Goal: Complete application form: Complete application form

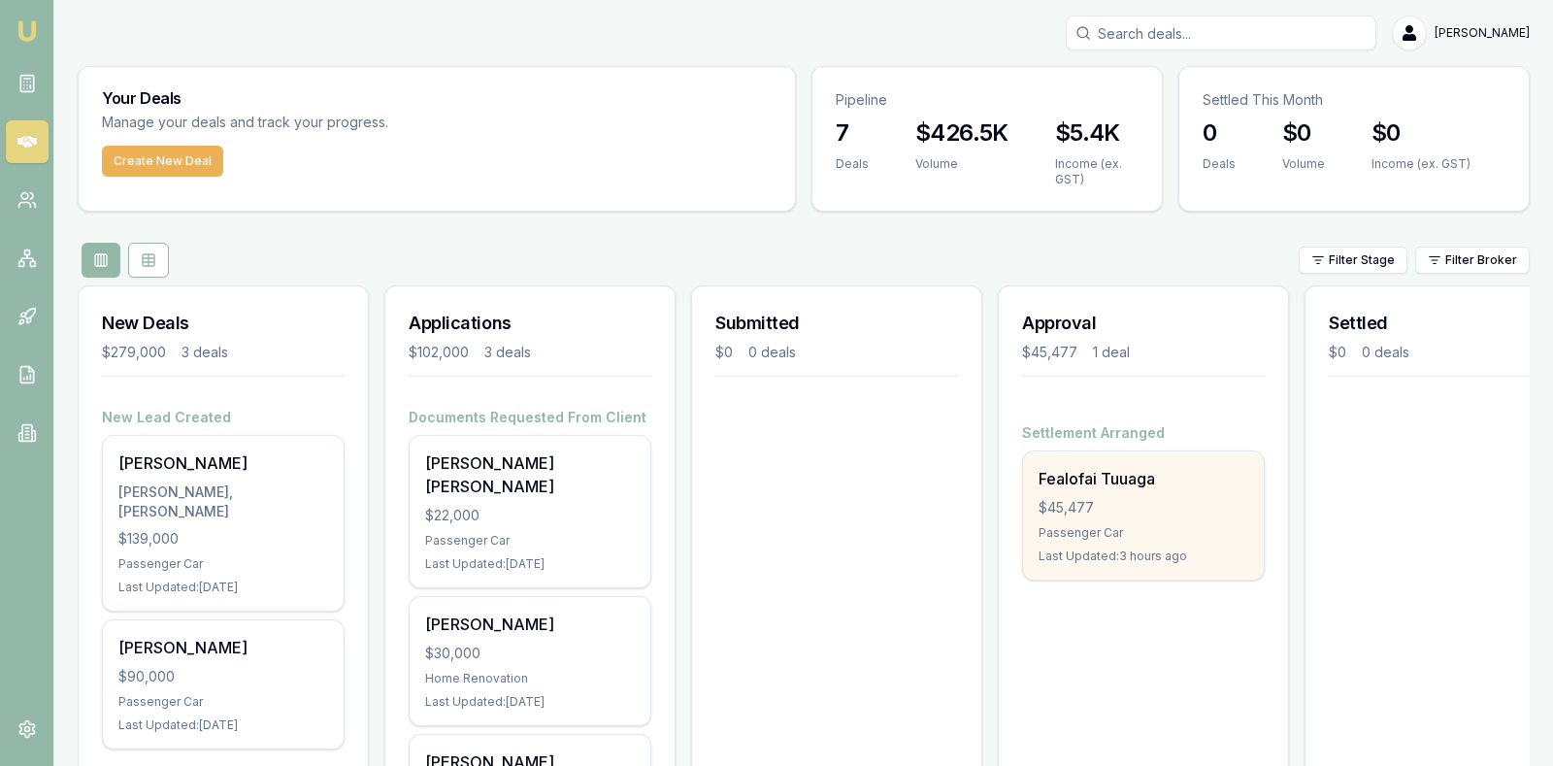
click at [1107, 494] on div "Fealofai Tuuaga $45,477 Passenger Car Last Updated: 3 hours ago" at bounding box center [1143, 515] width 241 height 128
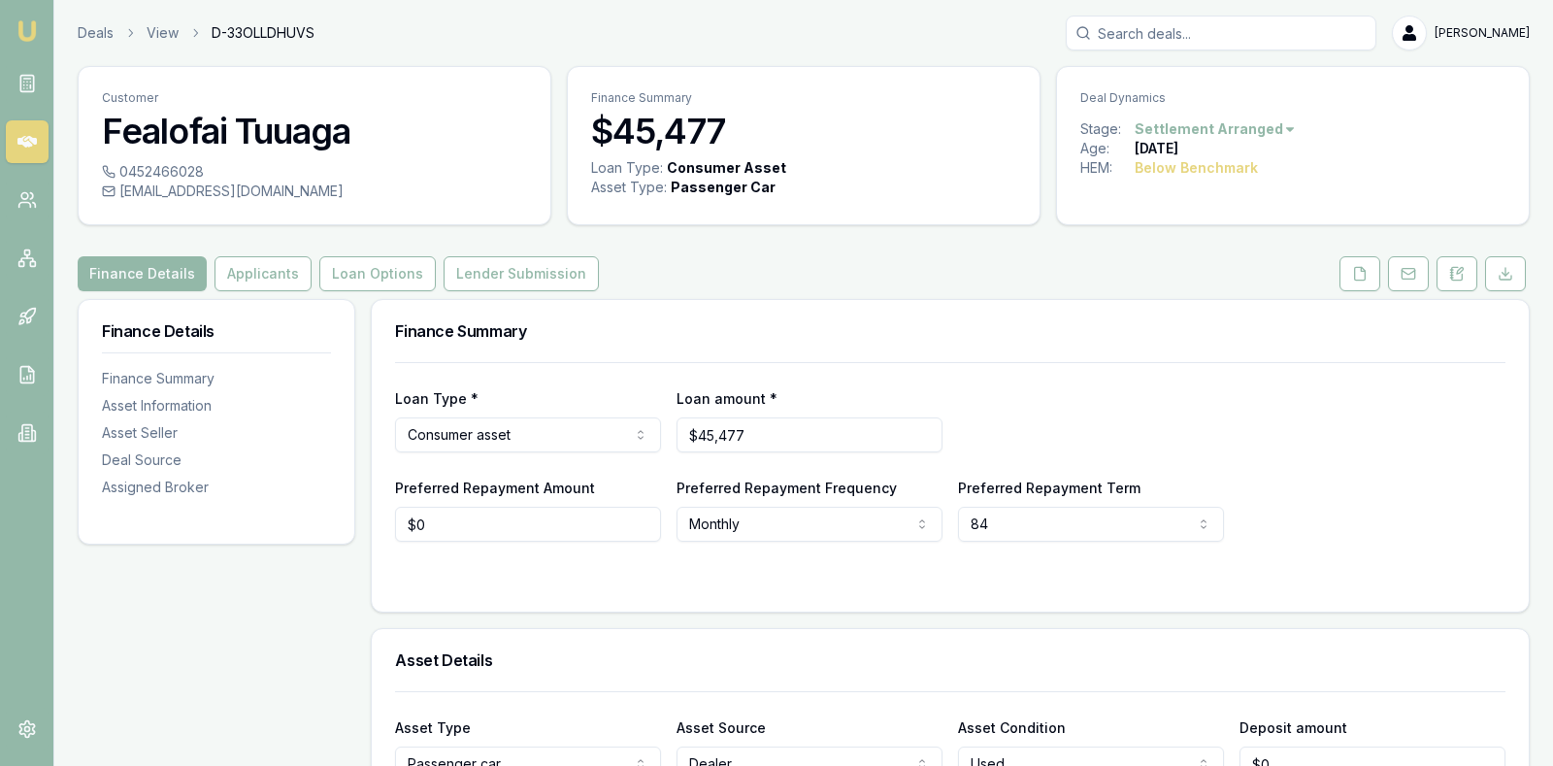
click at [1233, 397] on div "Loan Type * Consumer asset Consumer loan Consumer asset Commercial loan Commerc…" at bounding box center [950, 419] width 1110 height 66
click at [1360, 271] on icon at bounding box center [1360, 274] width 16 height 16
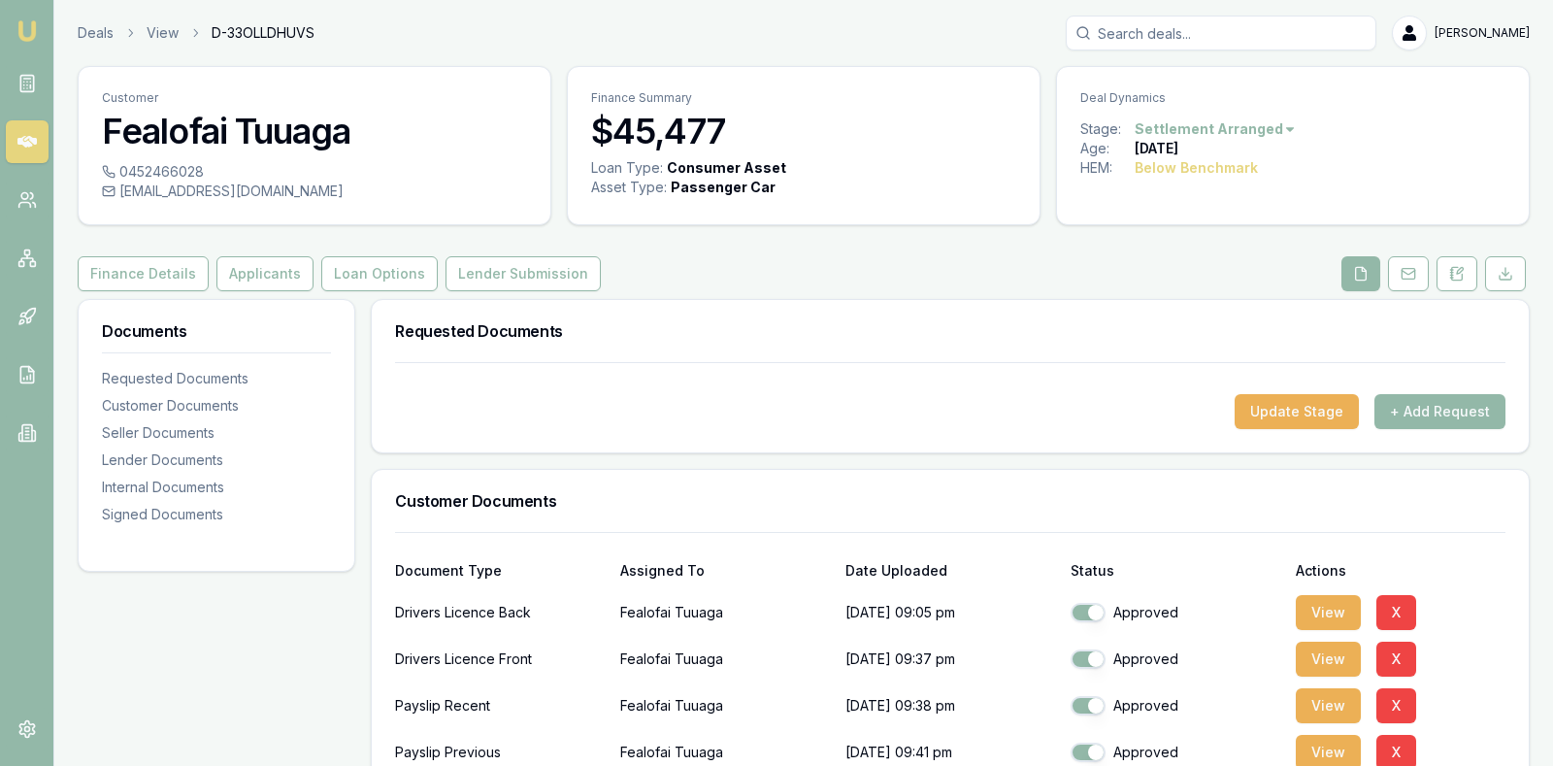
click at [1176, 262] on div "Finance Details Applicants Loan Options Lender Submission" at bounding box center [804, 273] width 1452 height 35
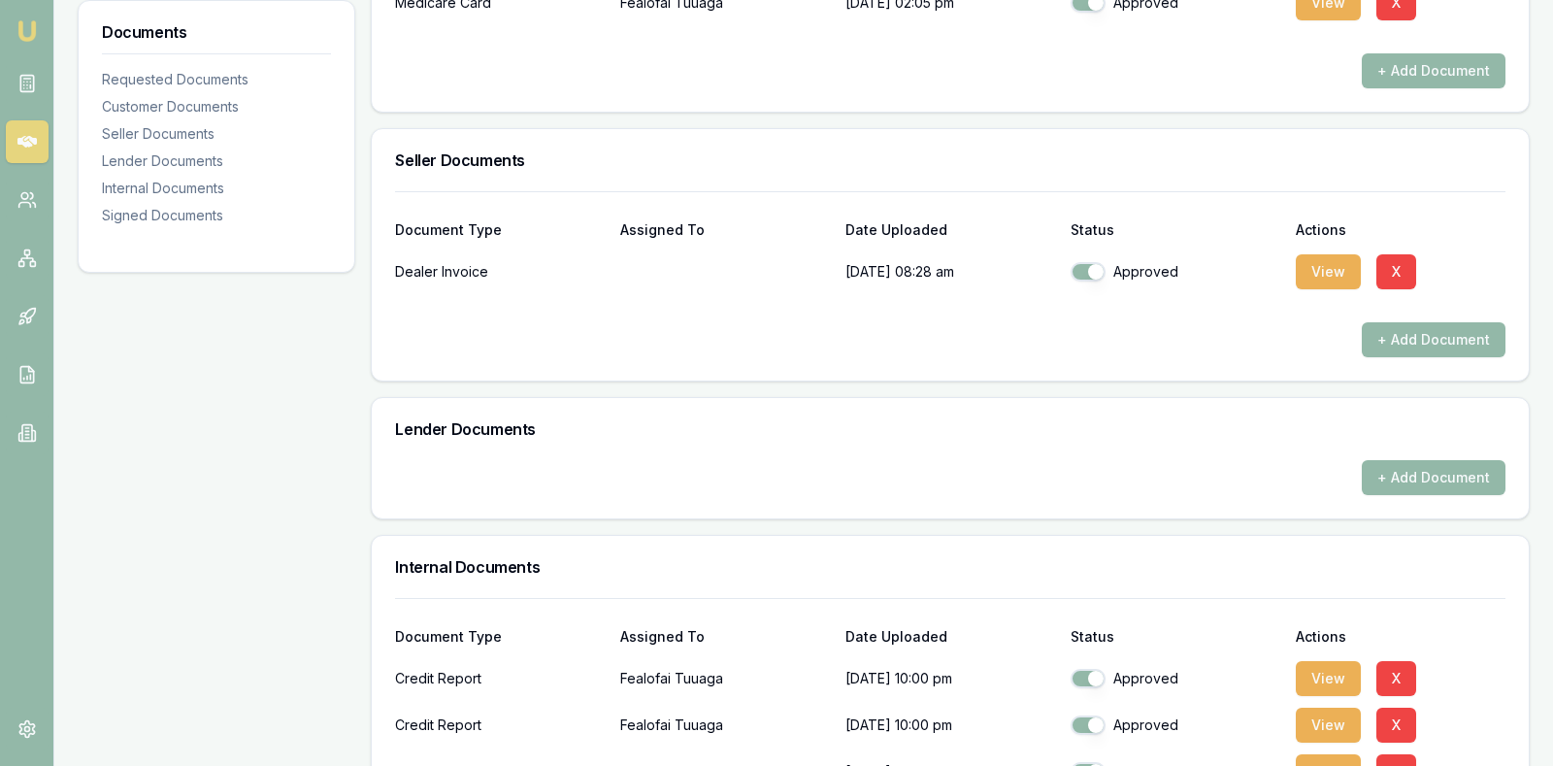
scroll to position [794, 0]
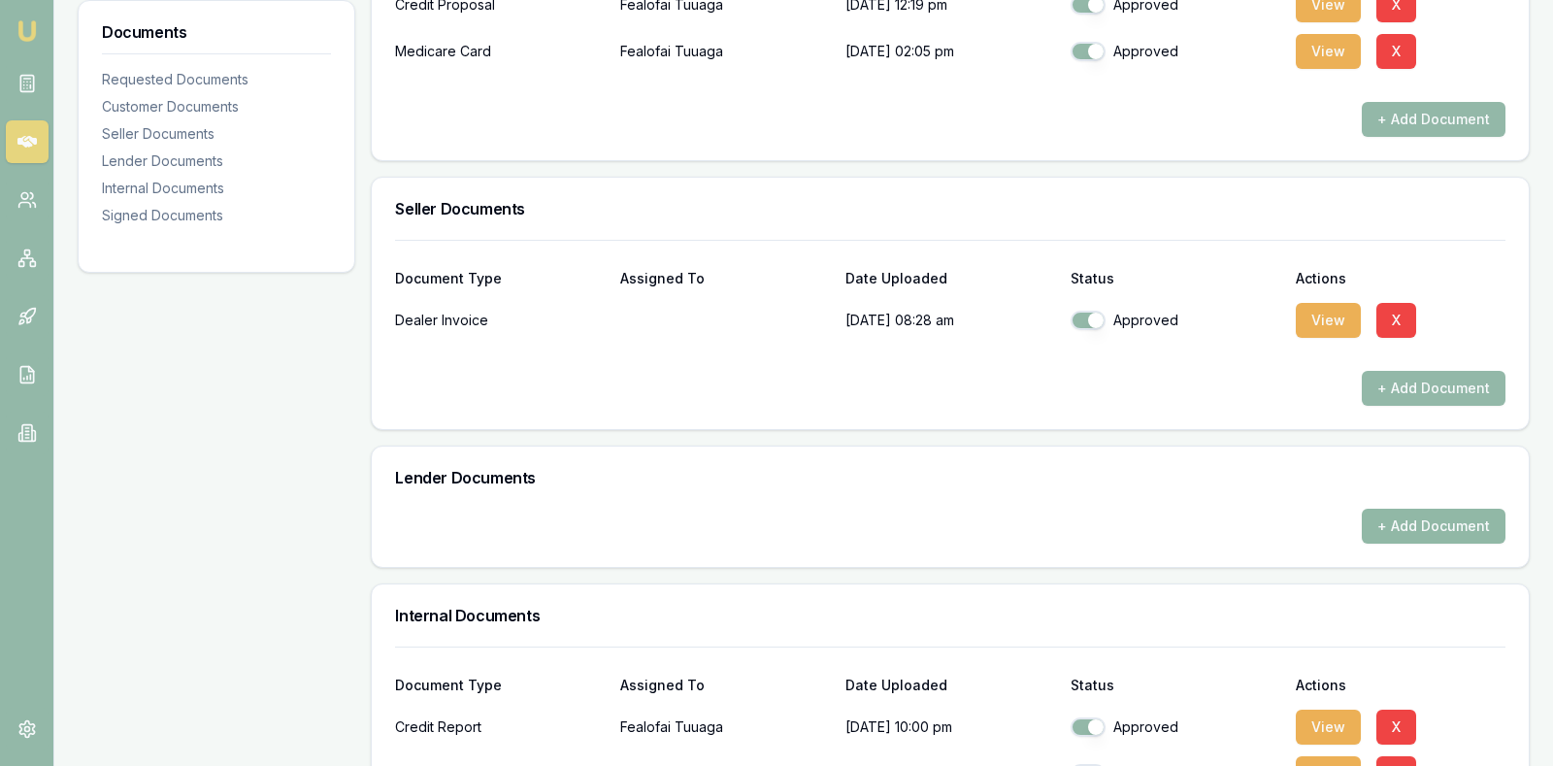
click at [1412, 525] on button "+ Add Document" at bounding box center [1434, 526] width 144 height 35
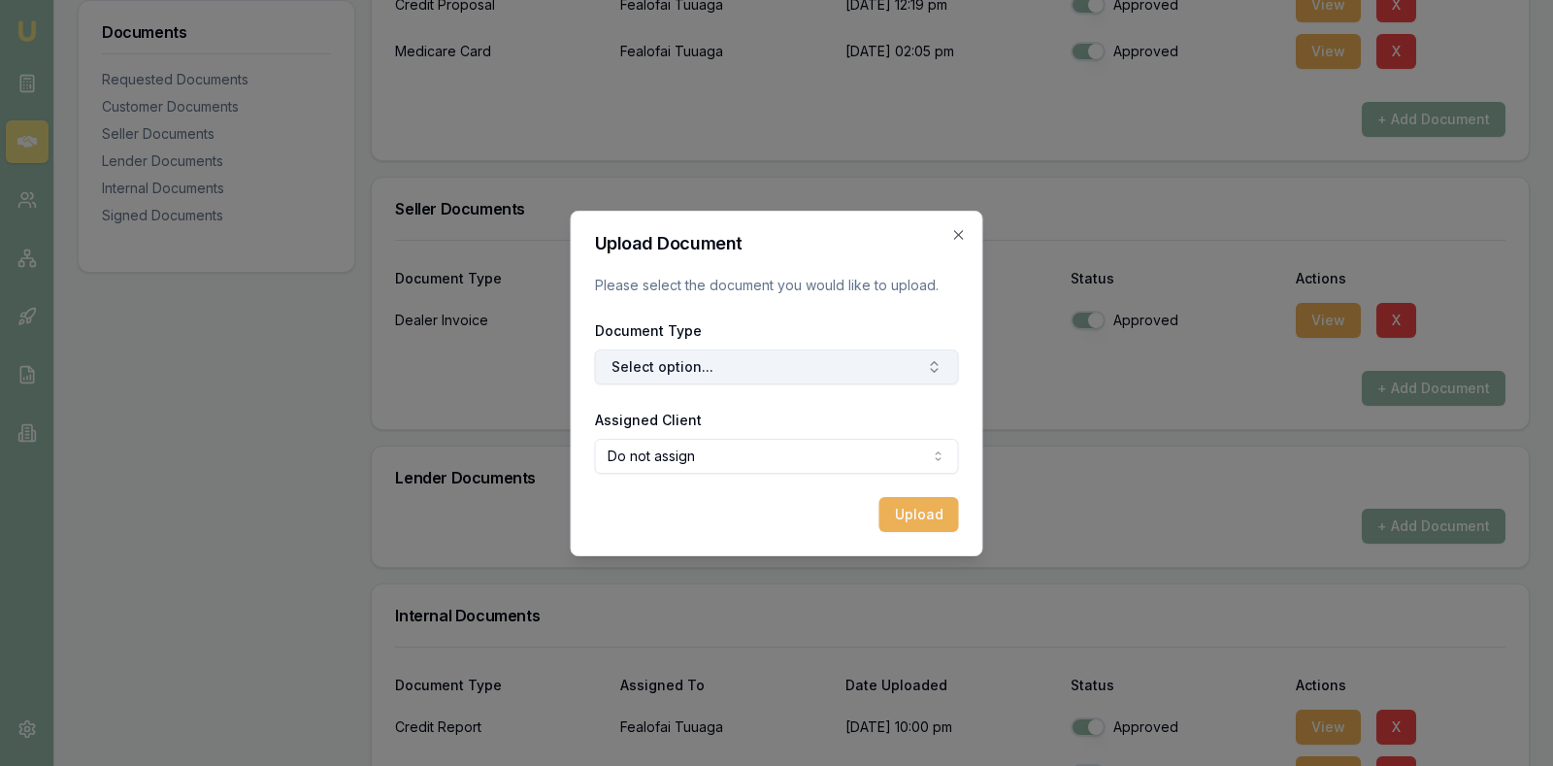
click at [894, 367] on button "Select option..." at bounding box center [777, 366] width 364 height 35
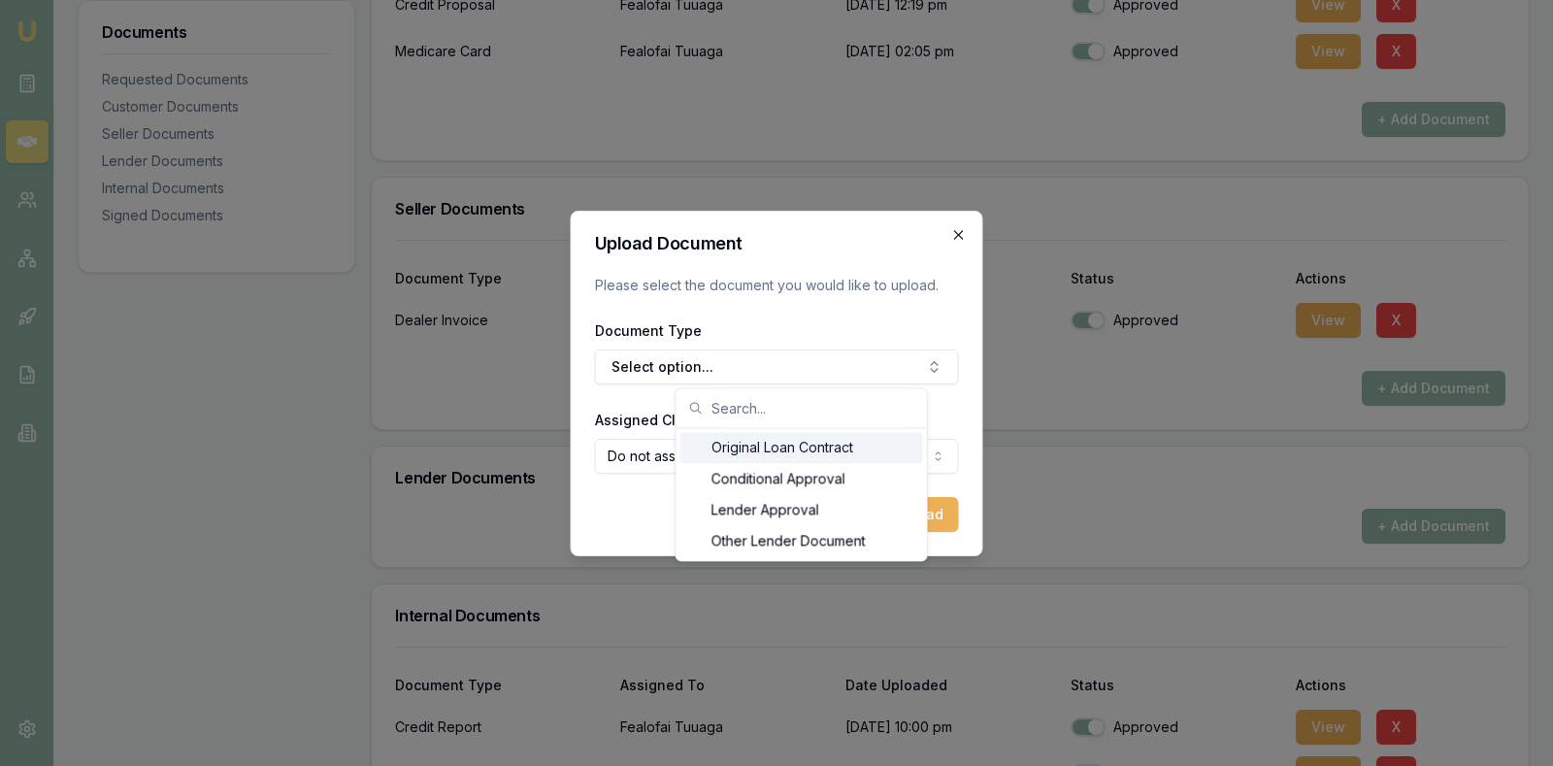
click at [957, 227] on icon "button" at bounding box center [959, 235] width 16 height 16
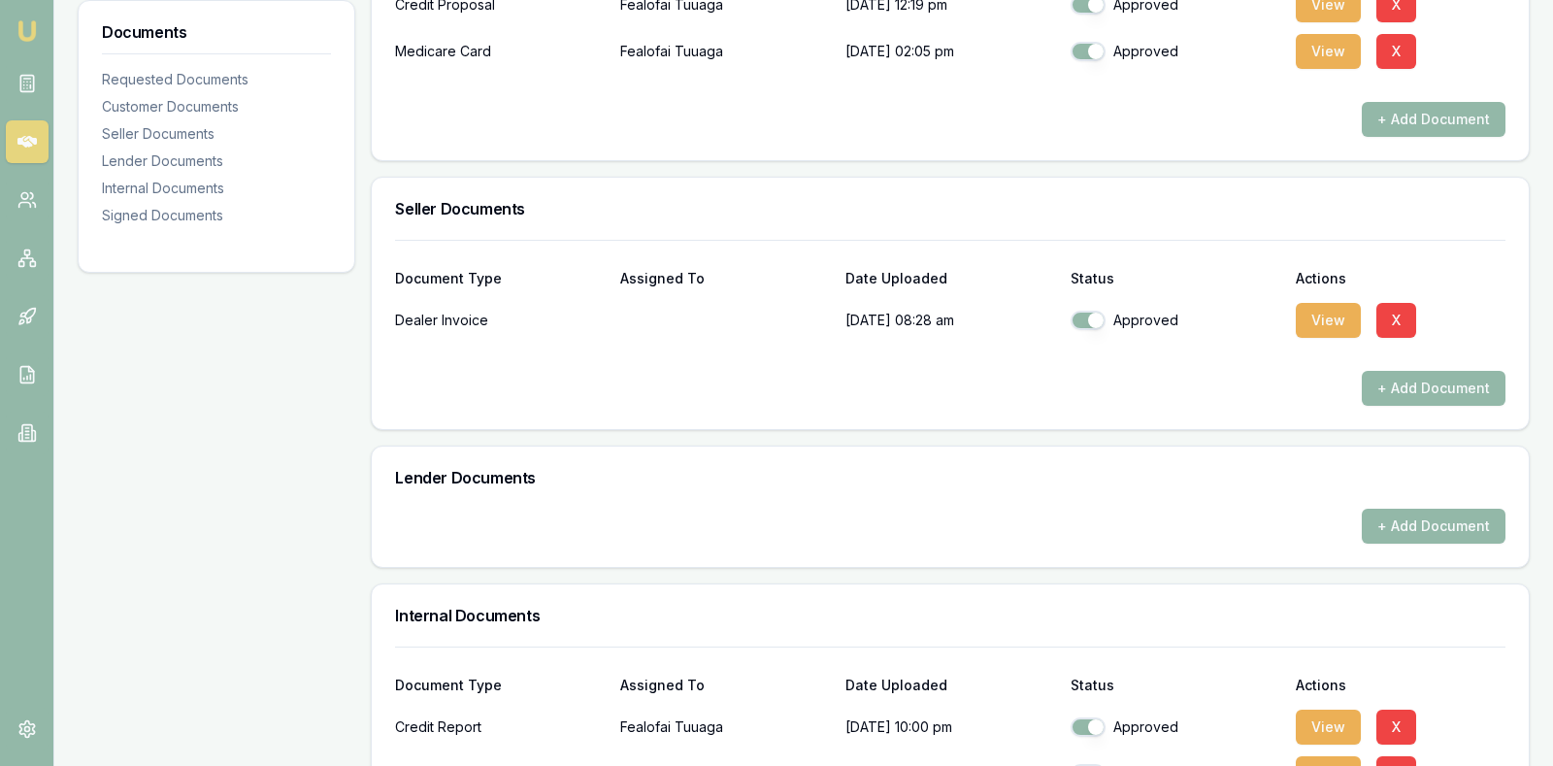
click at [851, 191] on div "Seller Documents" at bounding box center [950, 209] width 1157 height 62
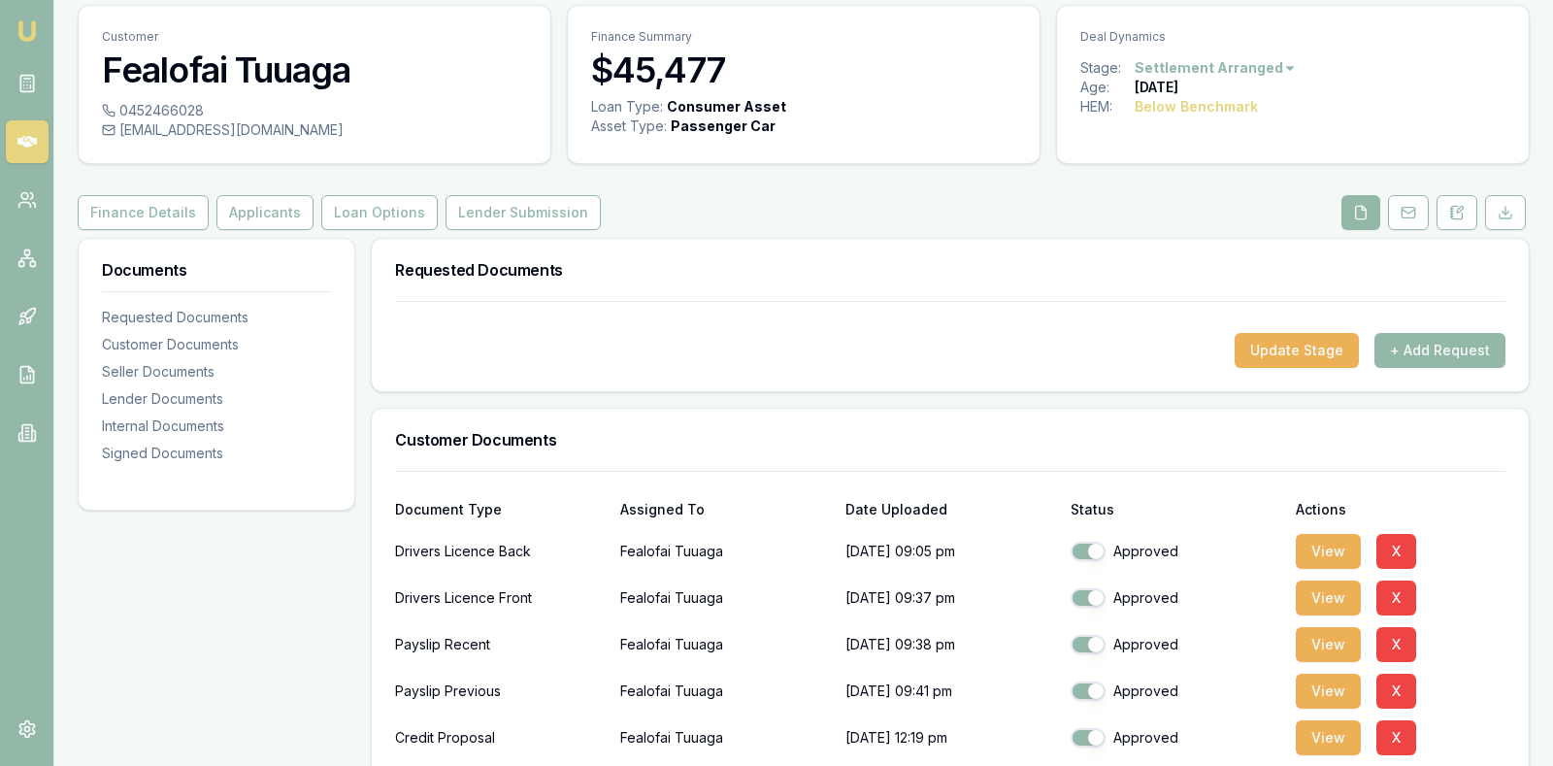
scroll to position [0, 0]
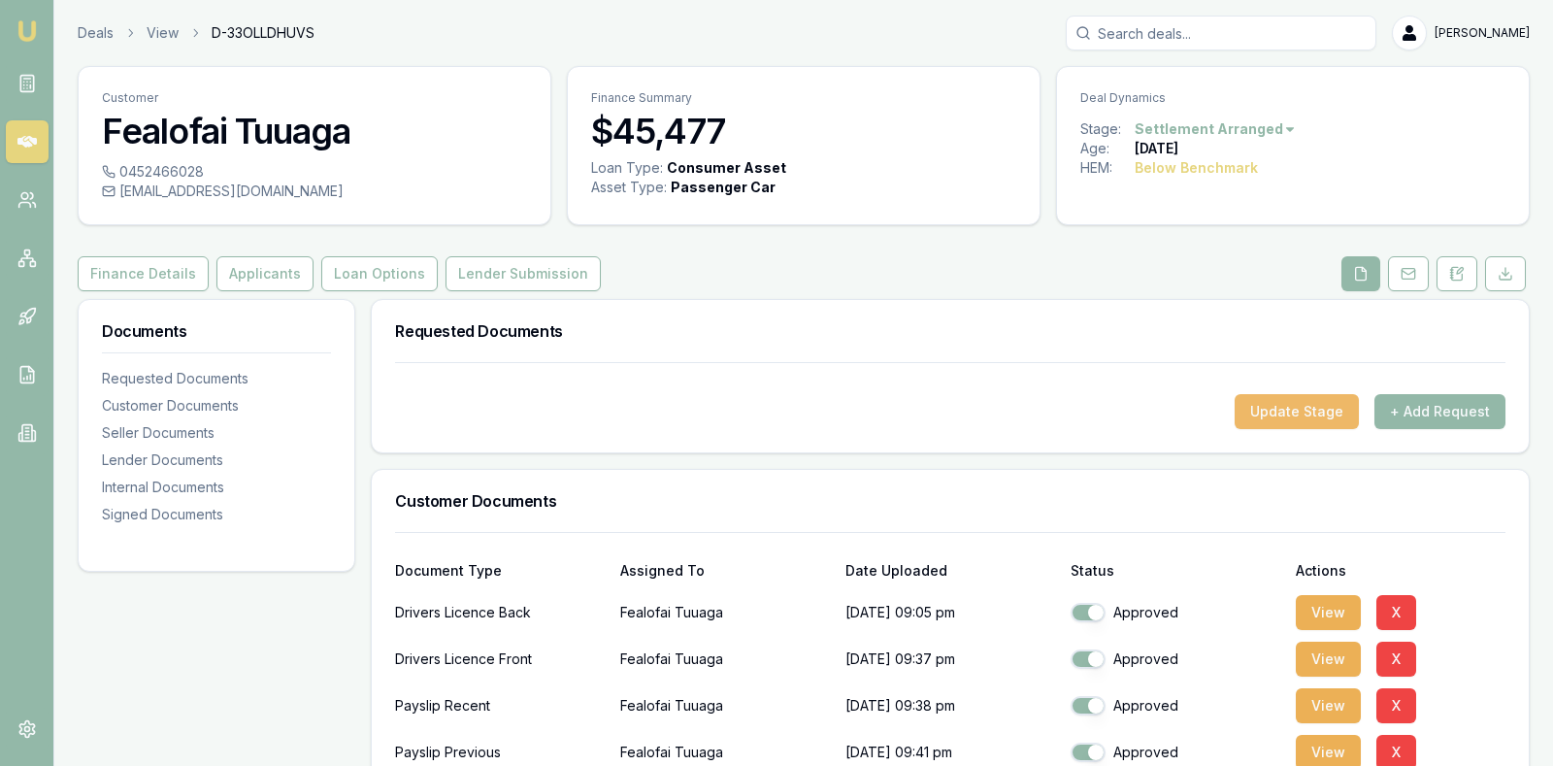
click at [1289, 407] on button "Update Stage" at bounding box center [1297, 411] width 124 height 35
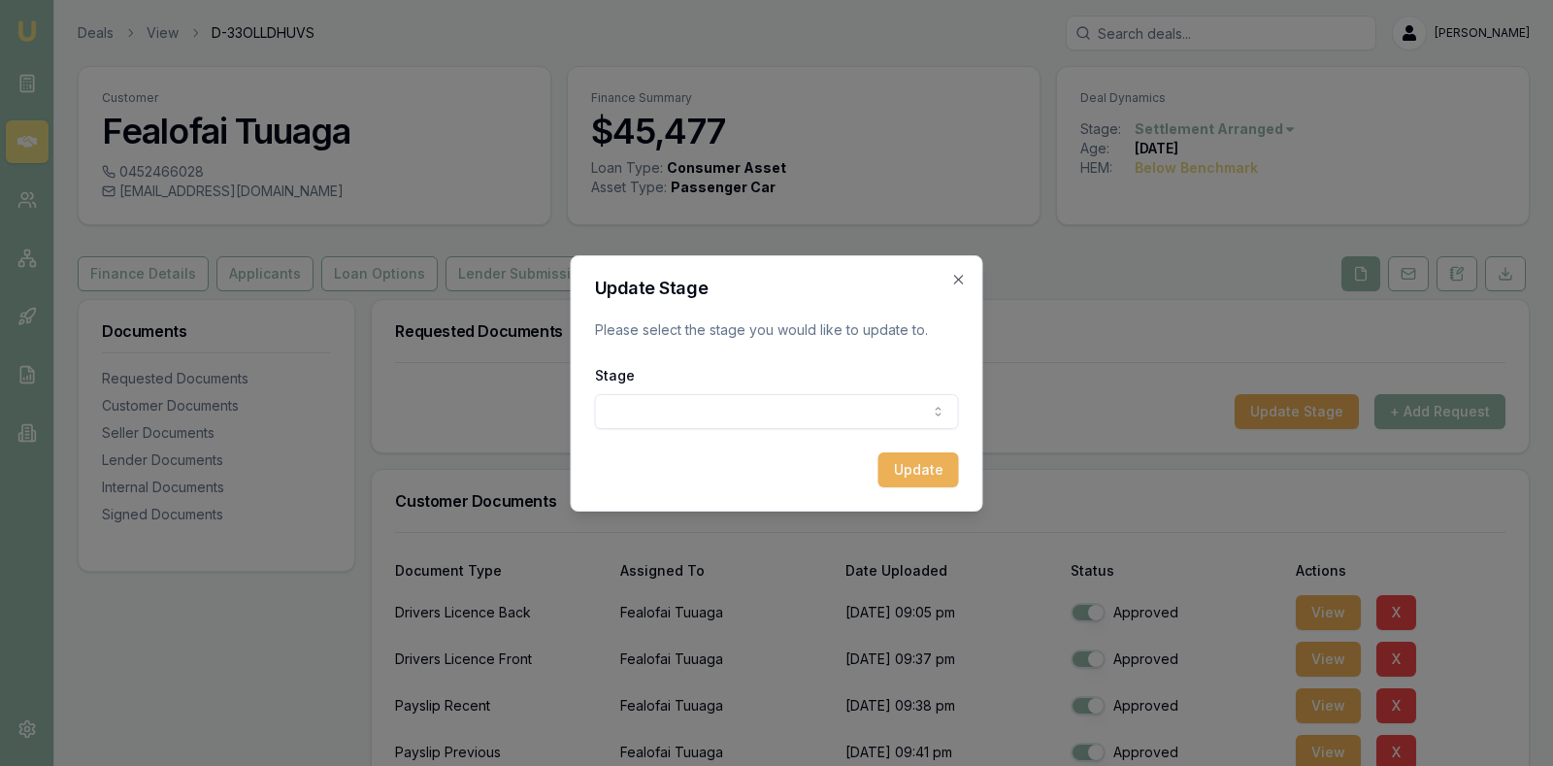
click at [882, 400] on body "Emu Broker Deals View D-33OLLDHUVS Stevette Gelavis Toggle Menu Customer Fealof…" at bounding box center [776, 383] width 1553 height 766
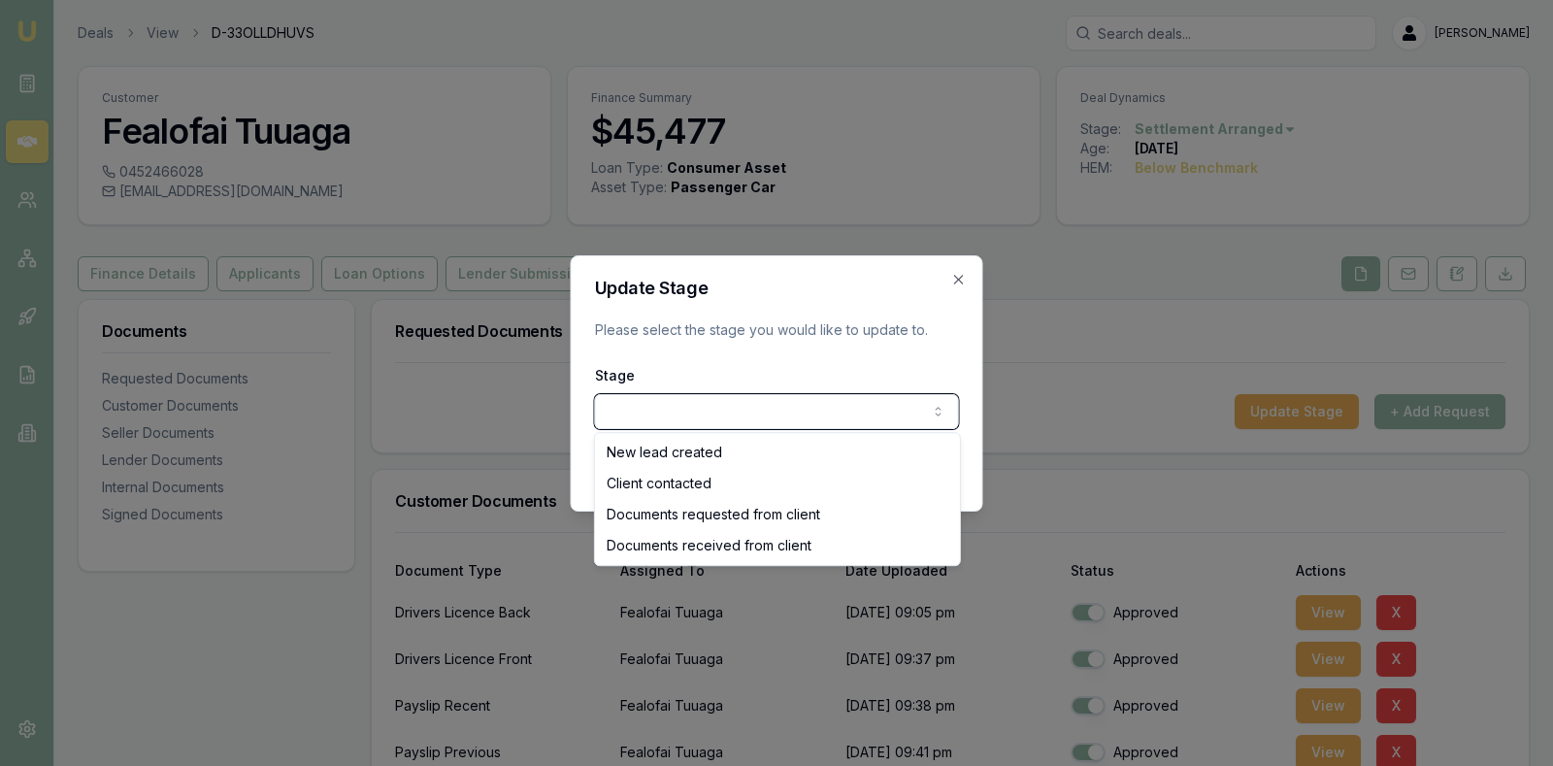
click at [953, 274] on body "Emu Broker Deals View D-33OLLDHUVS Stevette Gelavis Toggle Menu Customer Fealof…" at bounding box center [776, 383] width 1553 height 766
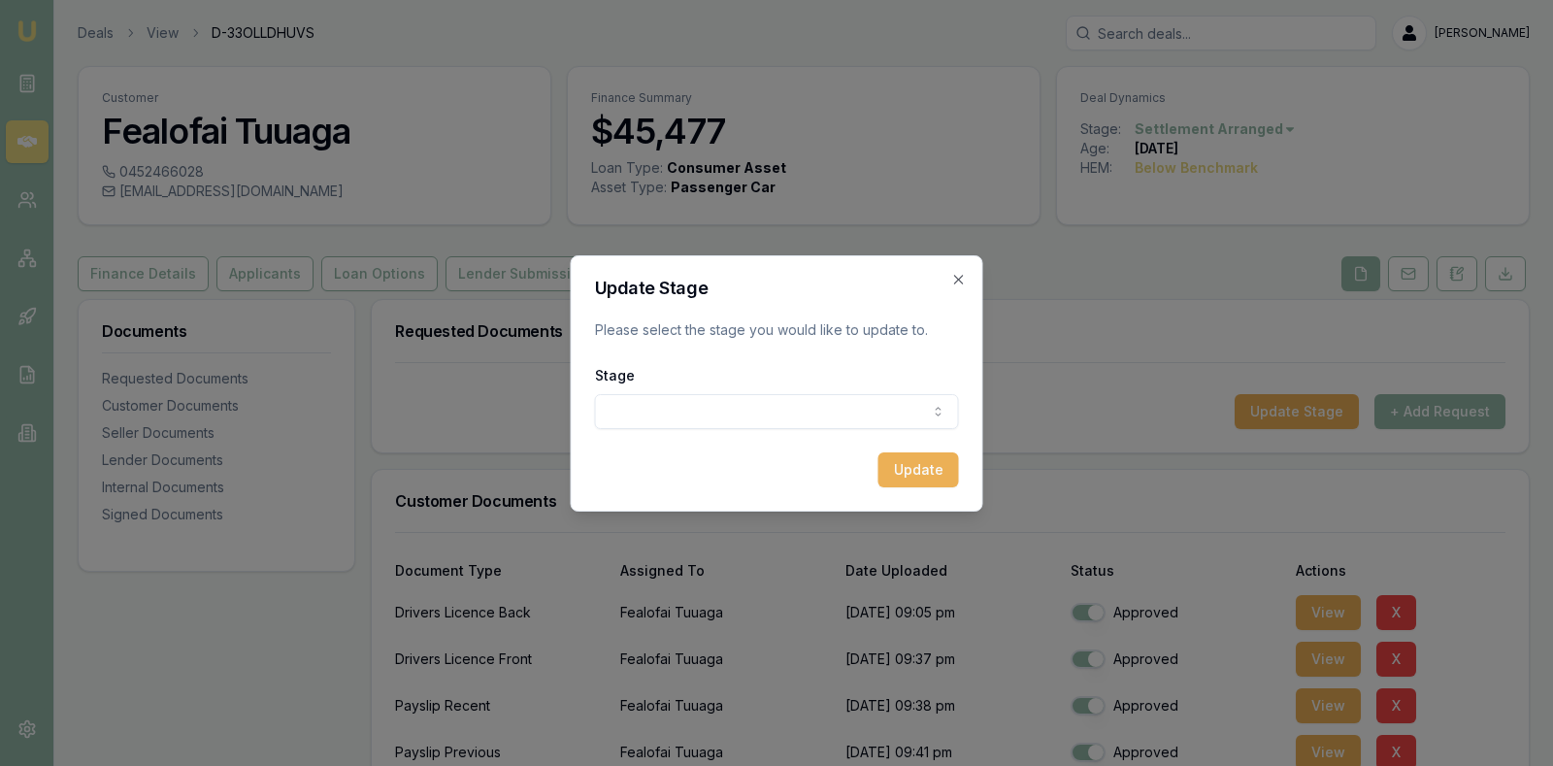
click at [949, 277] on div "Update Stage Please select the stage you would like to update to. Stage New lea…" at bounding box center [777, 383] width 413 height 256
click at [965, 277] on icon "button" at bounding box center [959, 280] width 16 height 16
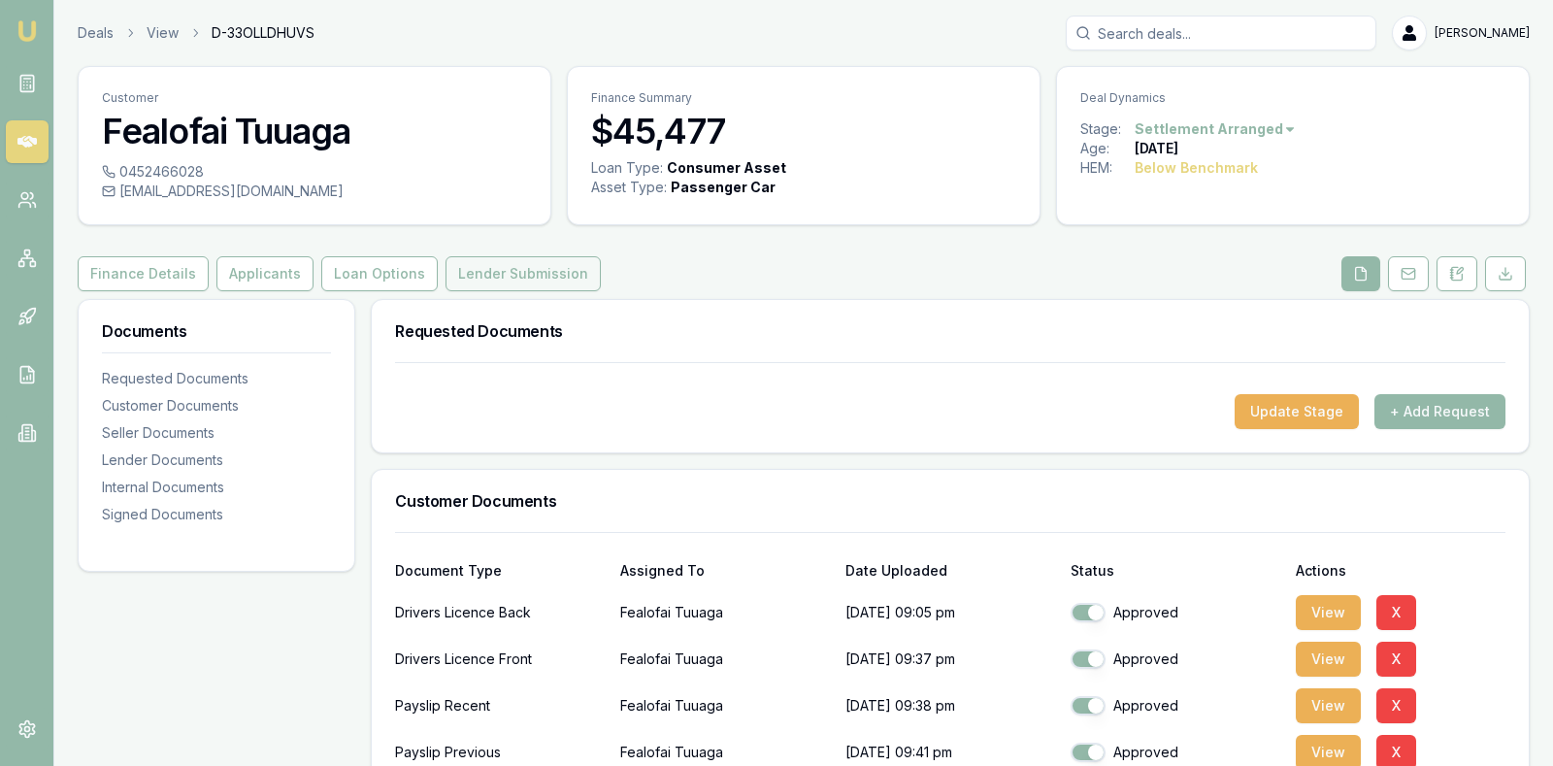
click at [474, 273] on button "Lender Submission" at bounding box center [523, 273] width 155 height 35
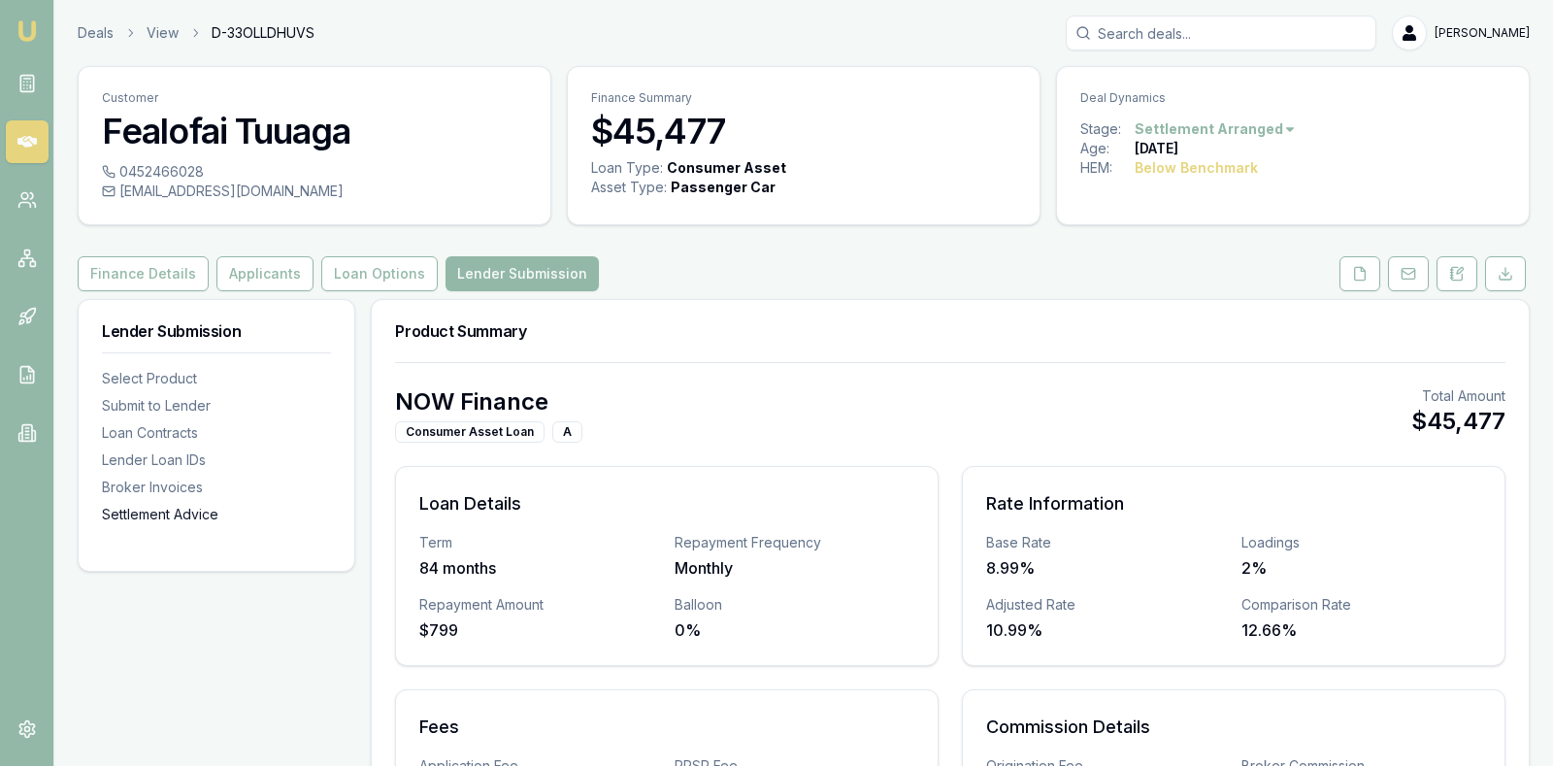
click at [193, 515] on div "Settlement Advice" at bounding box center [216, 514] width 229 height 19
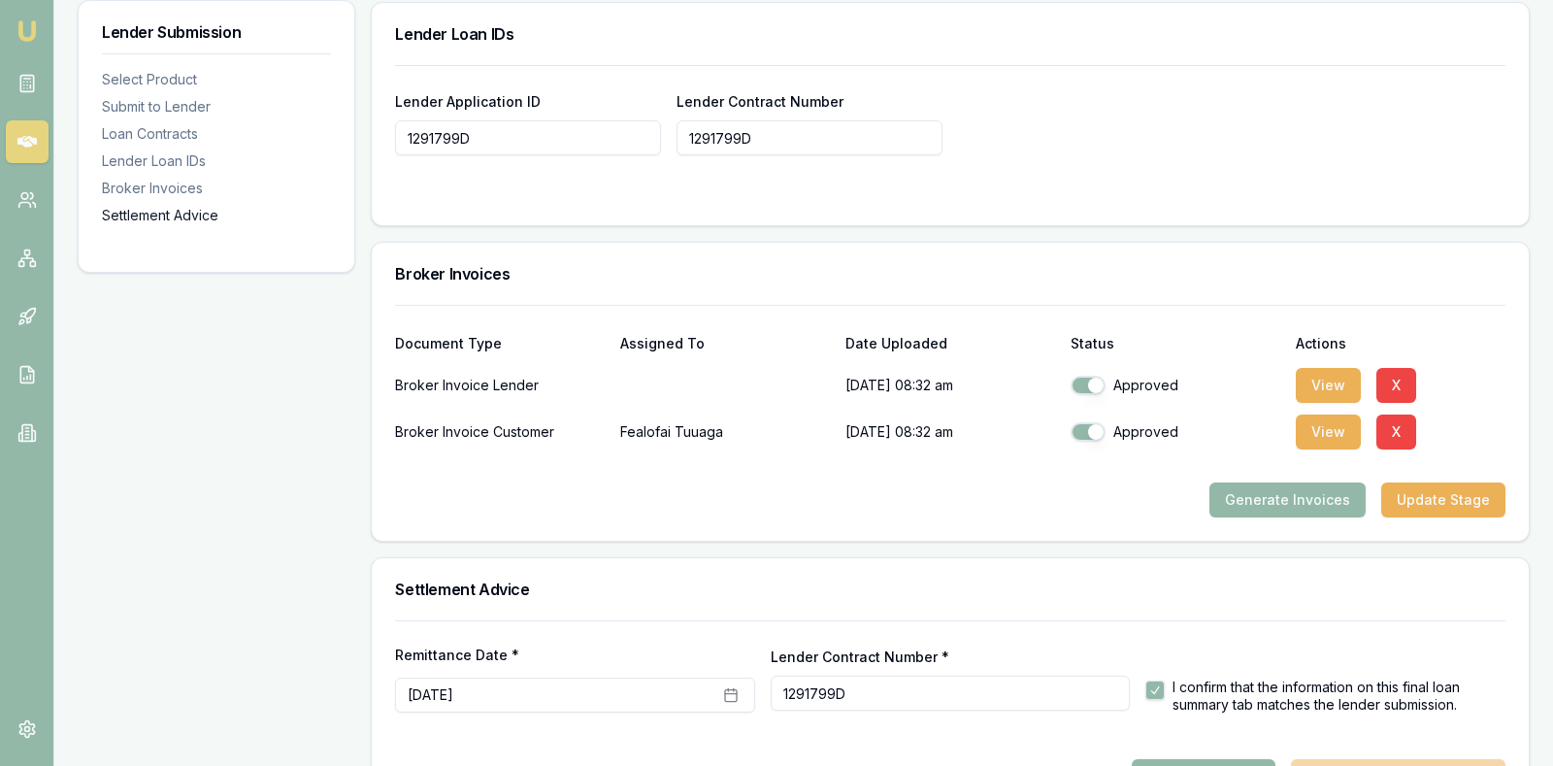
scroll to position [1456, 0]
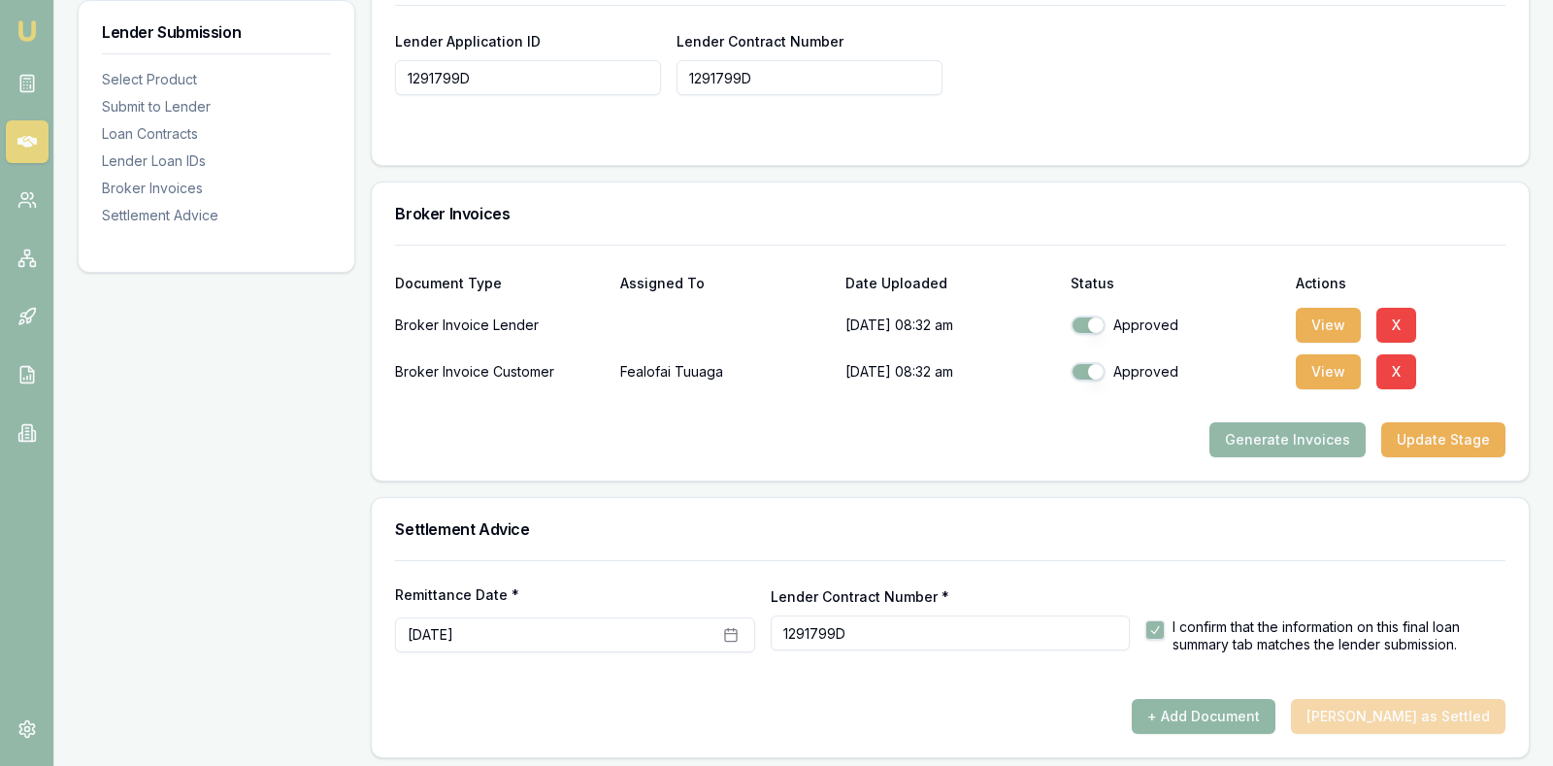
click at [1240, 699] on button "+ Add Document" at bounding box center [1204, 716] width 144 height 35
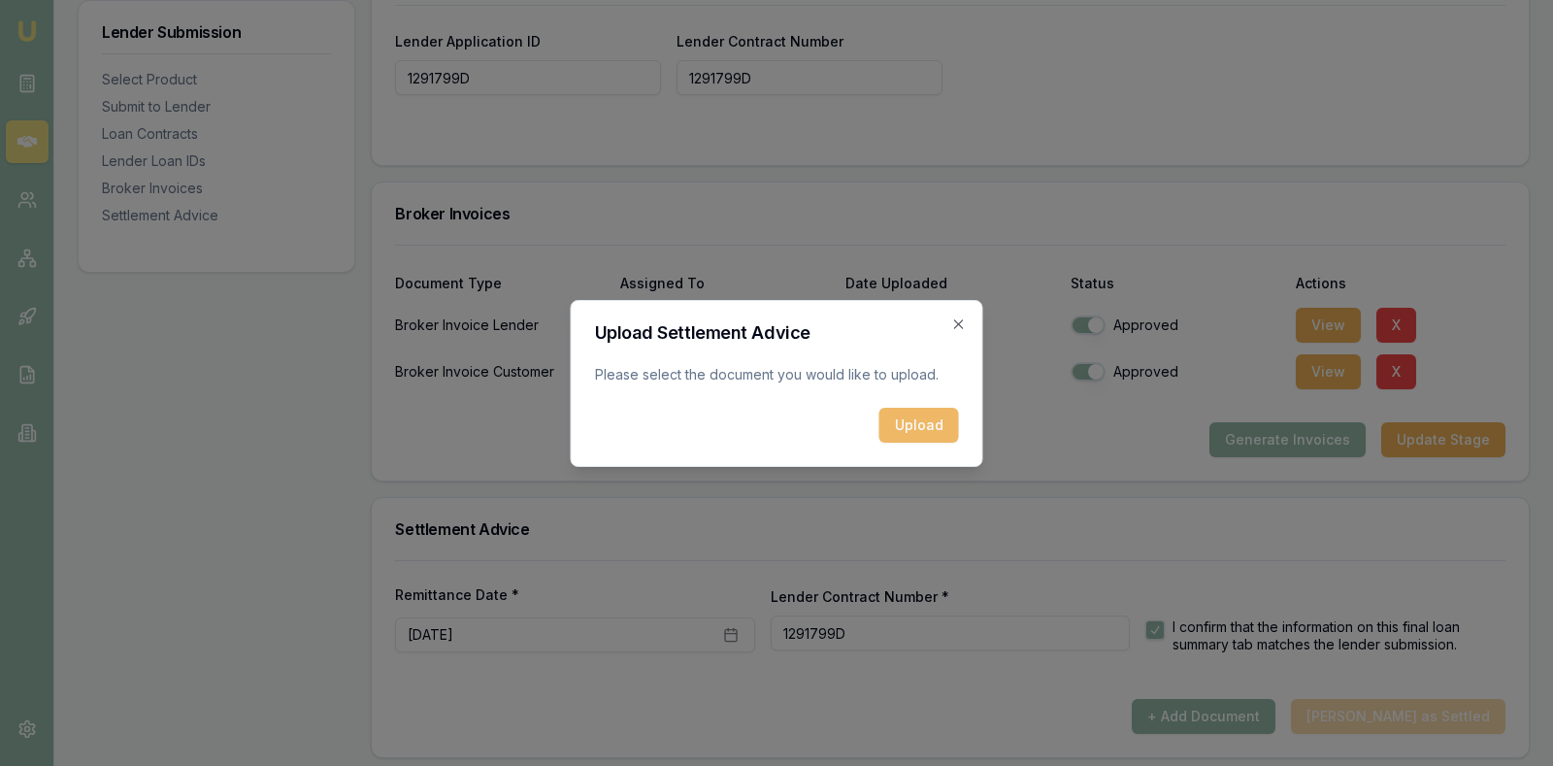
click at [903, 422] on button "Upload" at bounding box center [919, 425] width 80 height 35
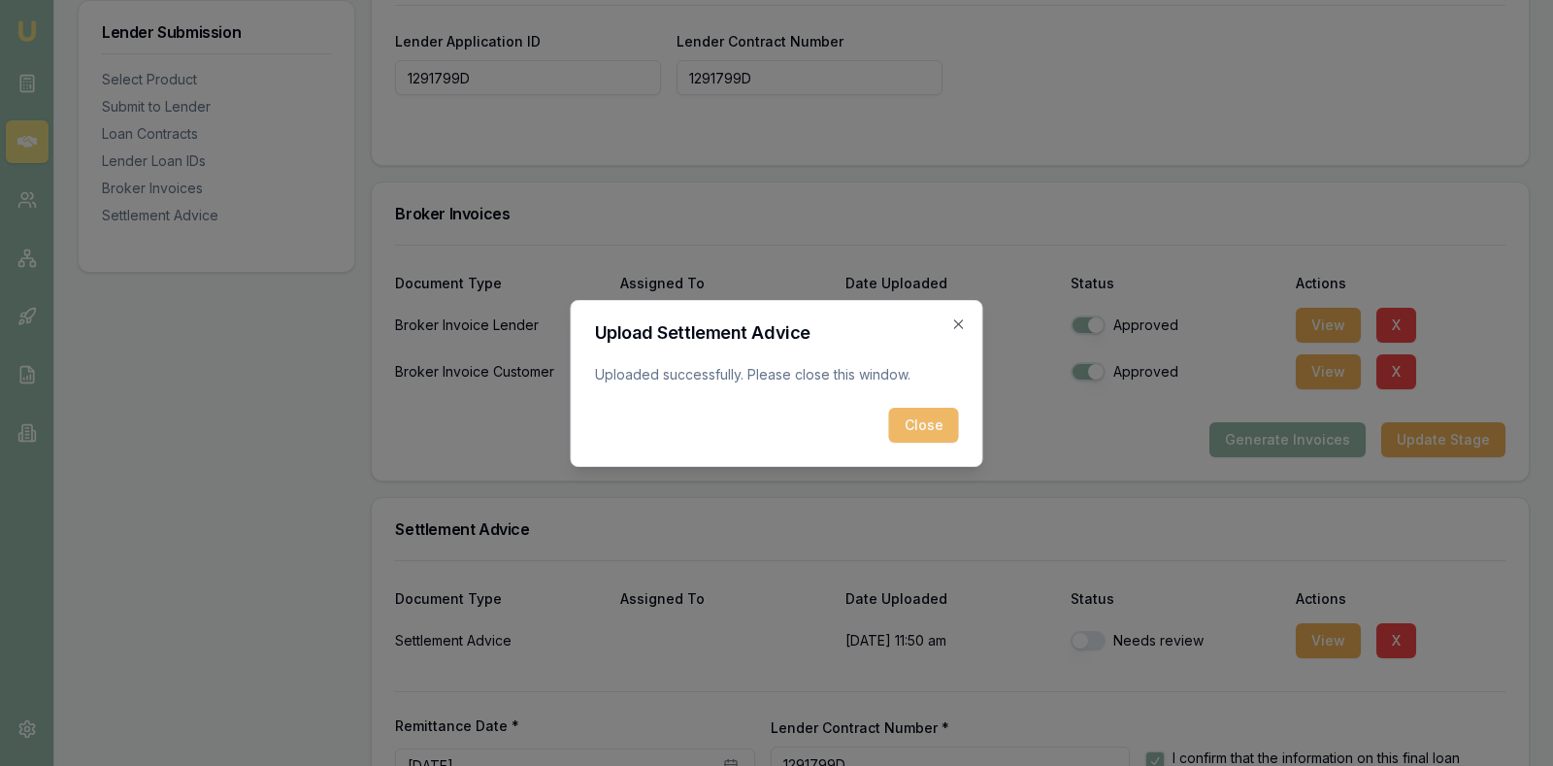
click at [928, 414] on button "Close" at bounding box center [924, 425] width 70 height 35
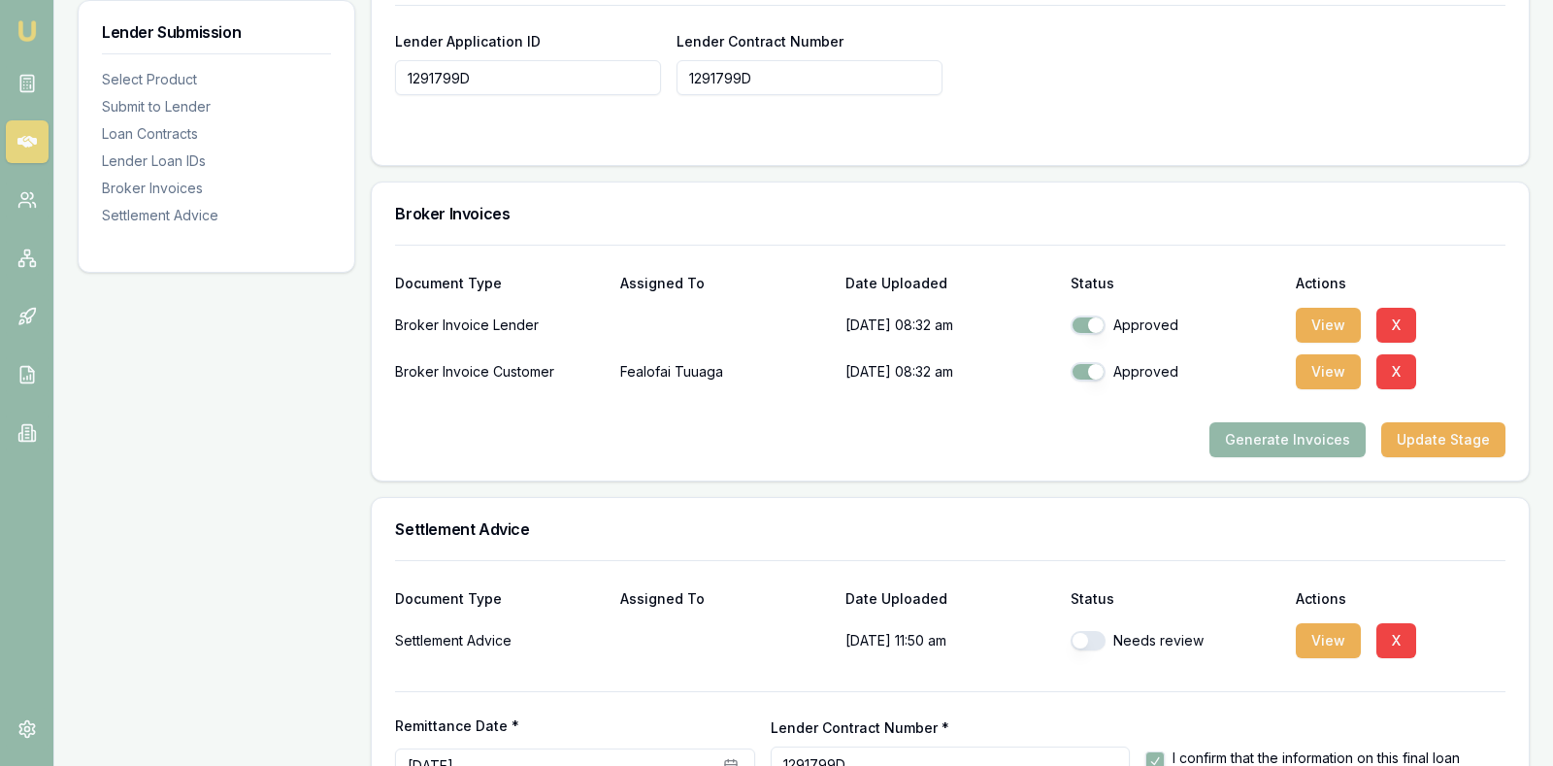
click at [1079, 634] on button "button" at bounding box center [1088, 640] width 35 height 19
checkbox input "true"
click at [1423, 206] on h3 "Broker Invoices" at bounding box center [950, 214] width 1110 height 16
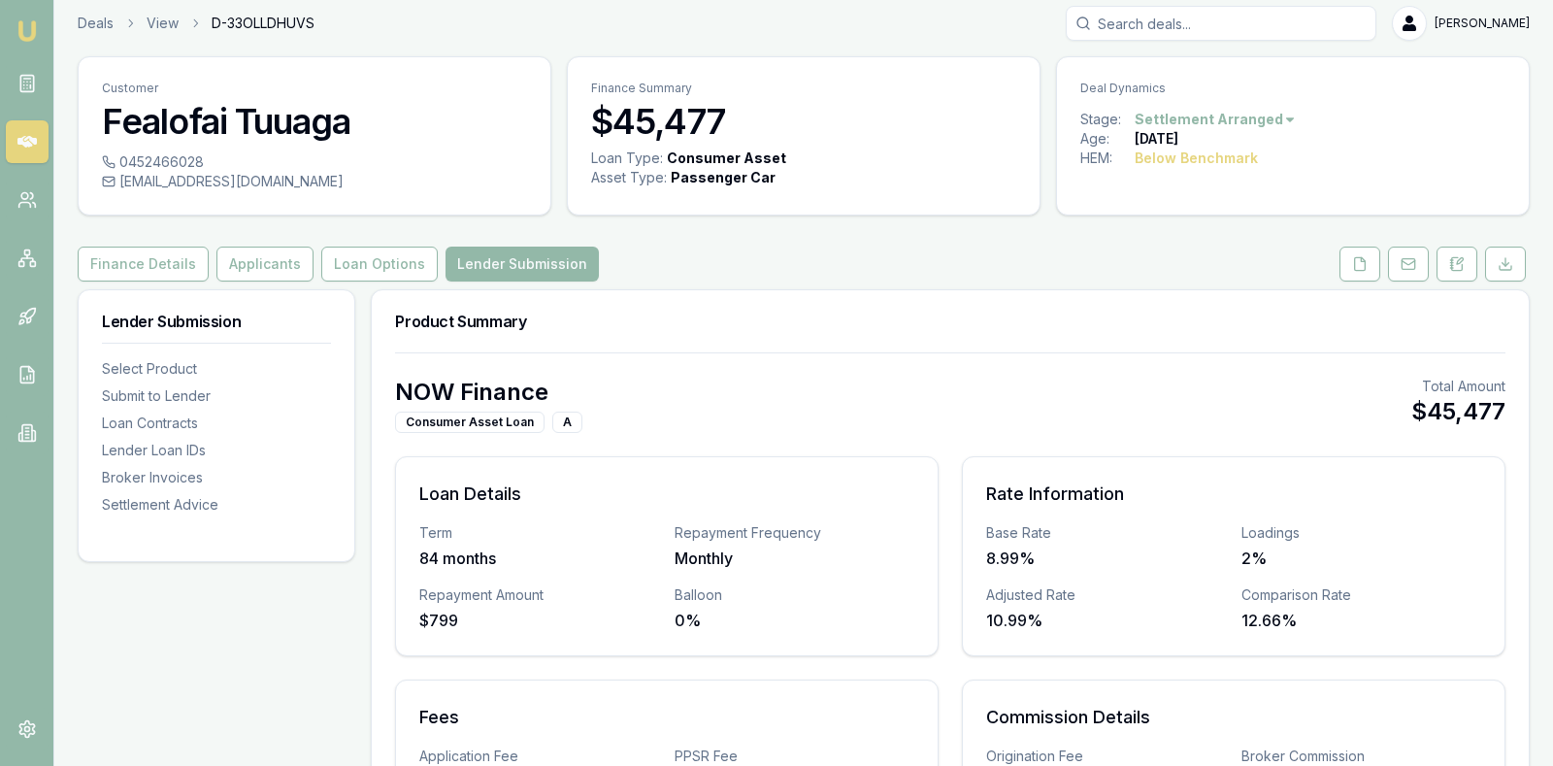
scroll to position [0, 0]
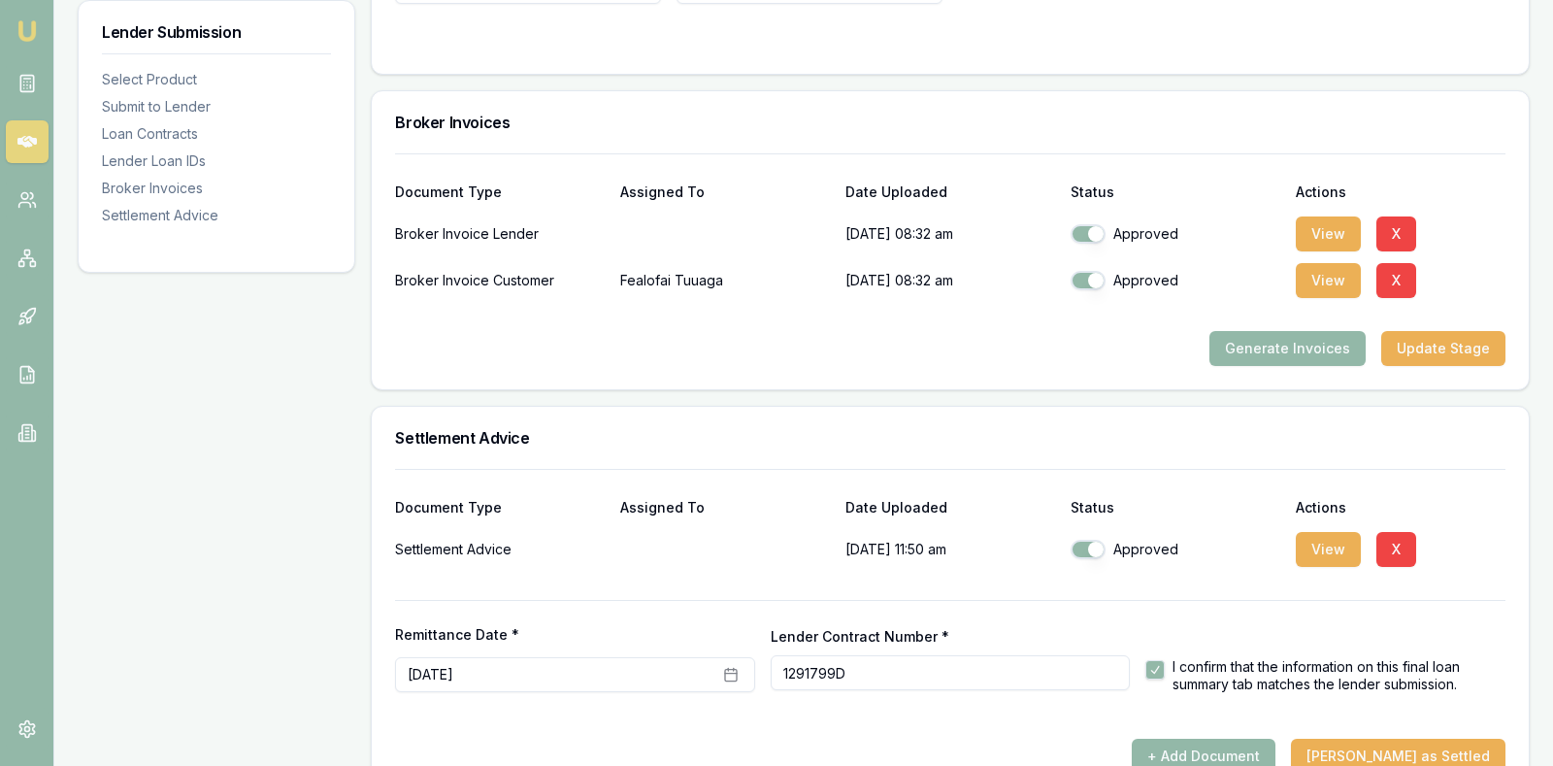
scroll to position [1587, 0]
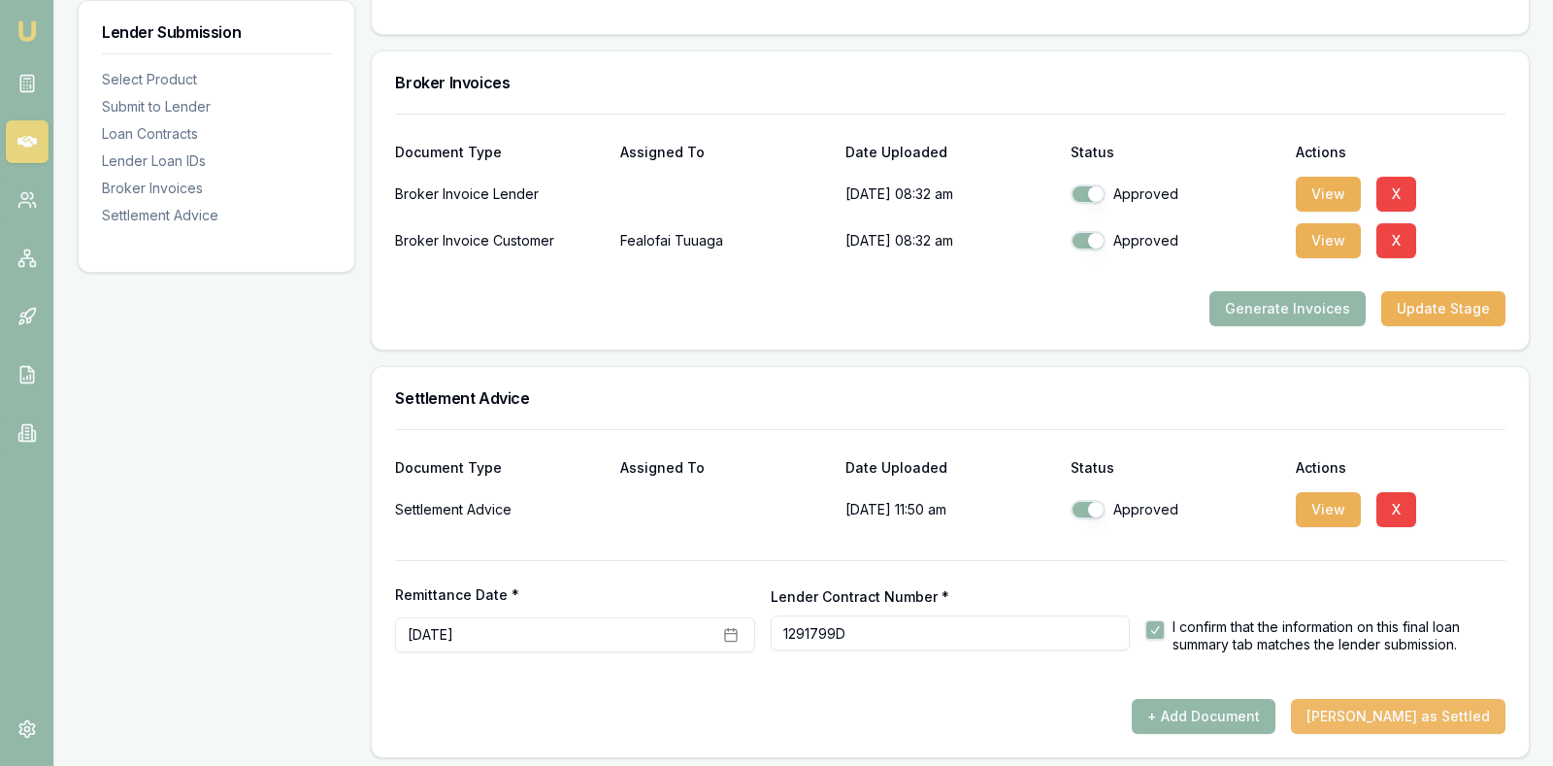
click at [1410, 701] on button "Mark Deal as Settled" at bounding box center [1398, 716] width 215 height 35
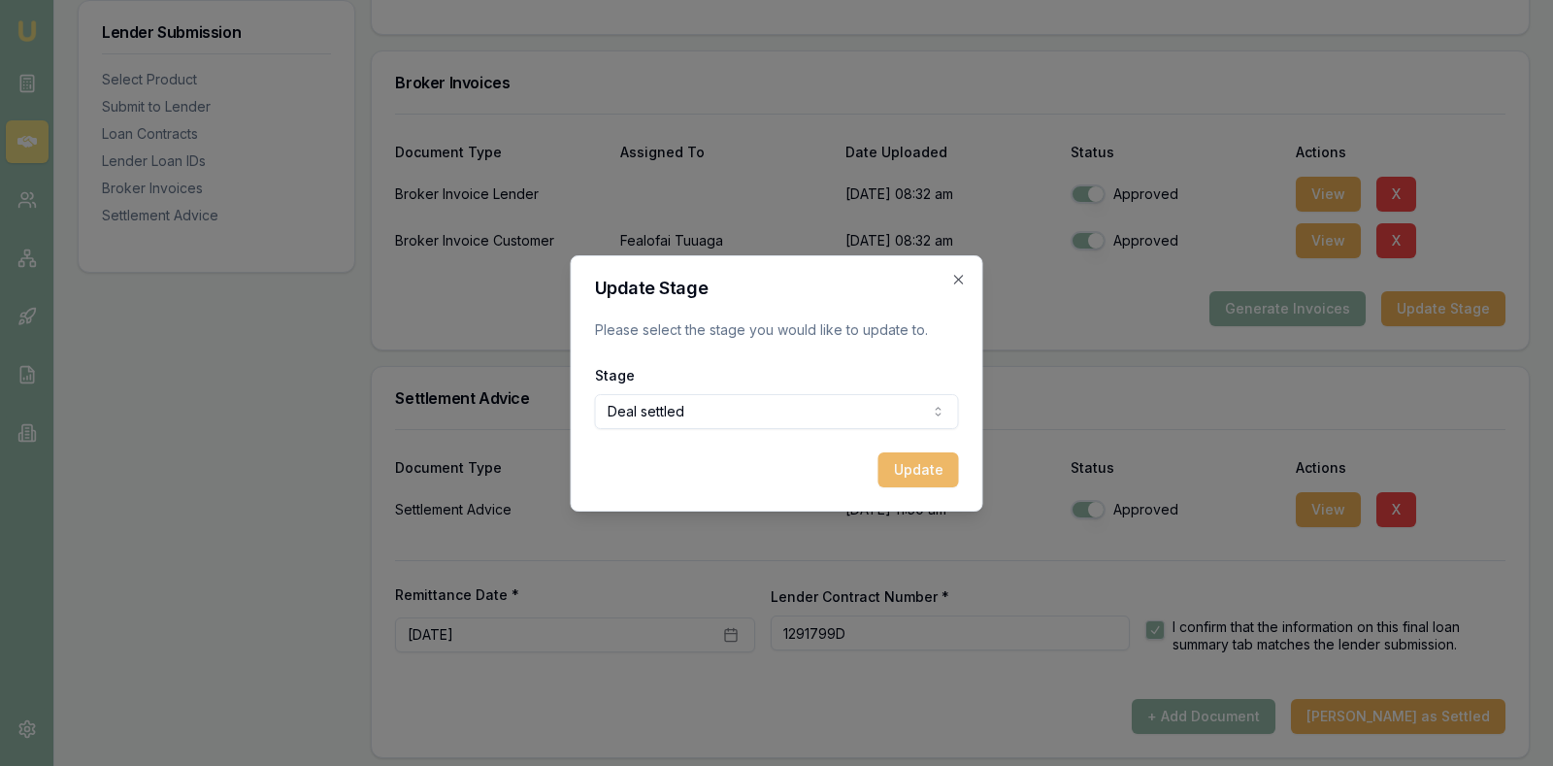
click at [918, 453] on button "Update" at bounding box center [918, 469] width 81 height 35
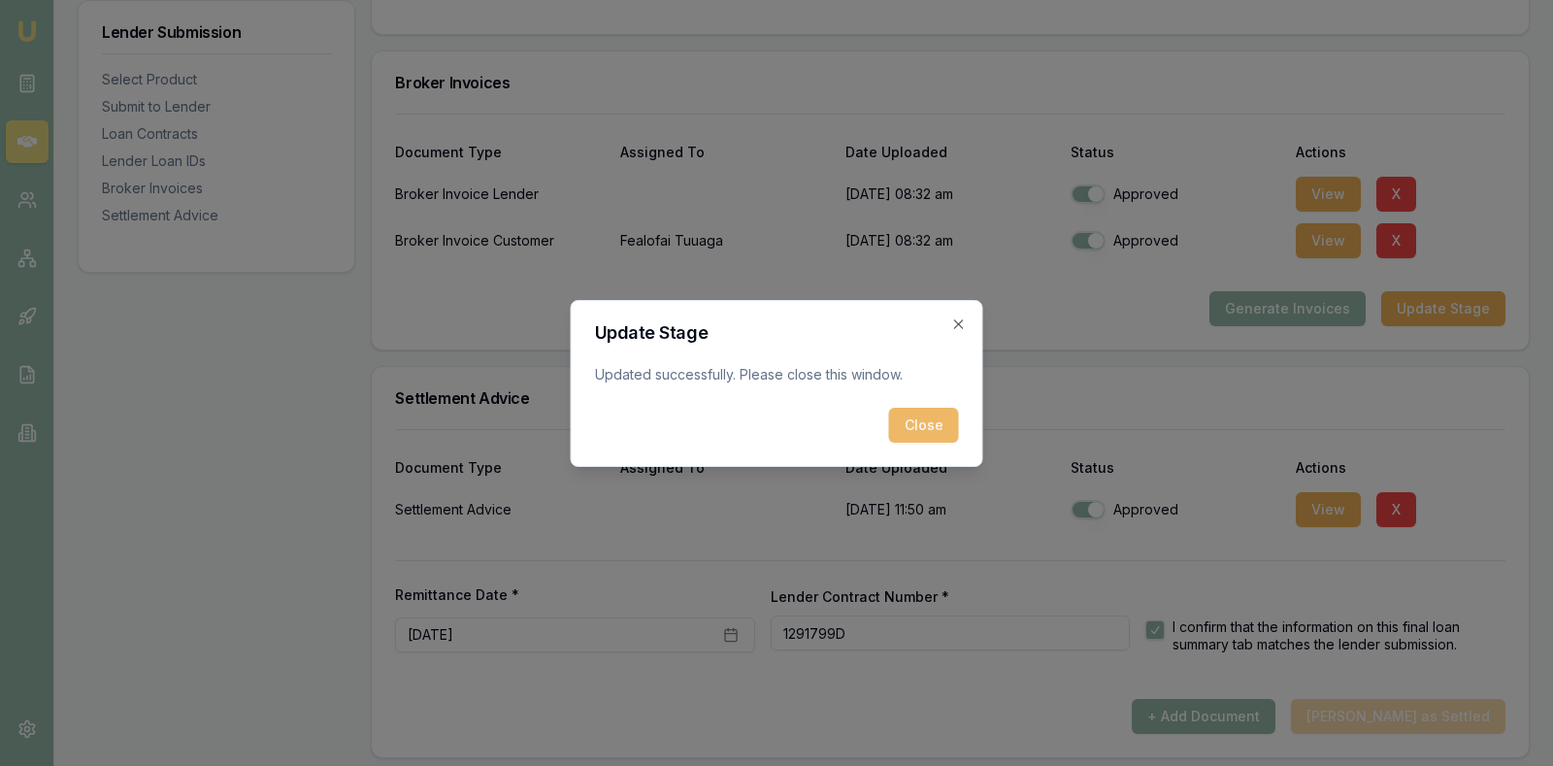
click at [922, 412] on button "Close" at bounding box center [924, 425] width 70 height 35
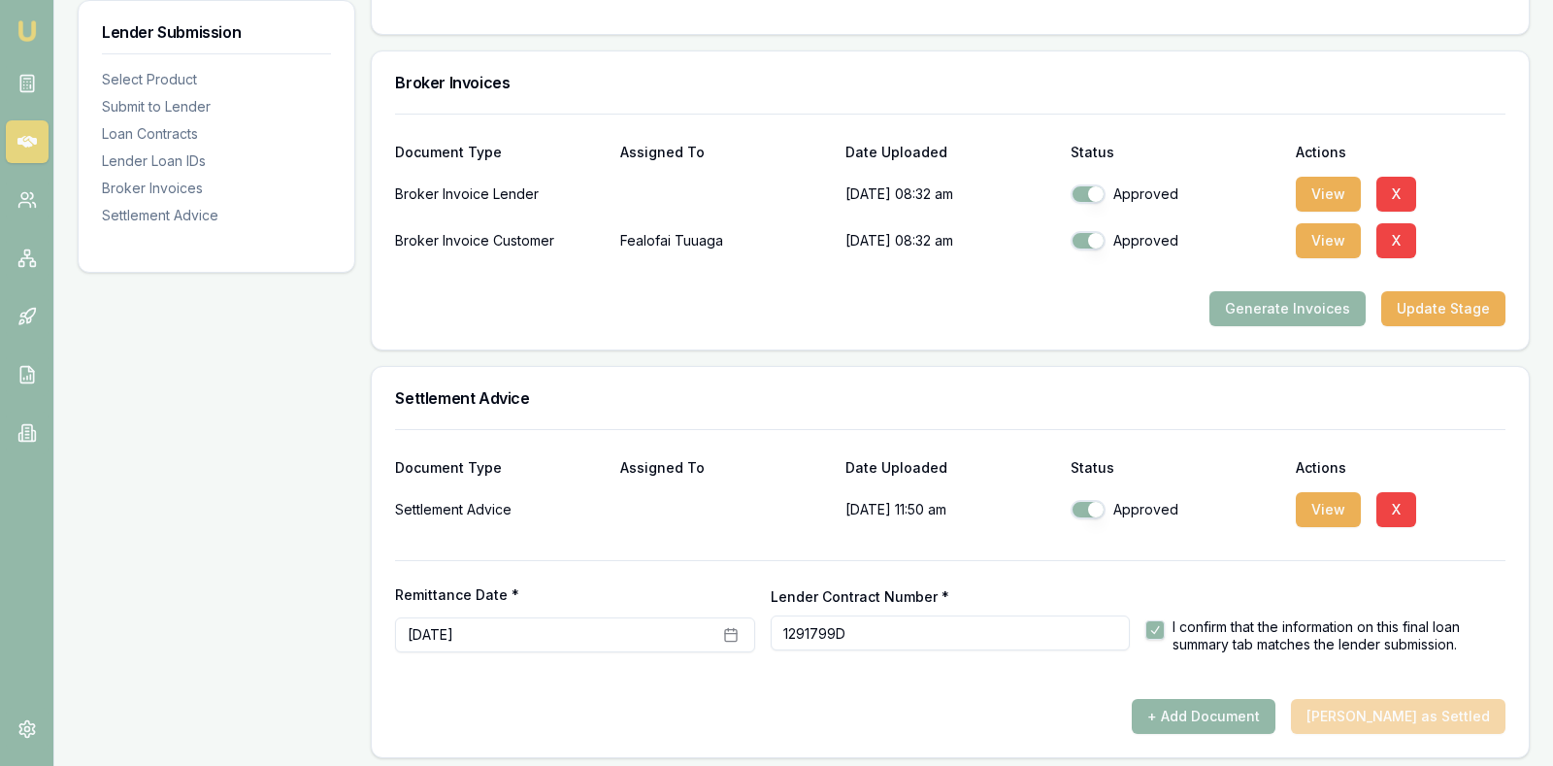
click at [27, 141] on icon at bounding box center [26, 142] width 19 height 12
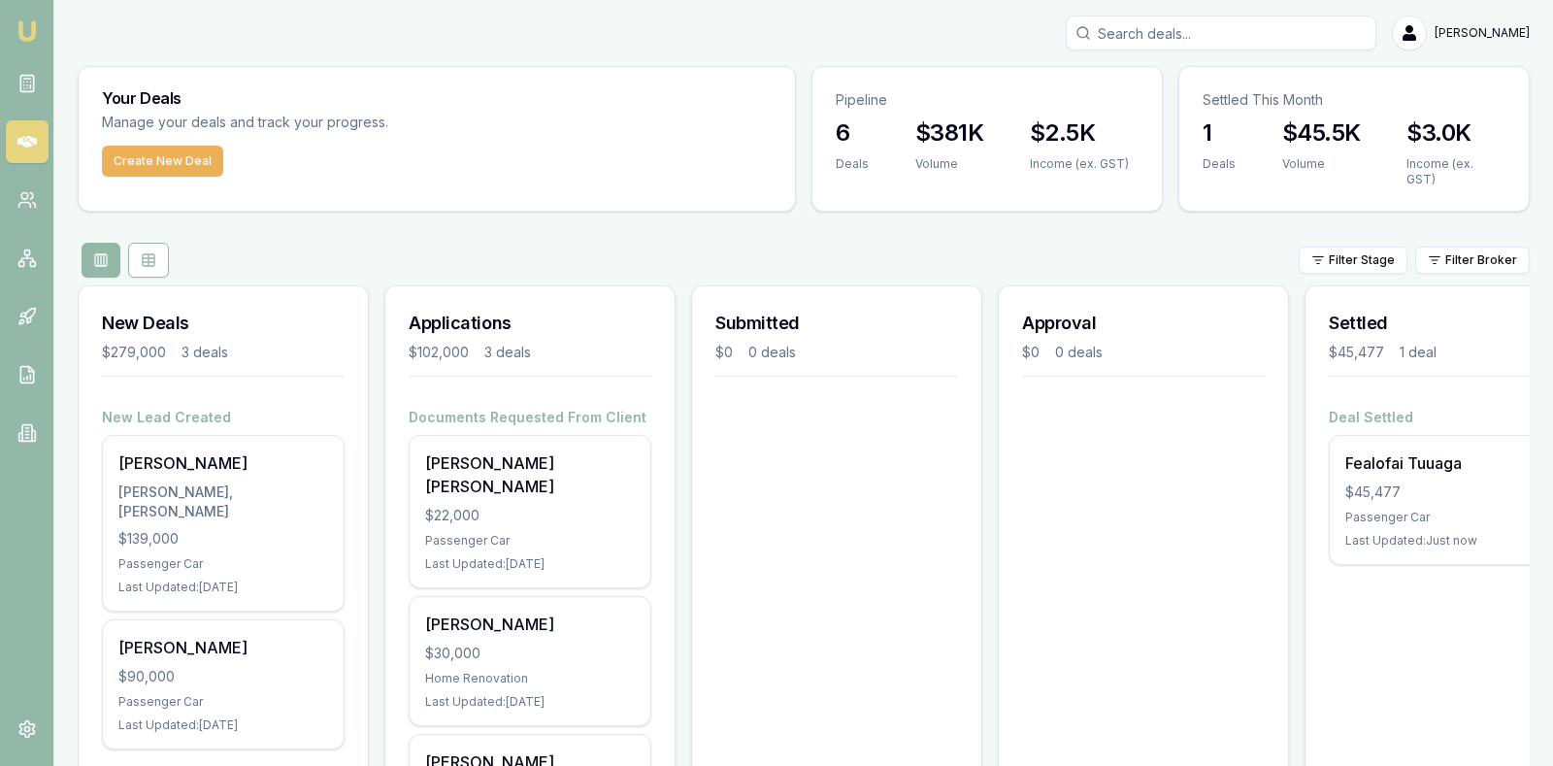
click at [817, 537] on div "Submitted $0 0 deals" at bounding box center [836, 615] width 291 height 661
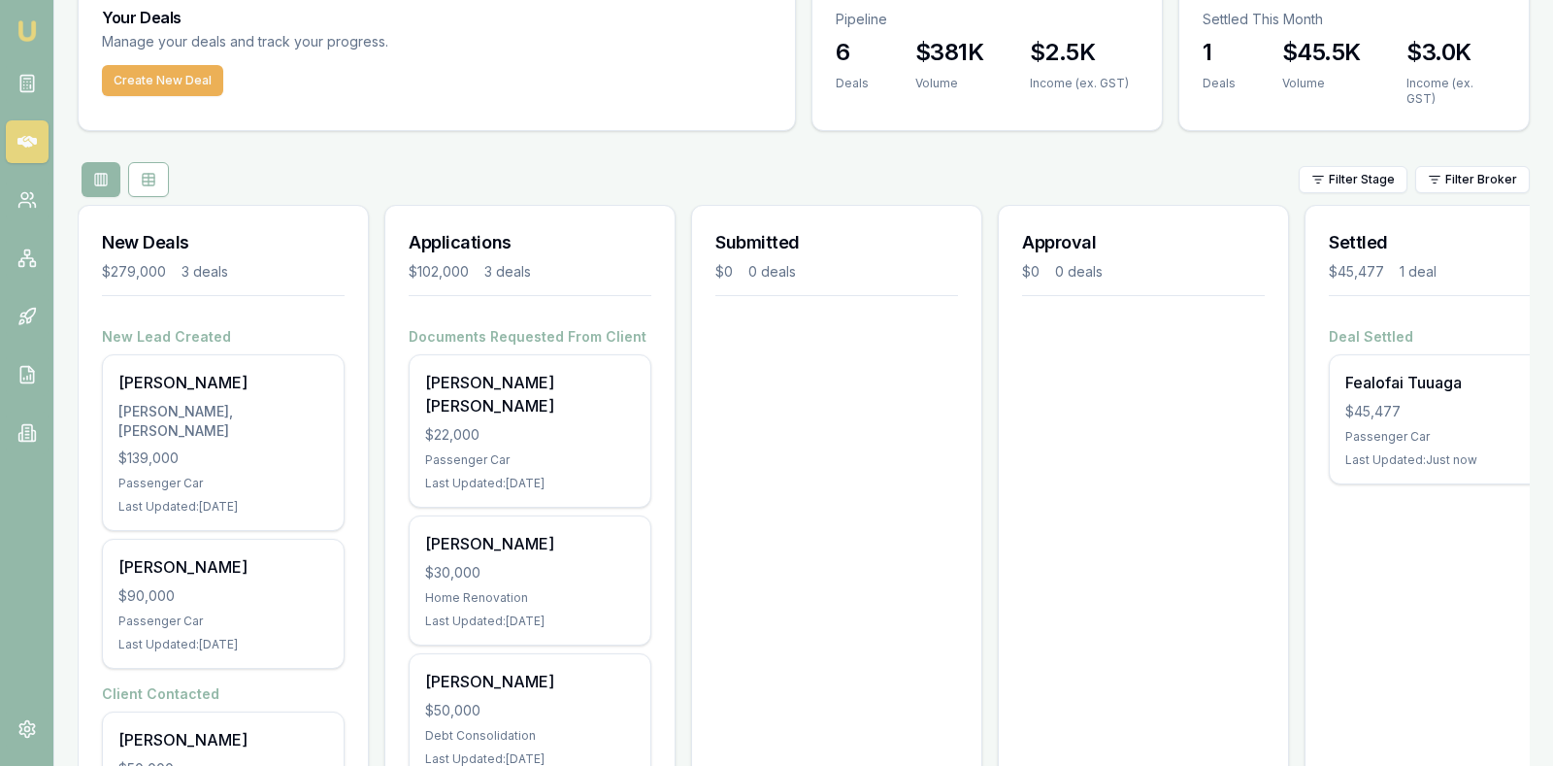
scroll to position [32, 0]
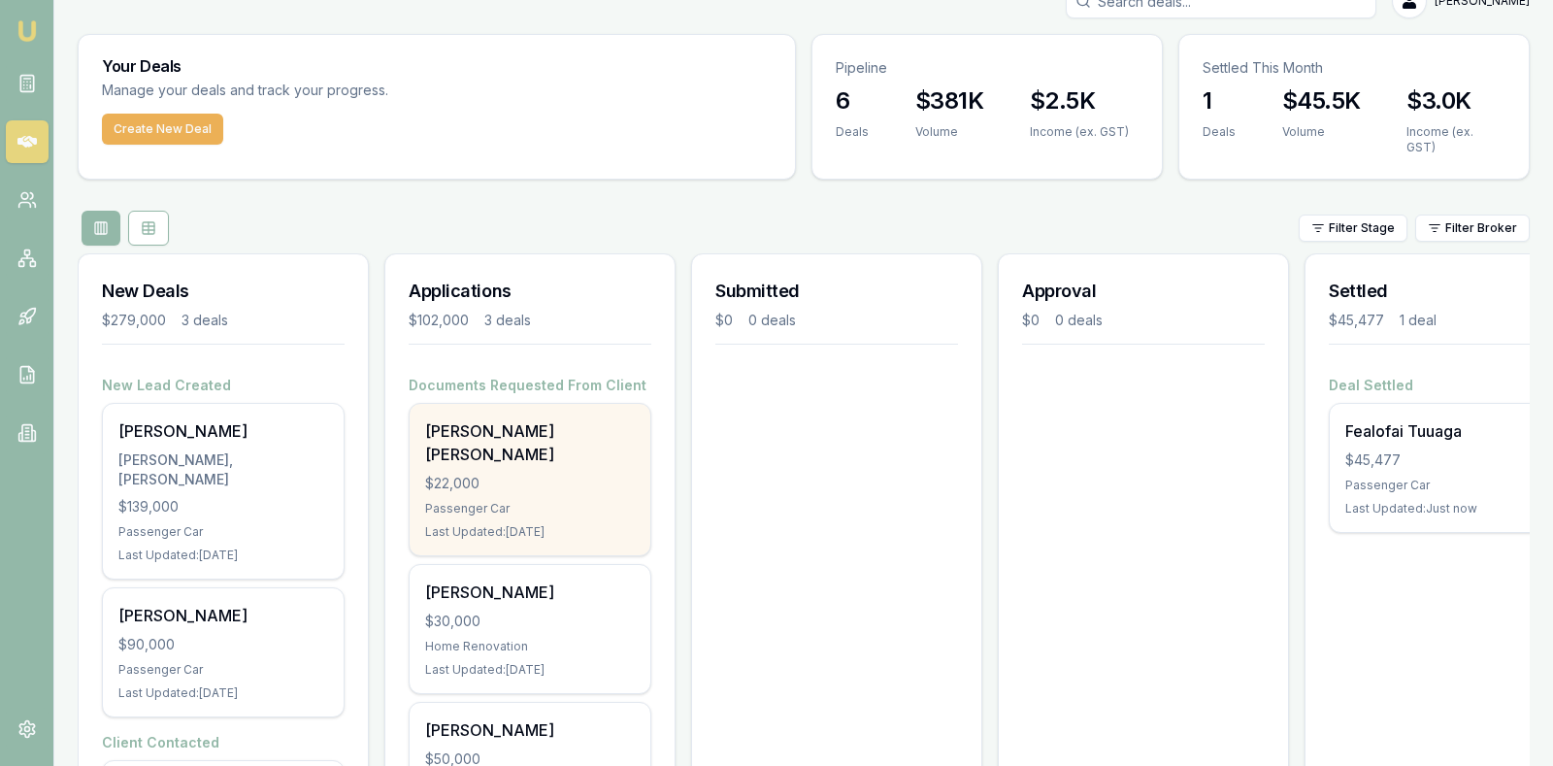
click at [523, 430] on div "Allan Dela Luna $22,000 Passenger Car Last Updated: 5 days ago" at bounding box center [530, 479] width 241 height 151
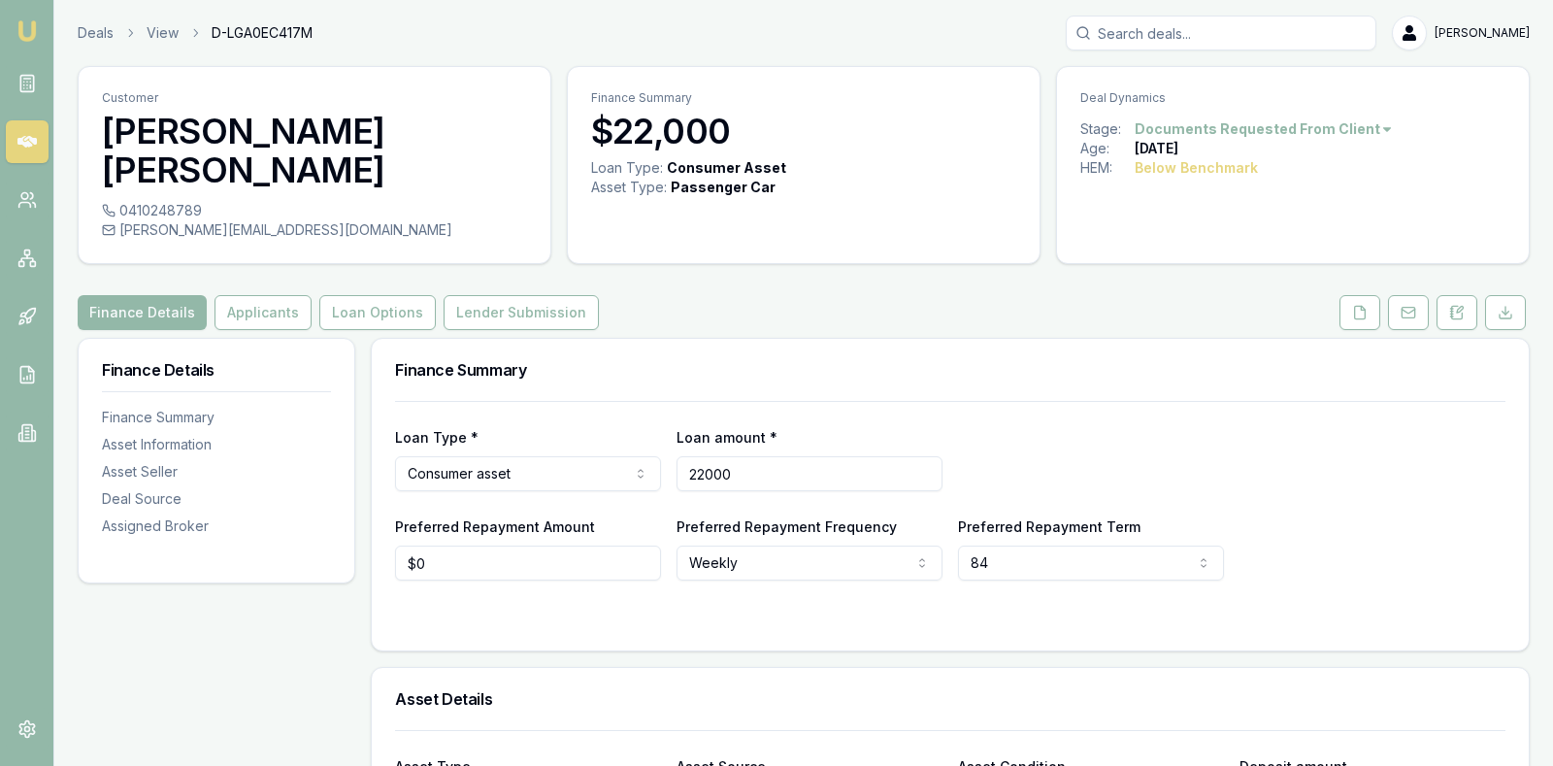
click at [796, 456] on input "22000" at bounding box center [810, 473] width 266 height 35
type input "$24,000"
click at [1071, 425] on div "Loan Type * Consumer asset Consumer loan Consumer asset Commercial loan Commerc…" at bounding box center [950, 458] width 1110 height 66
click at [879, 521] on html "Emu Broker Deals View D-LGA0EC417M [PERSON_NAME] Toggle Menu Customer [PERSON_N…" at bounding box center [776, 383] width 1553 height 766
select select "MONTHLY"
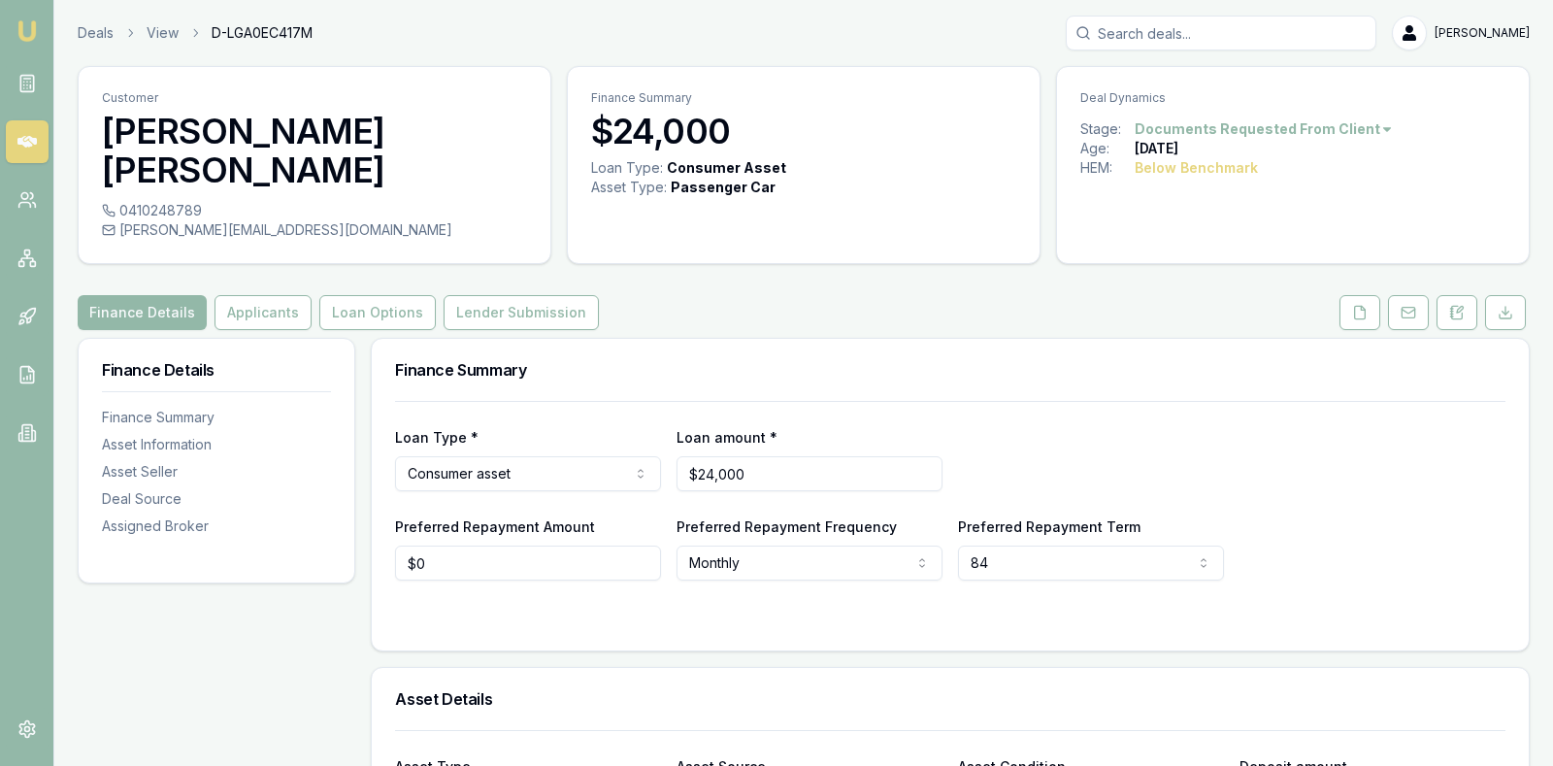
click at [1027, 425] on div "Loan Type * Consumer asset Consumer loan Consumer asset Commercial loan Commerc…" at bounding box center [950, 458] width 1110 height 66
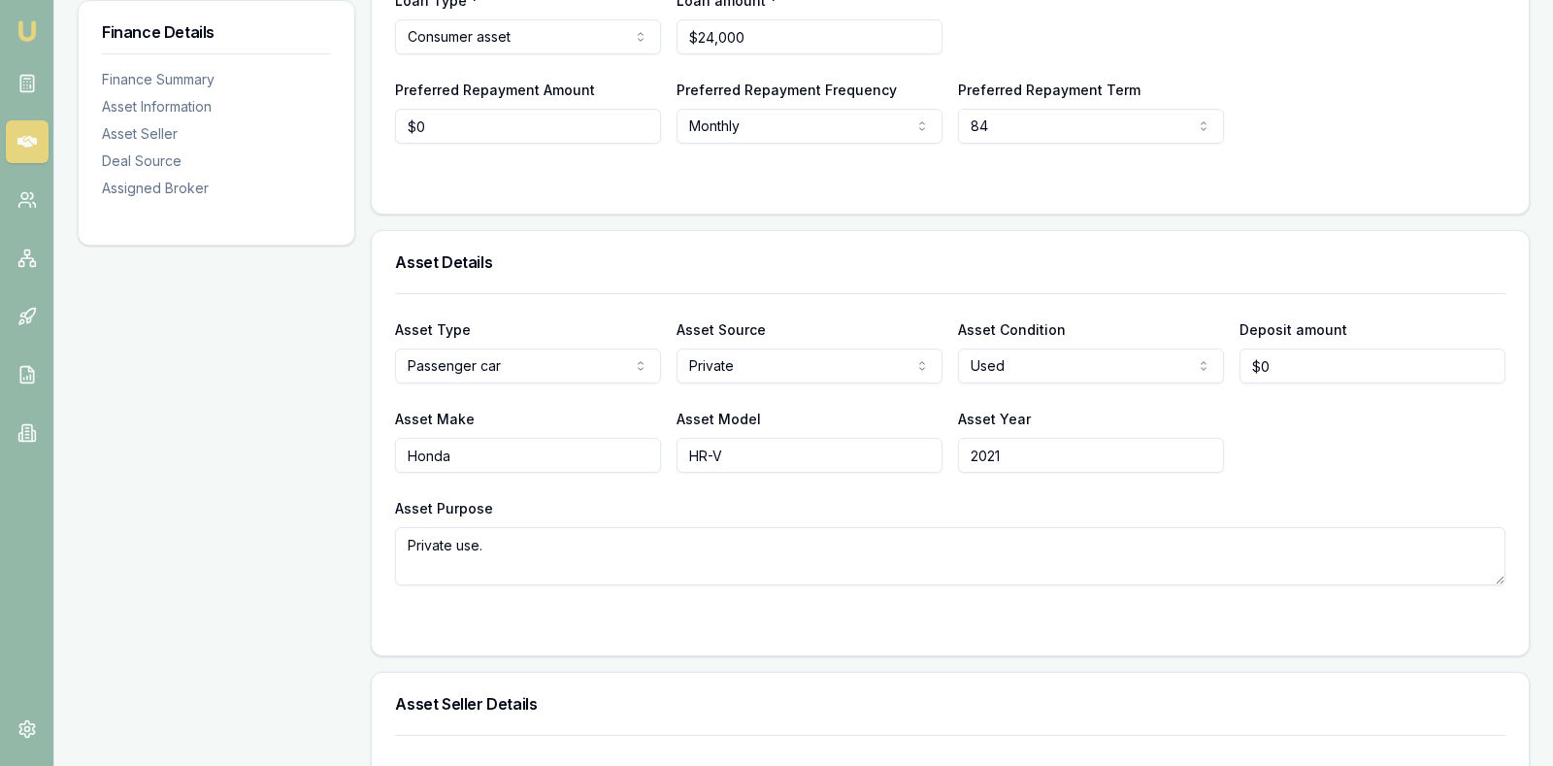
scroll to position [485, 0]
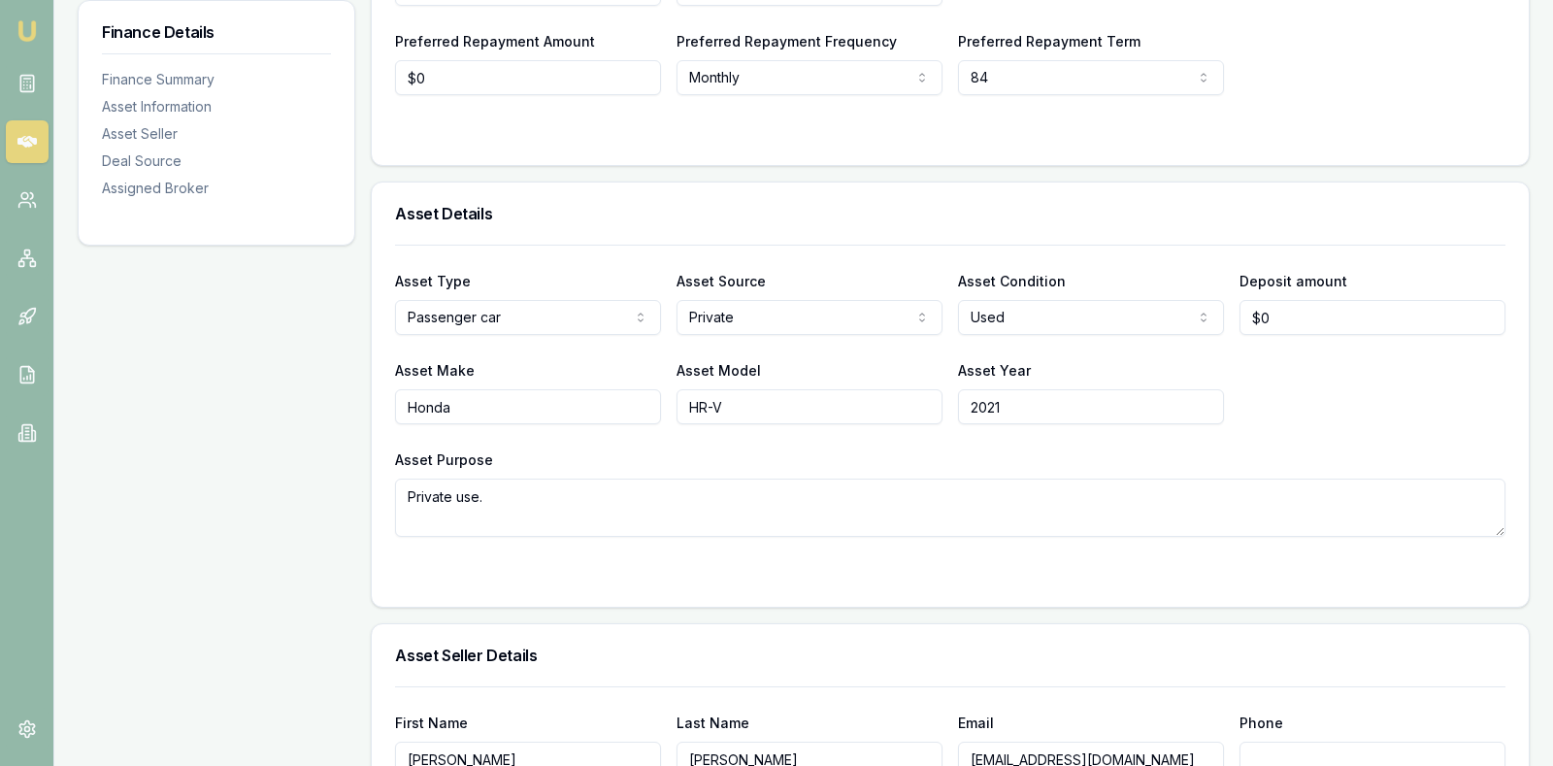
click at [468, 389] on input "Honda" at bounding box center [528, 406] width 266 height 35
type input "H"
type input "Hyundai"
click at [748, 389] on input "HR-V" at bounding box center [810, 406] width 266 height 35
type input "H"
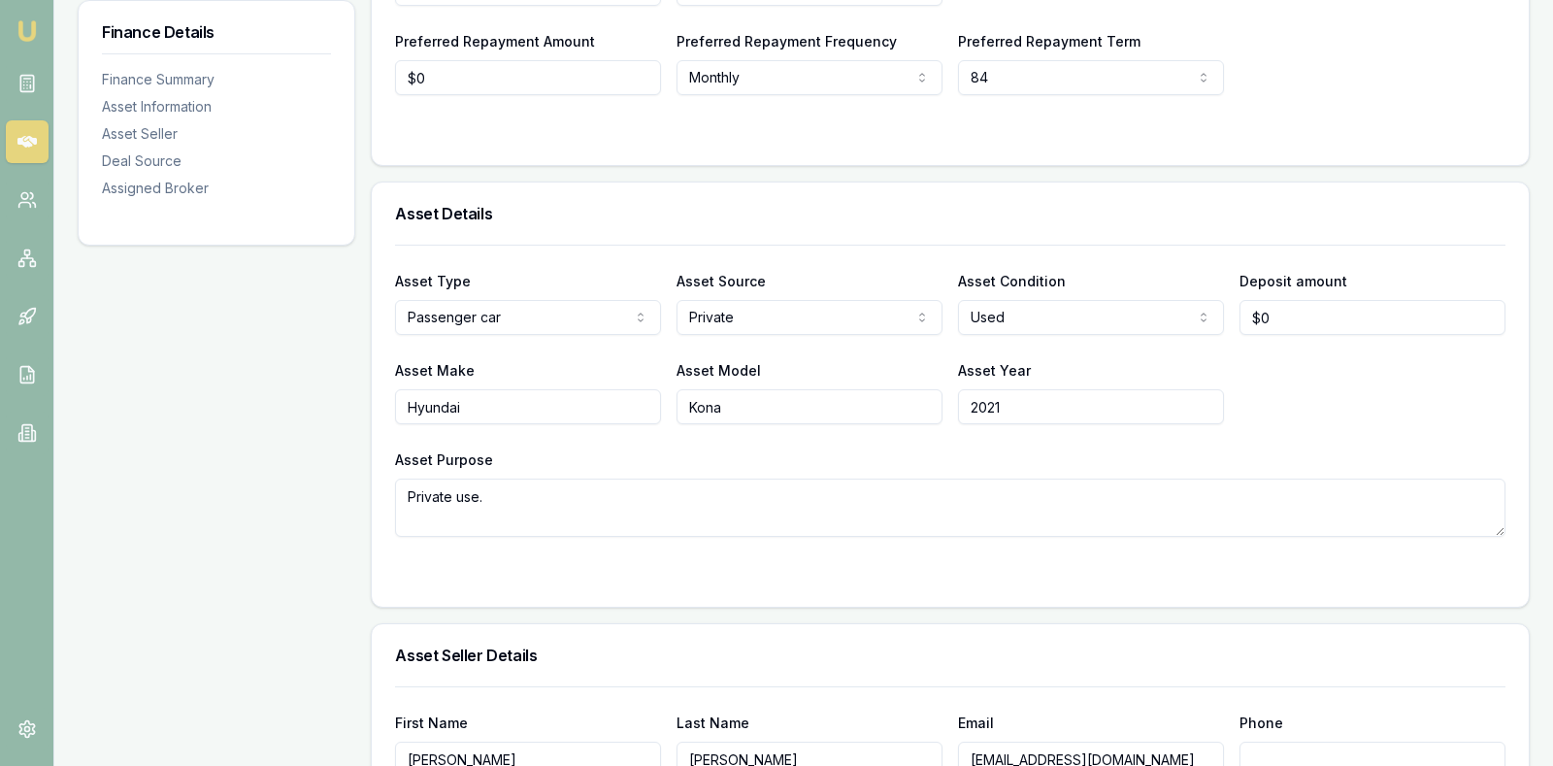
type input "Kona"
click at [1045, 447] on div "Asset Purpose Private use." at bounding box center [950, 491] width 1110 height 89
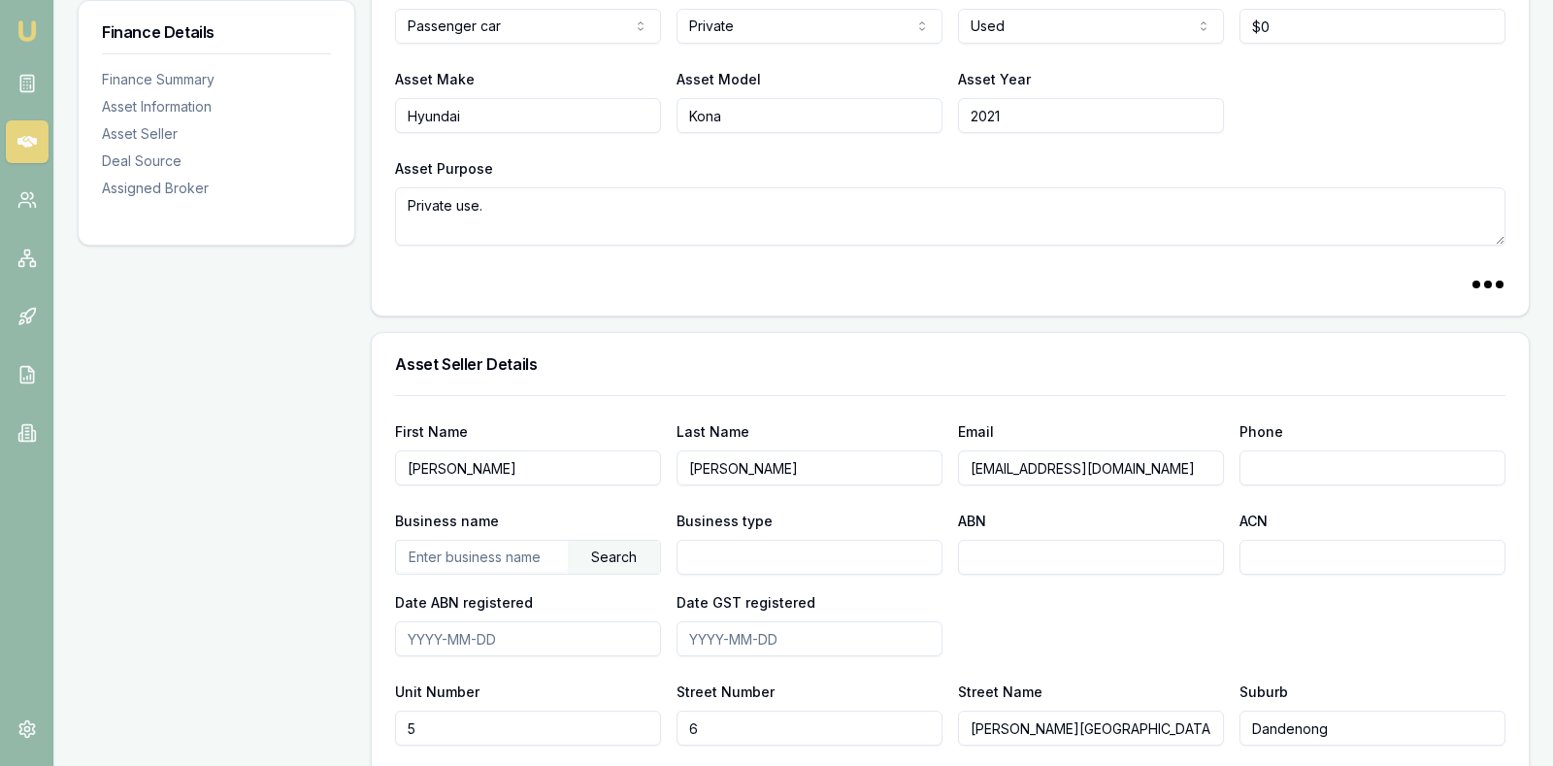
scroll to position [825, 0]
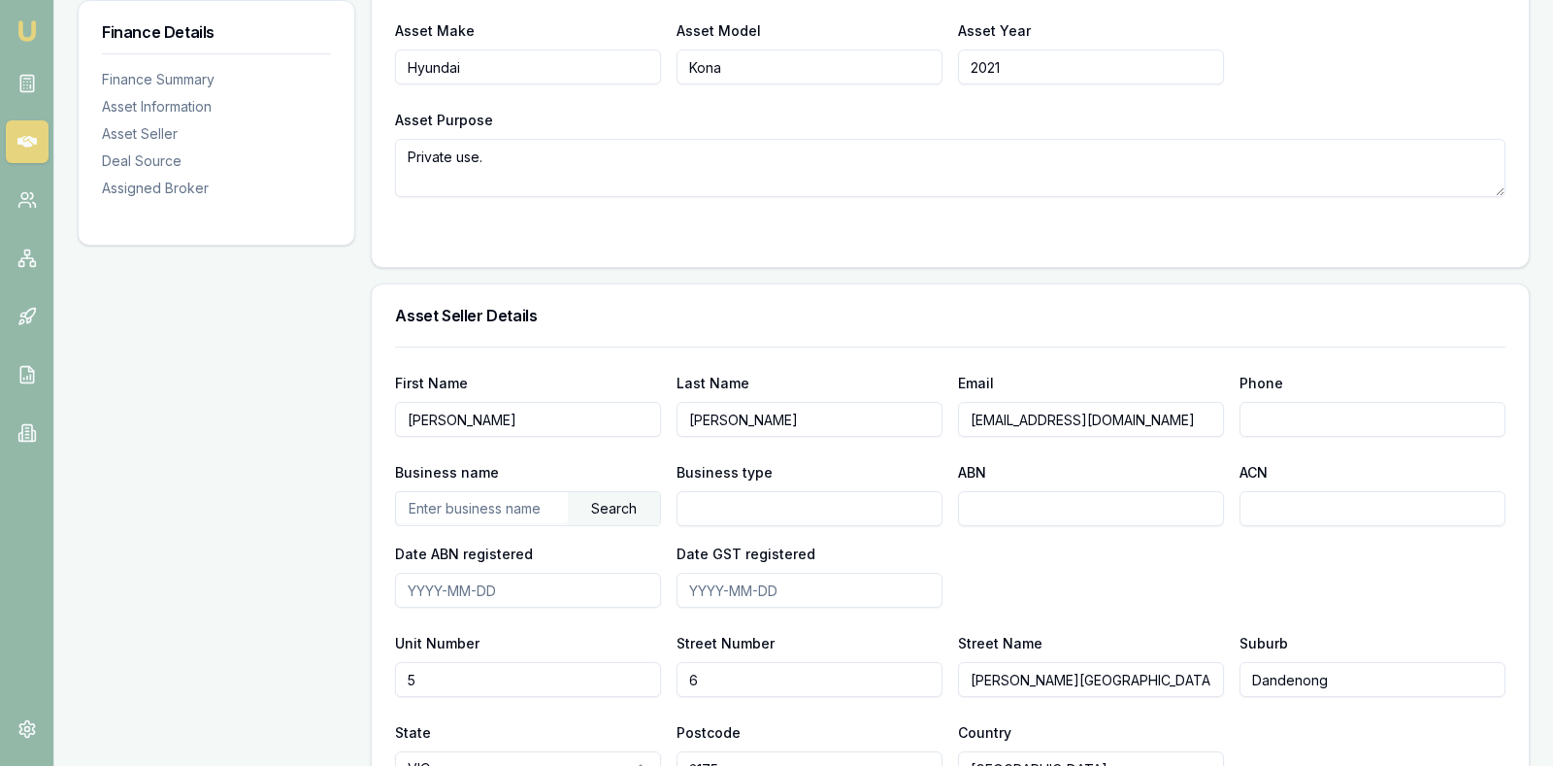
click at [533, 402] on input "[PERSON_NAME]" at bounding box center [528, 419] width 266 height 35
type input "H"
type input "Celvin"
click at [777, 402] on input "[PERSON_NAME]" at bounding box center [810, 419] width 266 height 35
type input "P"
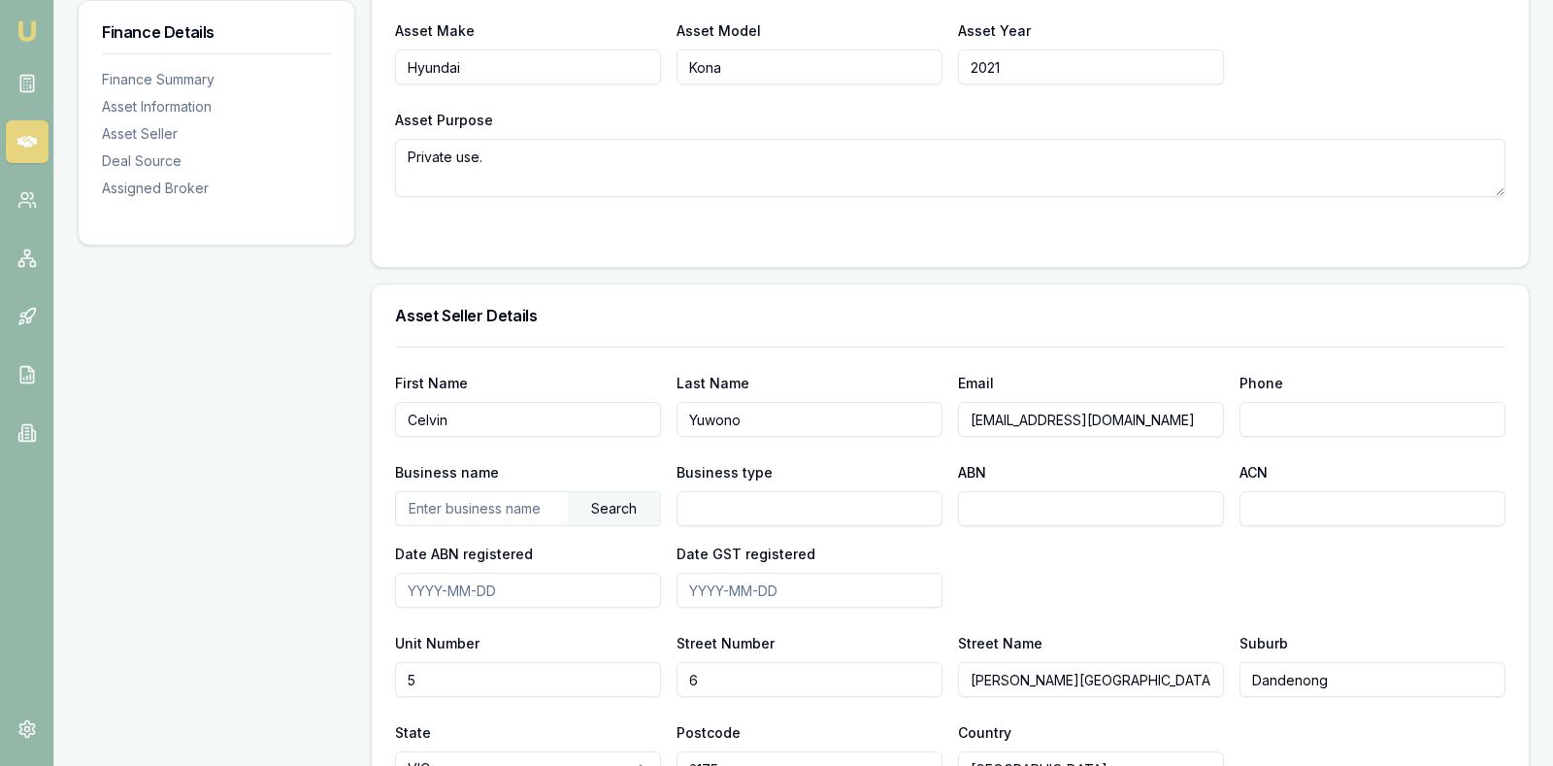
type input "Yuwono"
click at [1167, 402] on input "[EMAIL_ADDRESS][DOMAIN_NAME]" at bounding box center [1091, 419] width 266 height 35
drag, startPoint x: 1167, startPoint y: 380, endPoint x: 923, endPoint y: 391, distance: 243.9
click at [930, 392] on div "First Name [PERSON_NAME] Last Name [PERSON_NAME] Email [EMAIL_ADDRESS][DOMAIN_N…" at bounding box center [950, 404] width 1110 height 66
type input "h"
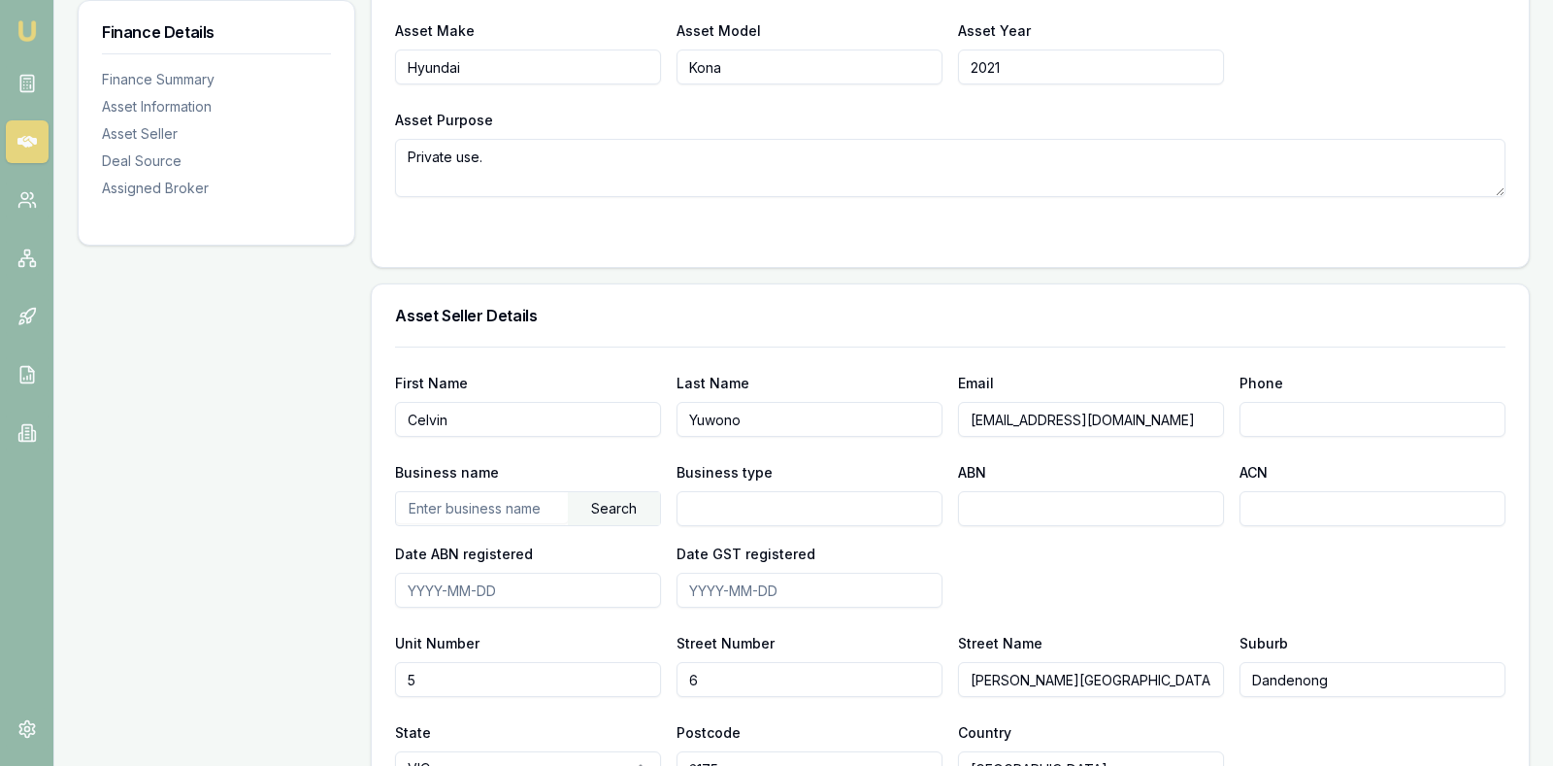
type input "[EMAIL_ADDRESS][DOMAIN_NAME]"
click at [1283, 402] on input "Phone" at bounding box center [1373, 419] width 266 height 35
type input "0487 514 059"
click at [1427, 563] on div "Business name Search Business type ABN ACN Date ABN registered Date GST registe…" at bounding box center [950, 534] width 1110 height 148
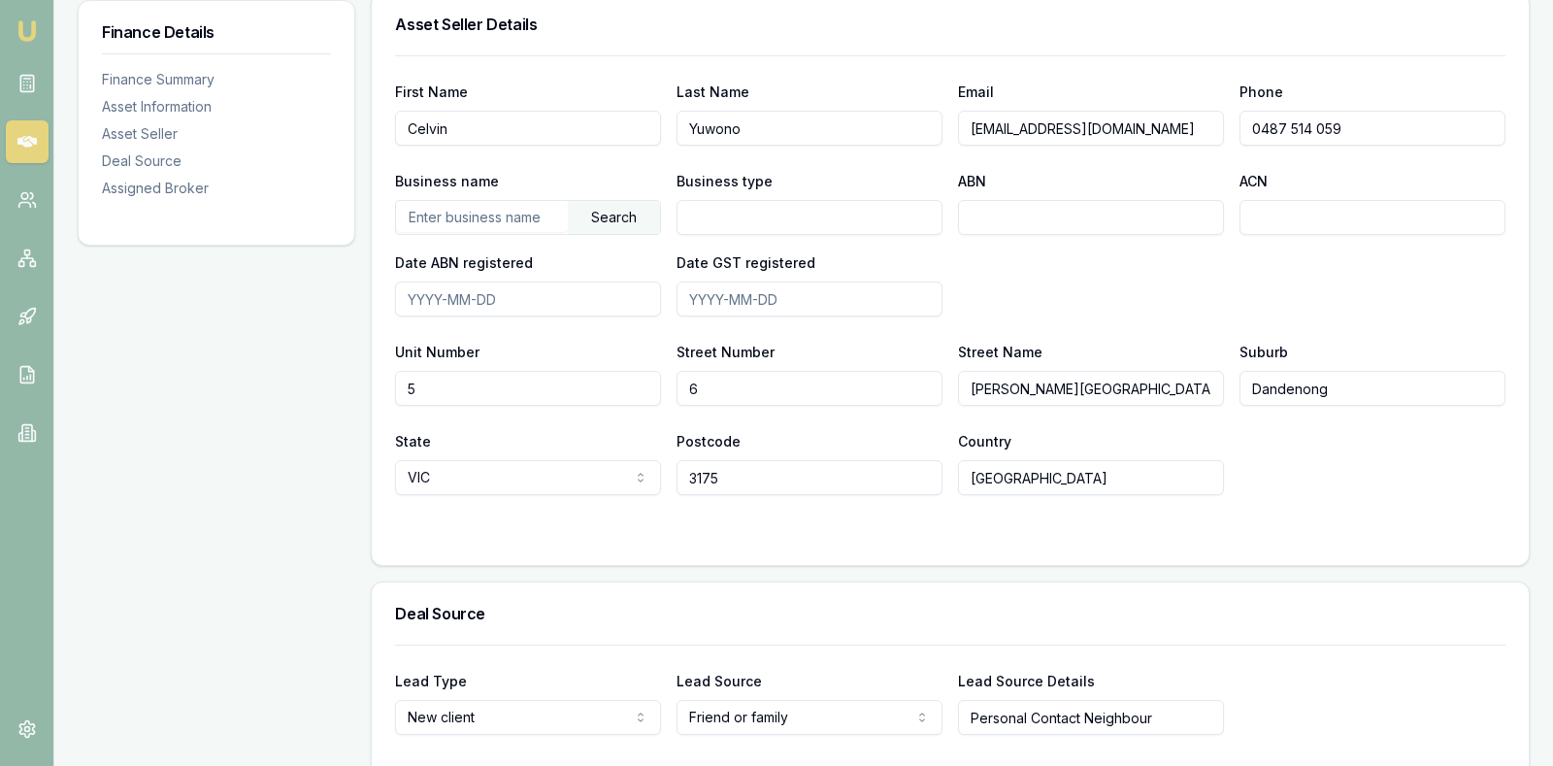
scroll to position [1165, 0]
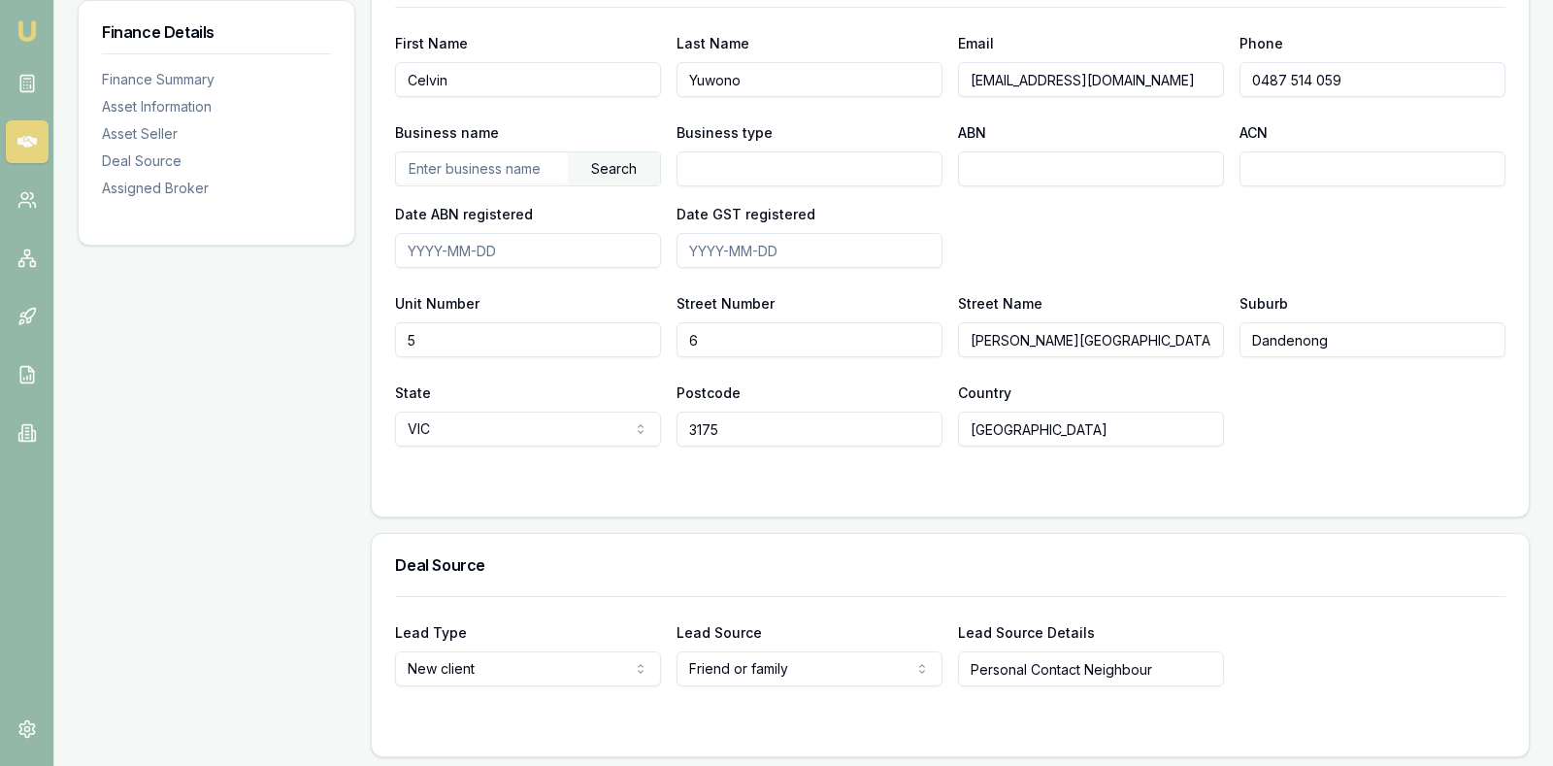
click at [553, 322] on input "5" at bounding box center [528, 339] width 266 height 35
type input "4"
click at [809, 322] on input "6" at bounding box center [810, 339] width 266 height 35
click at [460, 322] on input "4" at bounding box center [528, 339] width 266 height 35
type input "4201"
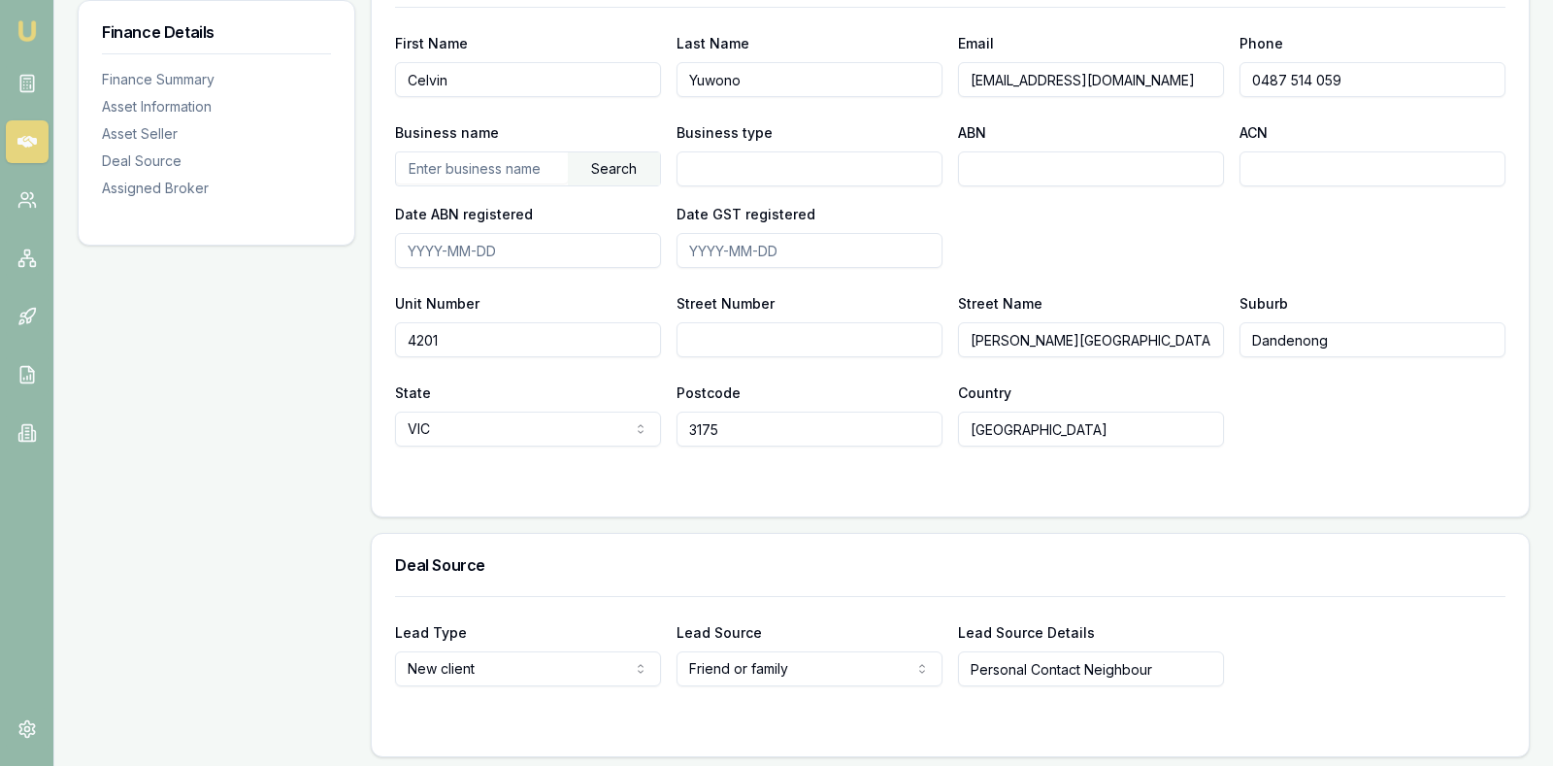
click at [728, 322] on input "Street Number" at bounding box center [810, 339] width 266 height 35
type input "639"
click at [1104, 322] on input "[PERSON_NAME][GEOGRAPHIC_DATA]" at bounding box center [1091, 339] width 266 height 35
type input "H"
type input "[GEOGRAPHIC_DATA]"
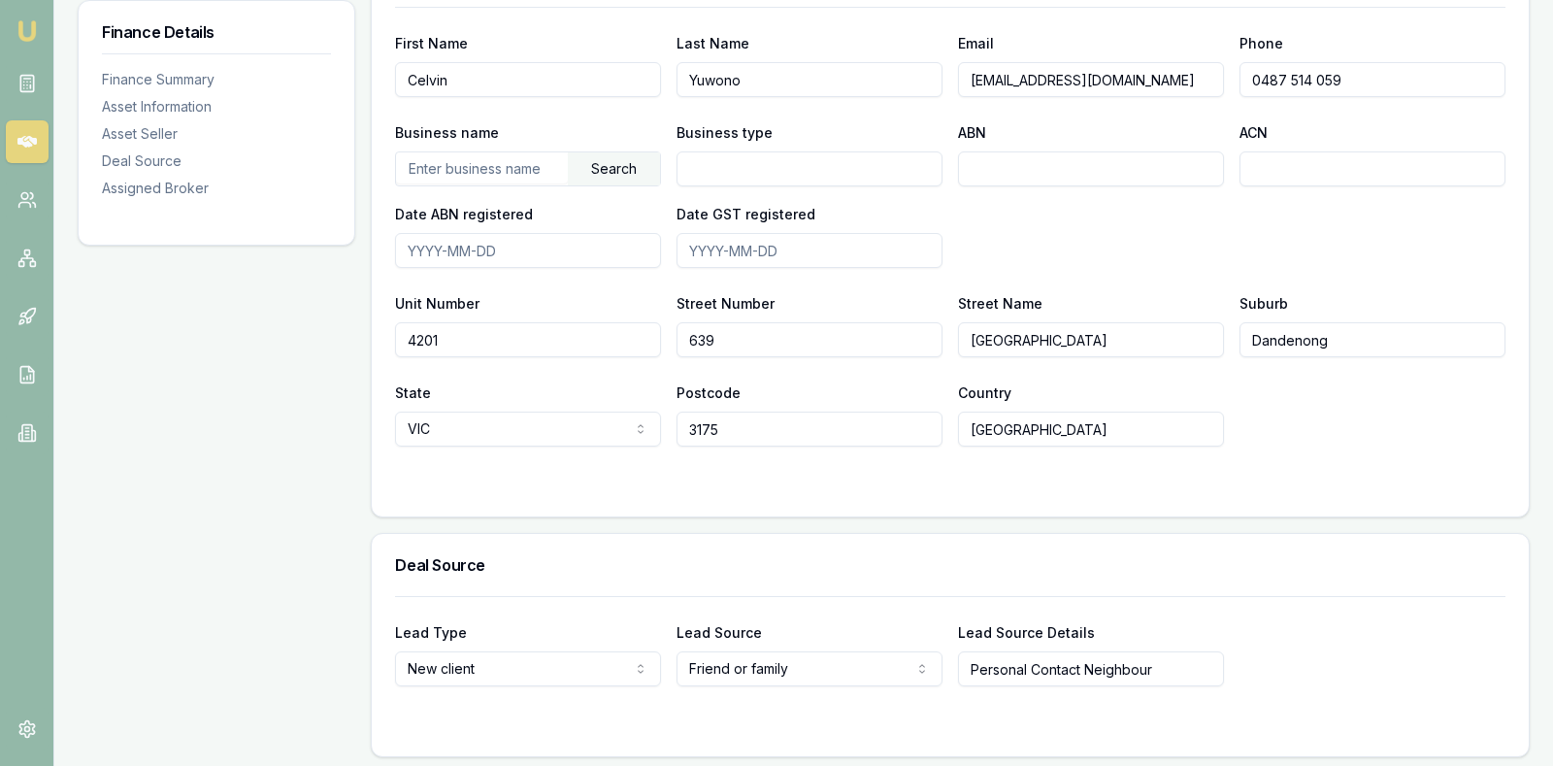
click at [1359, 322] on input "Dandenong" at bounding box center [1373, 339] width 266 height 35
type input "D"
type input "[GEOGRAPHIC_DATA]"
click at [838, 412] on input "3175" at bounding box center [810, 429] width 266 height 35
type input "3"
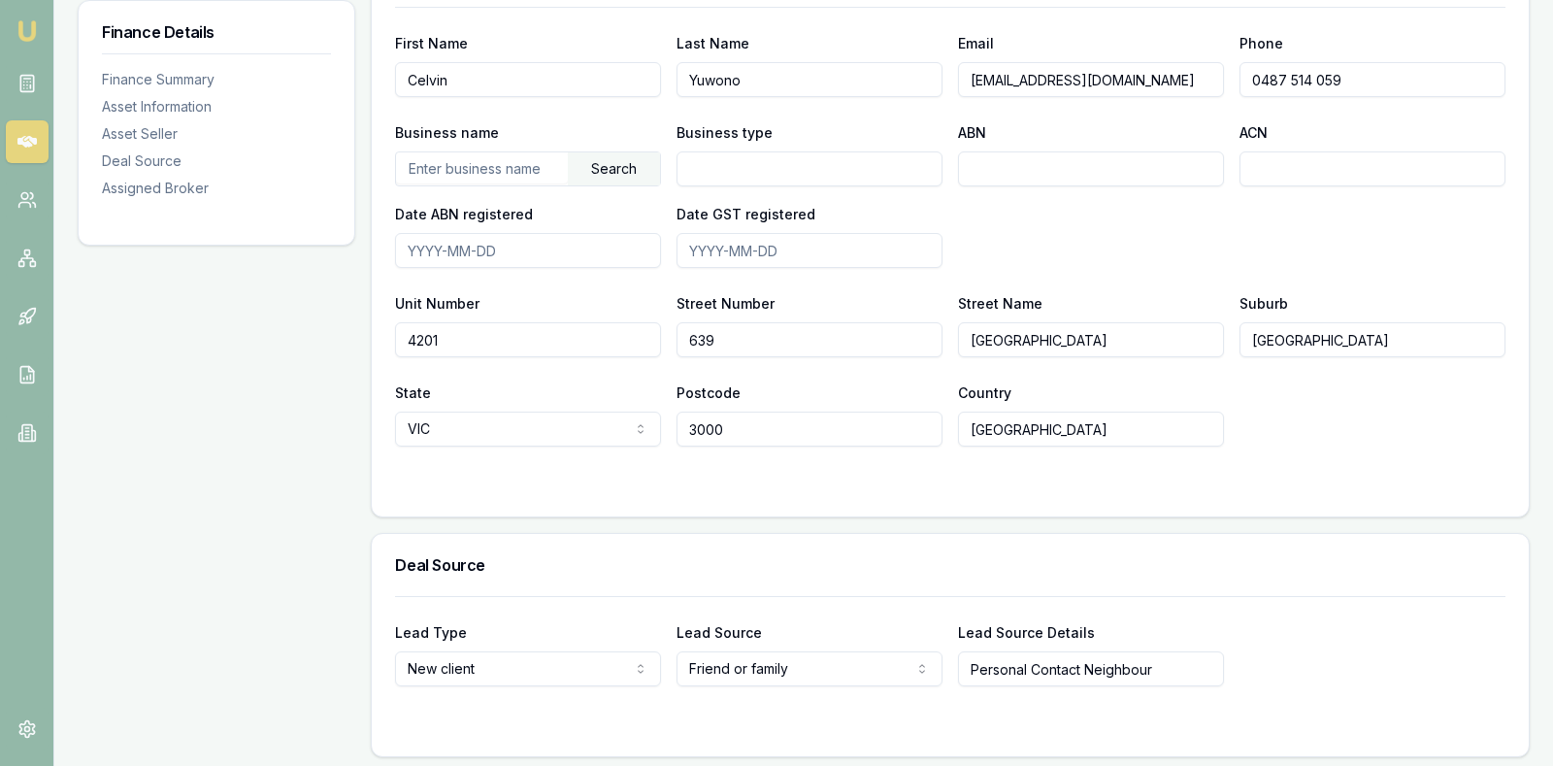
type input "3000"
click at [1381, 402] on div "State [GEOGRAPHIC_DATA] [GEOGRAPHIC_DATA] [GEOGRAPHIC_DATA] [GEOGRAPHIC_DATA] […" at bounding box center [950, 413] width 1110 height 66
click at [1393, 382] on div "State [GEOGRAPHIC_DATA] [GEOGRAPHIC_DATA] [GEOGRAPHIC_DATA] [GEOGRAPHIC_DATA] […" at bounding box center [950, 413] width 1110 height 66
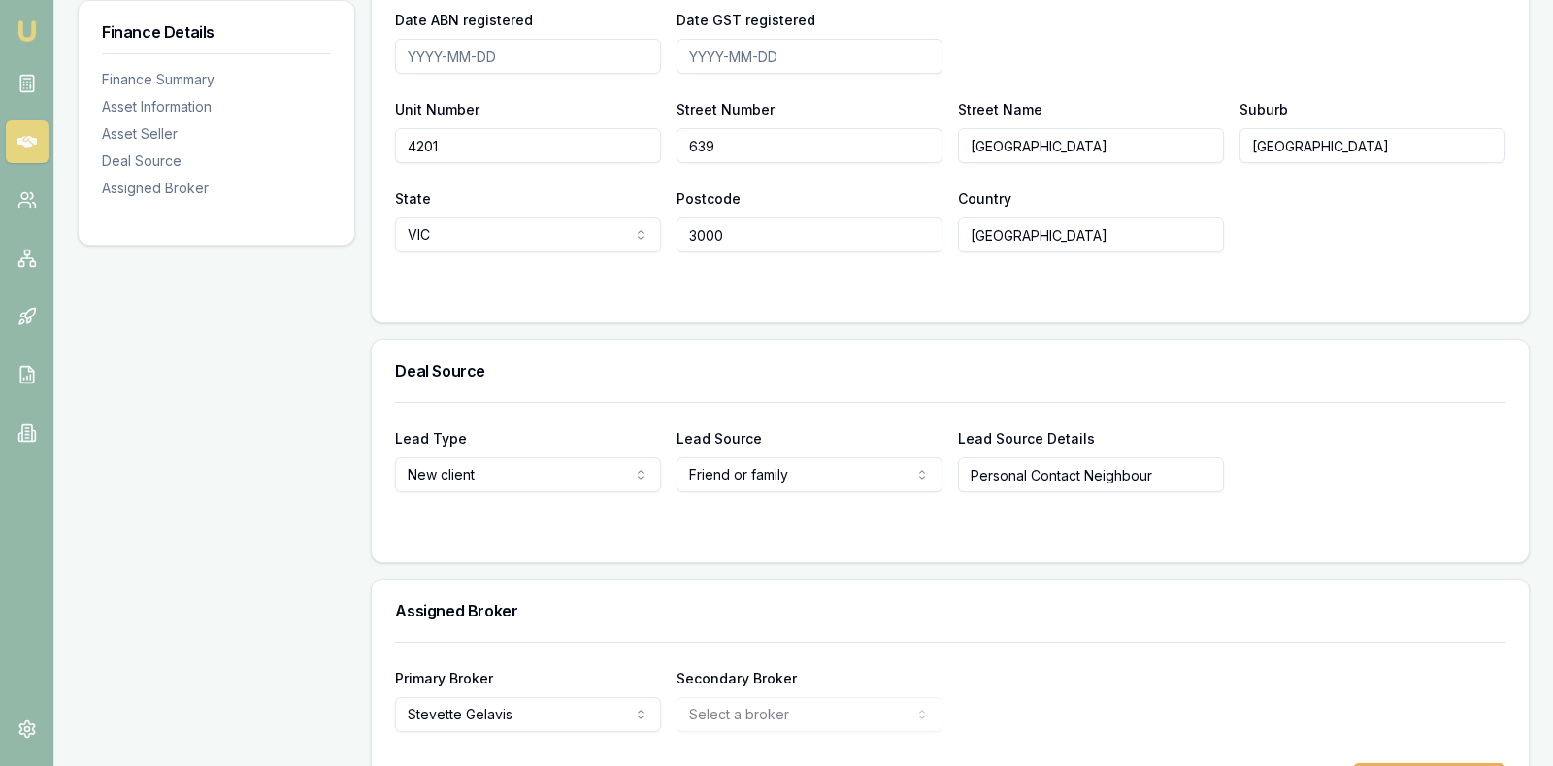
scroll to position [1387, 0]
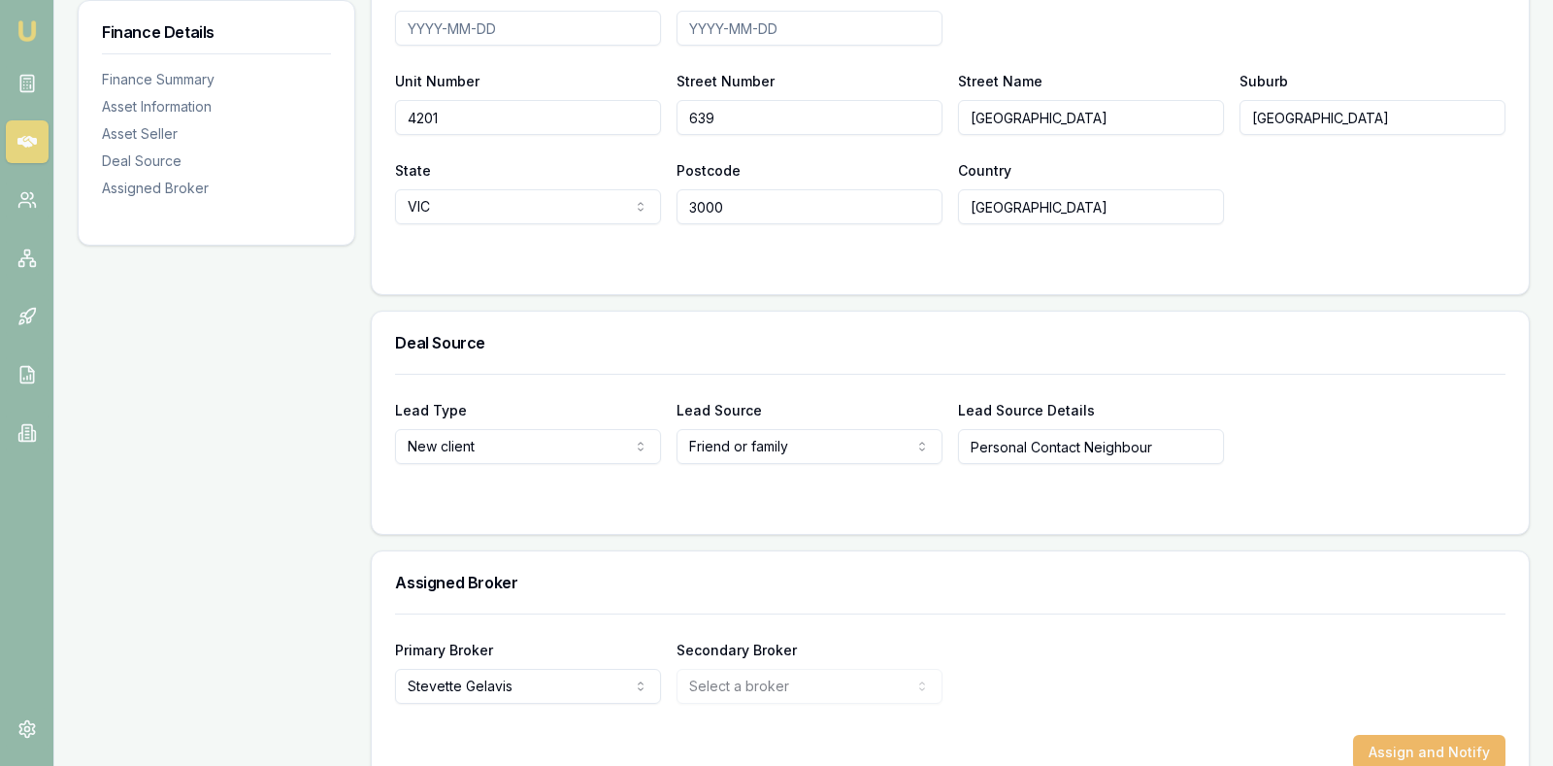
click at [1393, 735] on button "Assign and Notify" at bounding box center [1429, 752] width 152 height 35
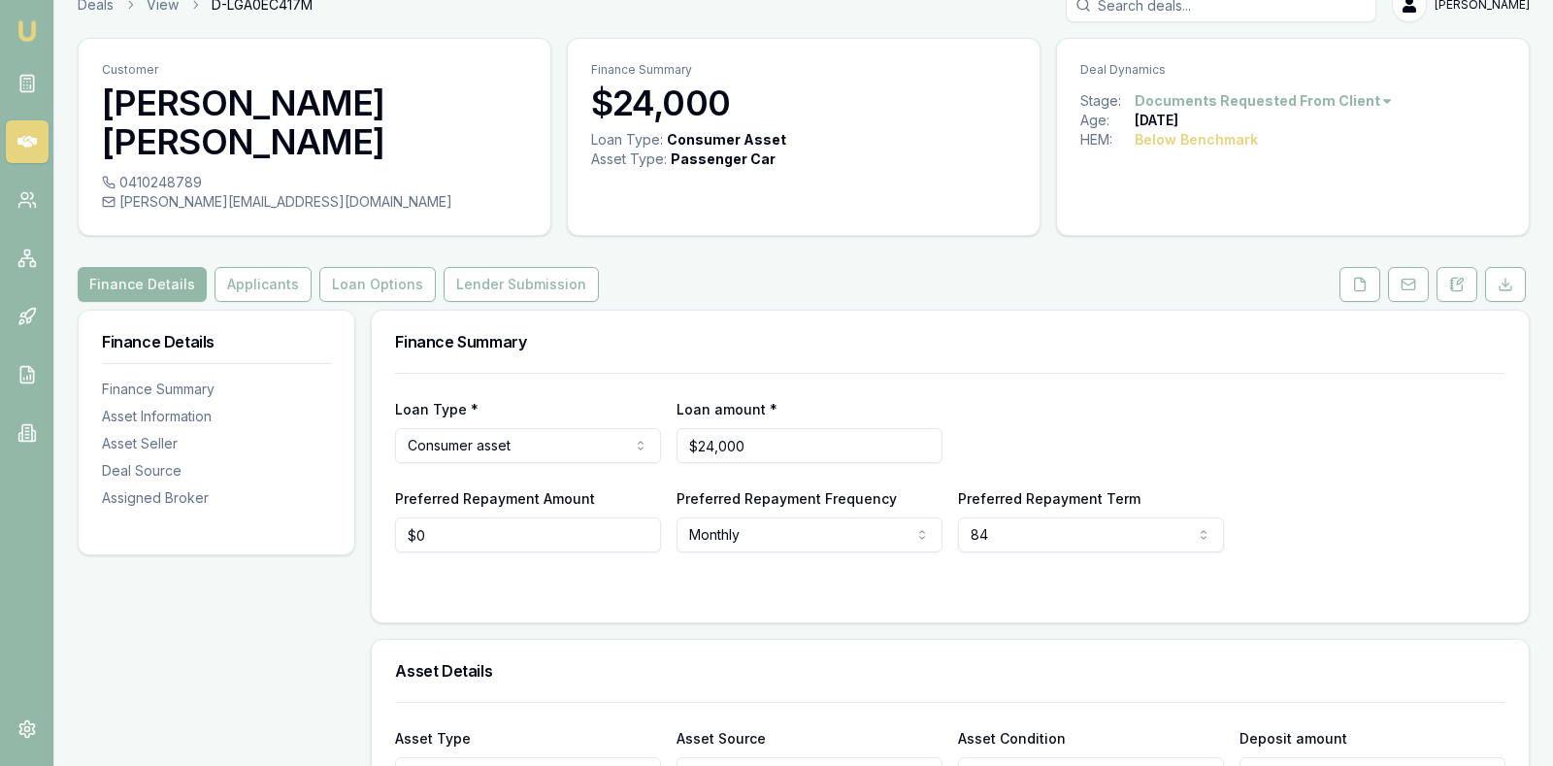
scroll to position [0, 0]
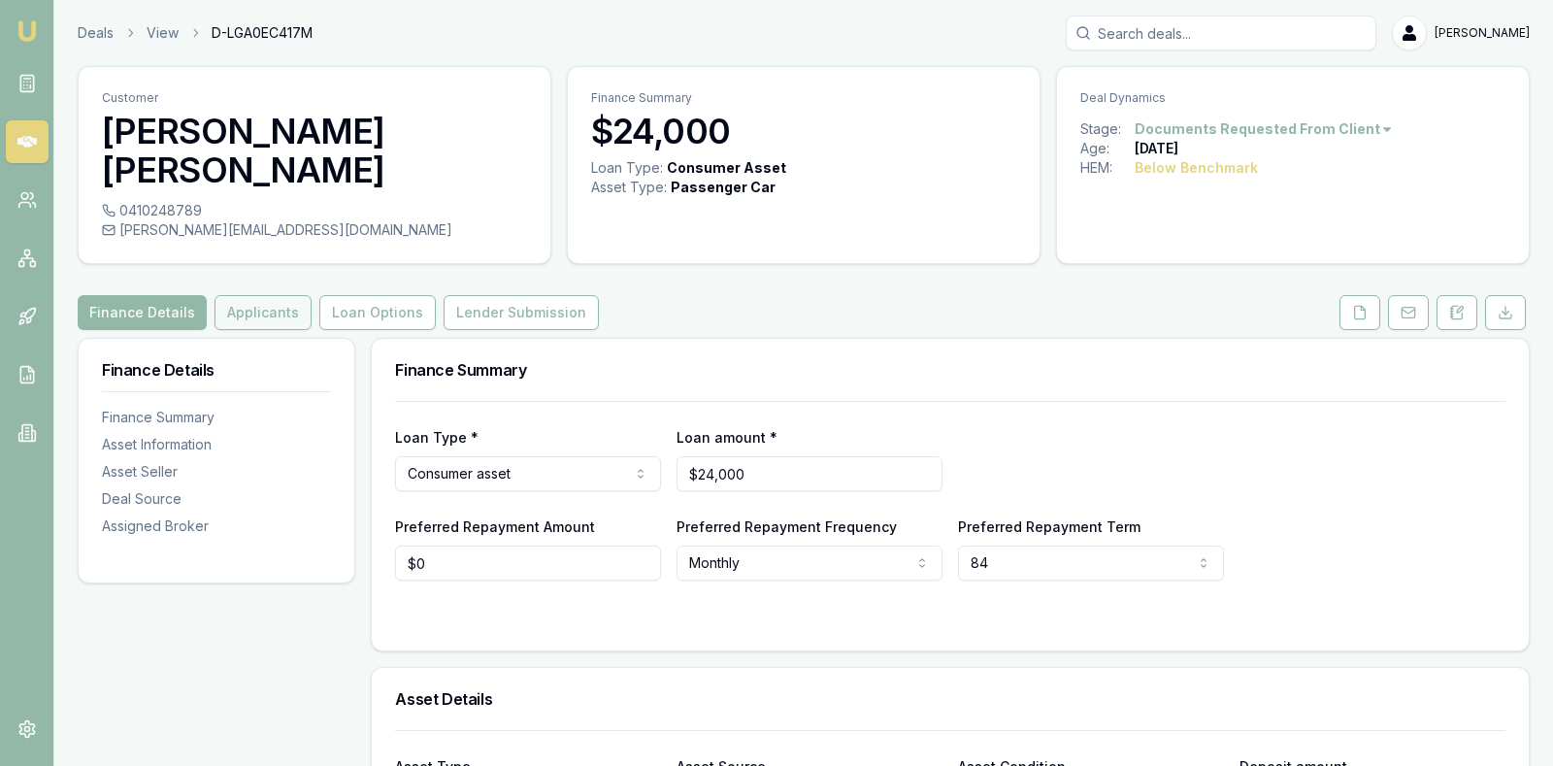
click at [242, 295] on button "Applicants" at bounding box center [263, 312] width 97 height 35
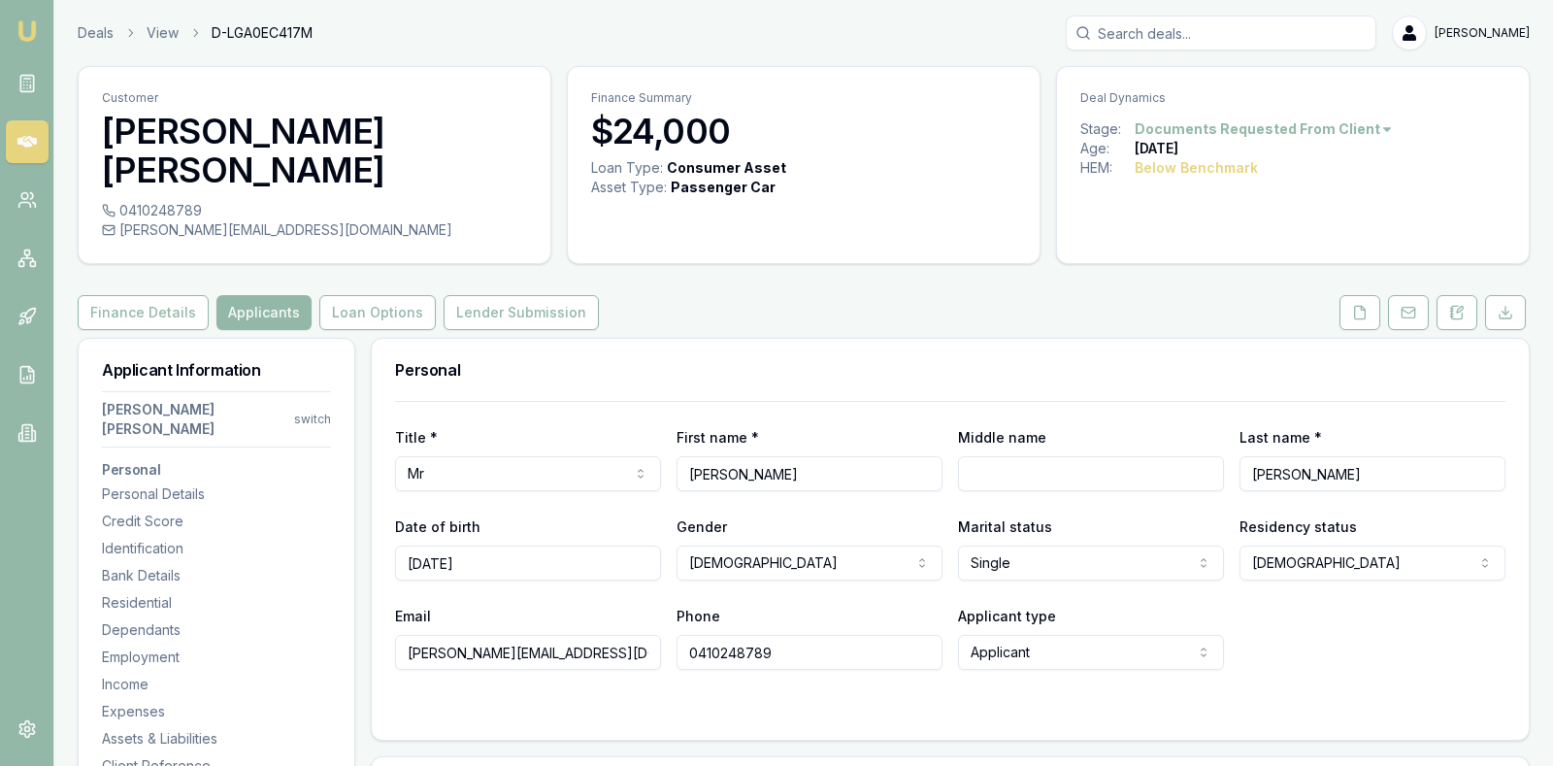
click at [1046, 456] on input "Middle name" at bounding box center [1091, 473] width 266 height 35
type input "Caraet"
click at [1304, 604] on div "Email [EMAIL_ADDRESS][DOMAIN_NAME] Phone [PHONE_NUMBER] Applicant type Applican…" at bounding box center [950, 637] width 1110 height 66
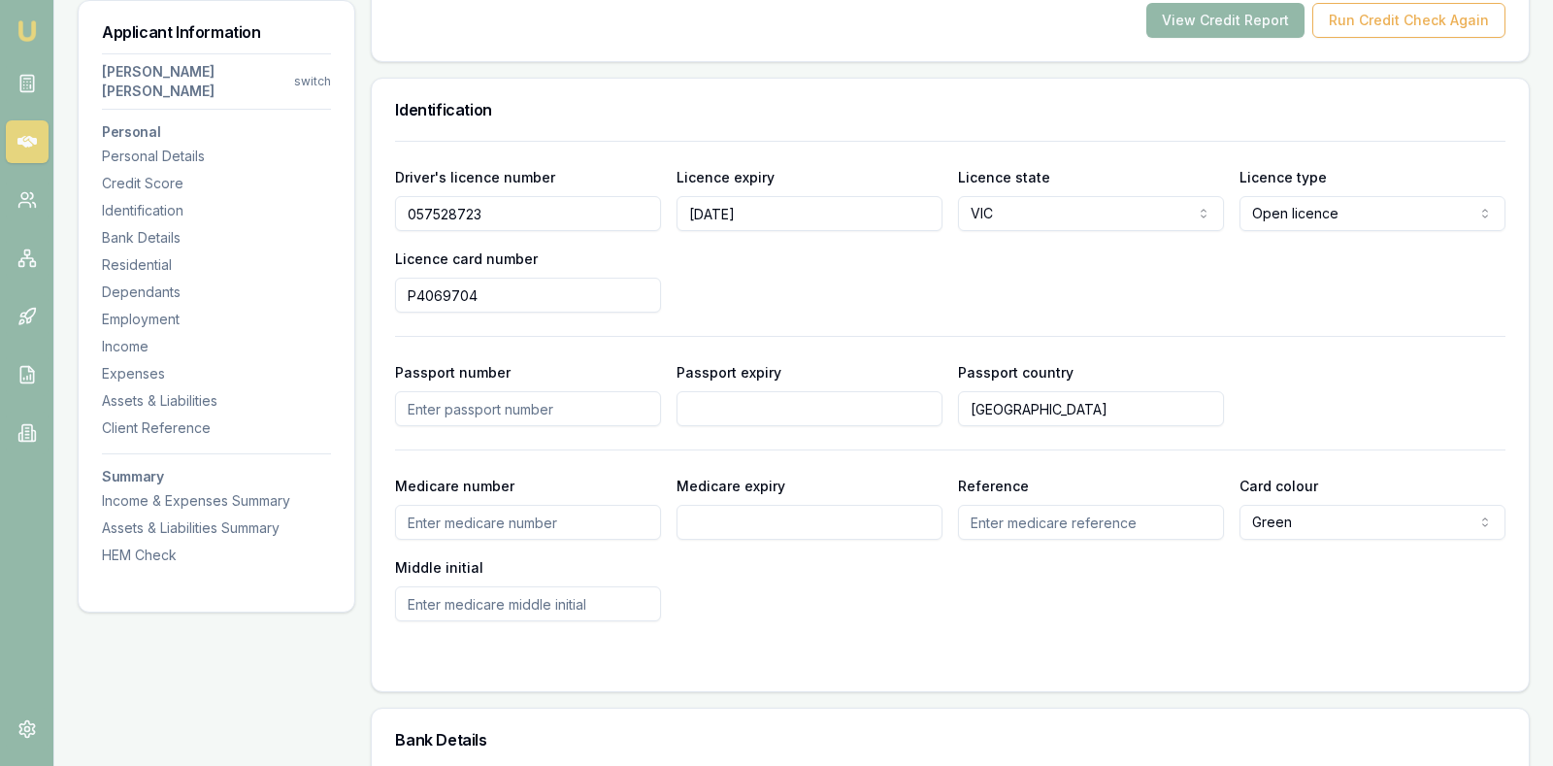
scroll to position [971, 0]
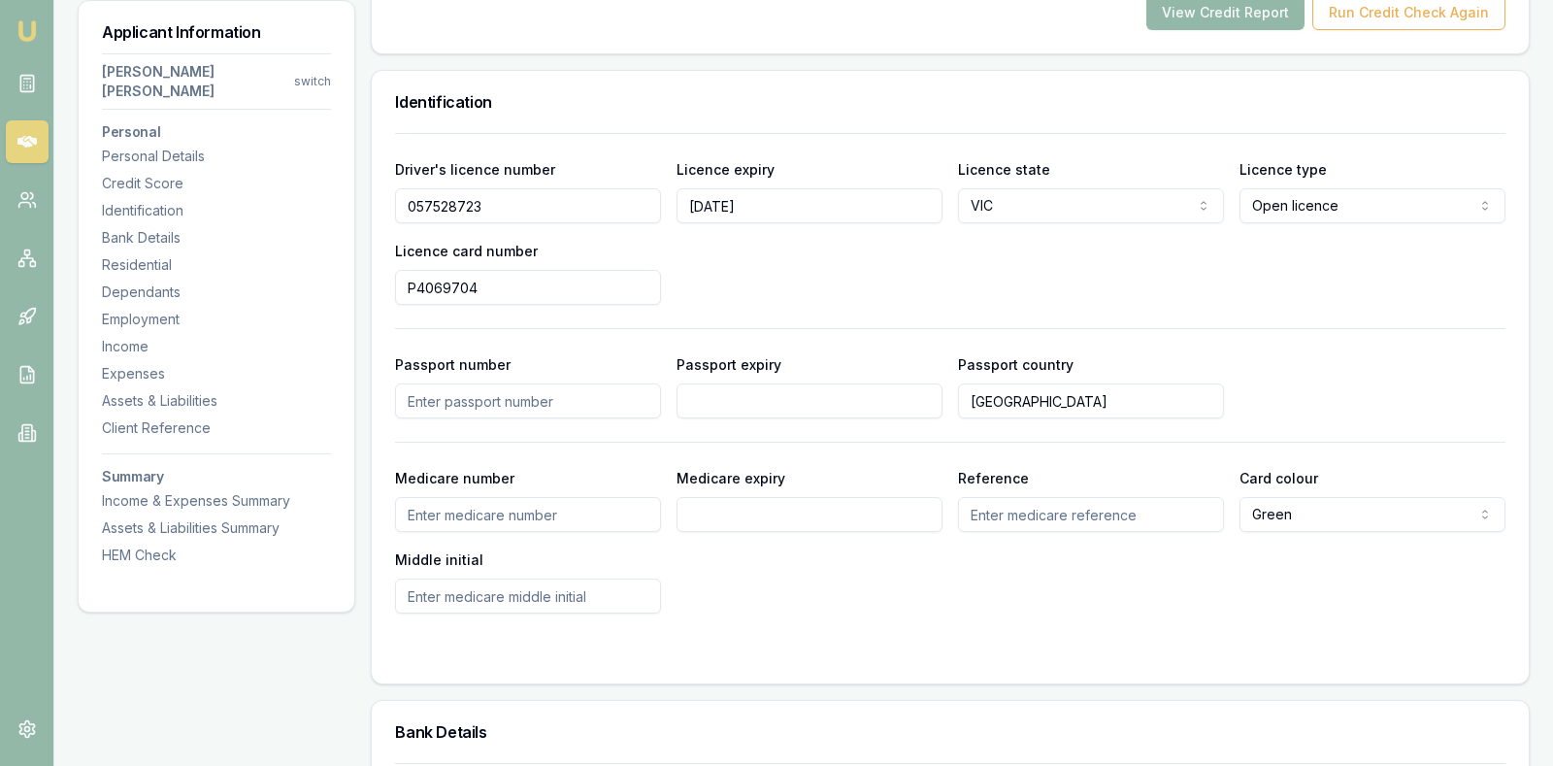
click at [566, 497] on input "Medicare number" at bounding box center [528, 514] width 266 height 35
click at [587, 497] on input "Medicare number" at bounding box center [528, 514] width 266 height 35
click at [622, 497] on input "Medicare number" at bounding box center [528, 514] width 266 height 35
type input "3615088121"
click at [743, 569] on div "Medicare number [MEDICAL_ID] Medicare expiry Reference Card colour Green Green …" at bounding box center [950, 540] width 1110 height 148
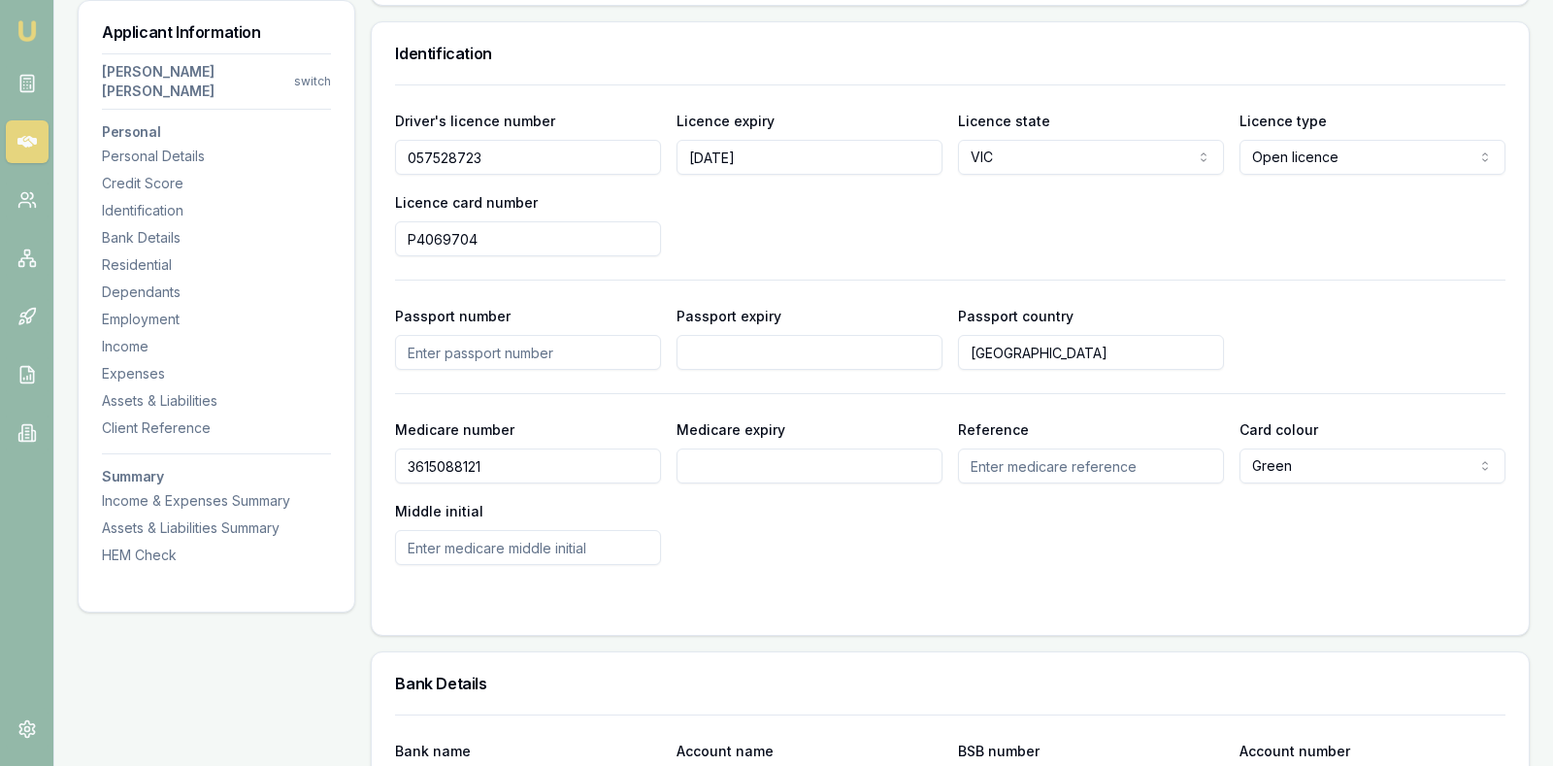
scroll to position [1068, 0]
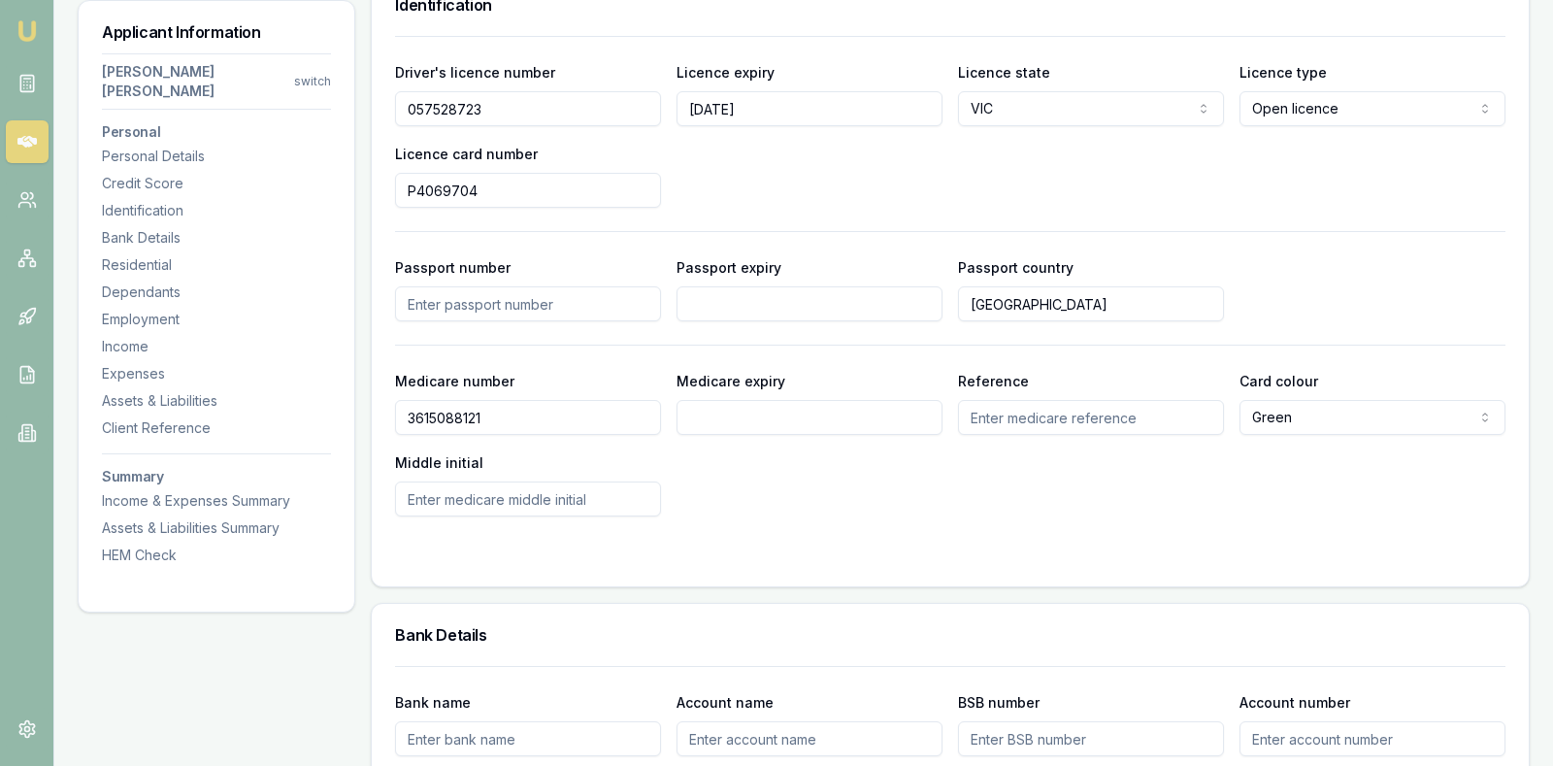
click at [610, 481] on input "Middle initial" at bounding box center [528, 498] width 266 height 35
type input "C"
click at [762, 467] on div "Medicare number [MEDICAL_ID] Medicare expiry Reference Card colour Green Green …" at bounding box center [950, 443] width 1110 height 148
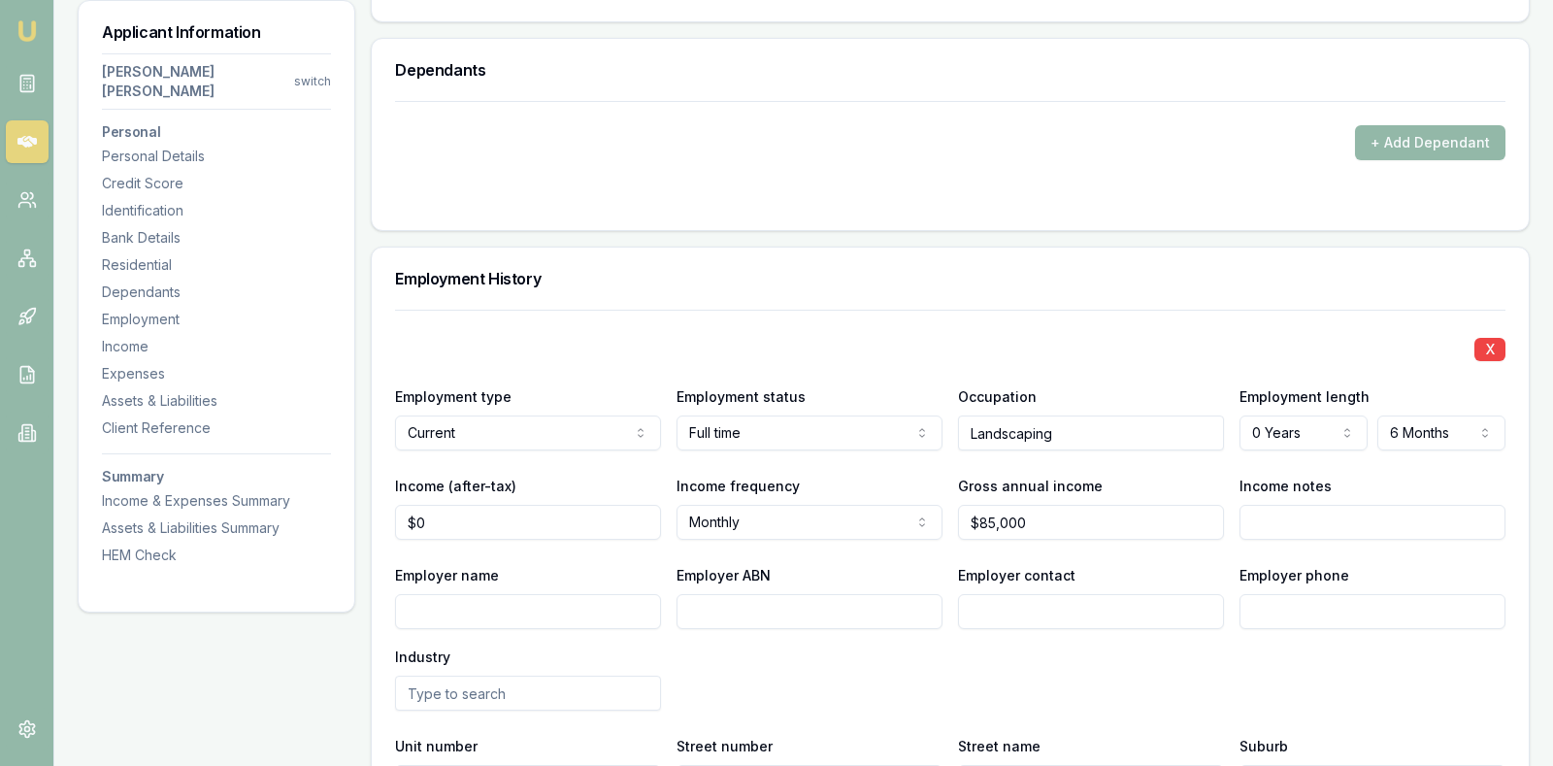
scroll to position [2427, 0]
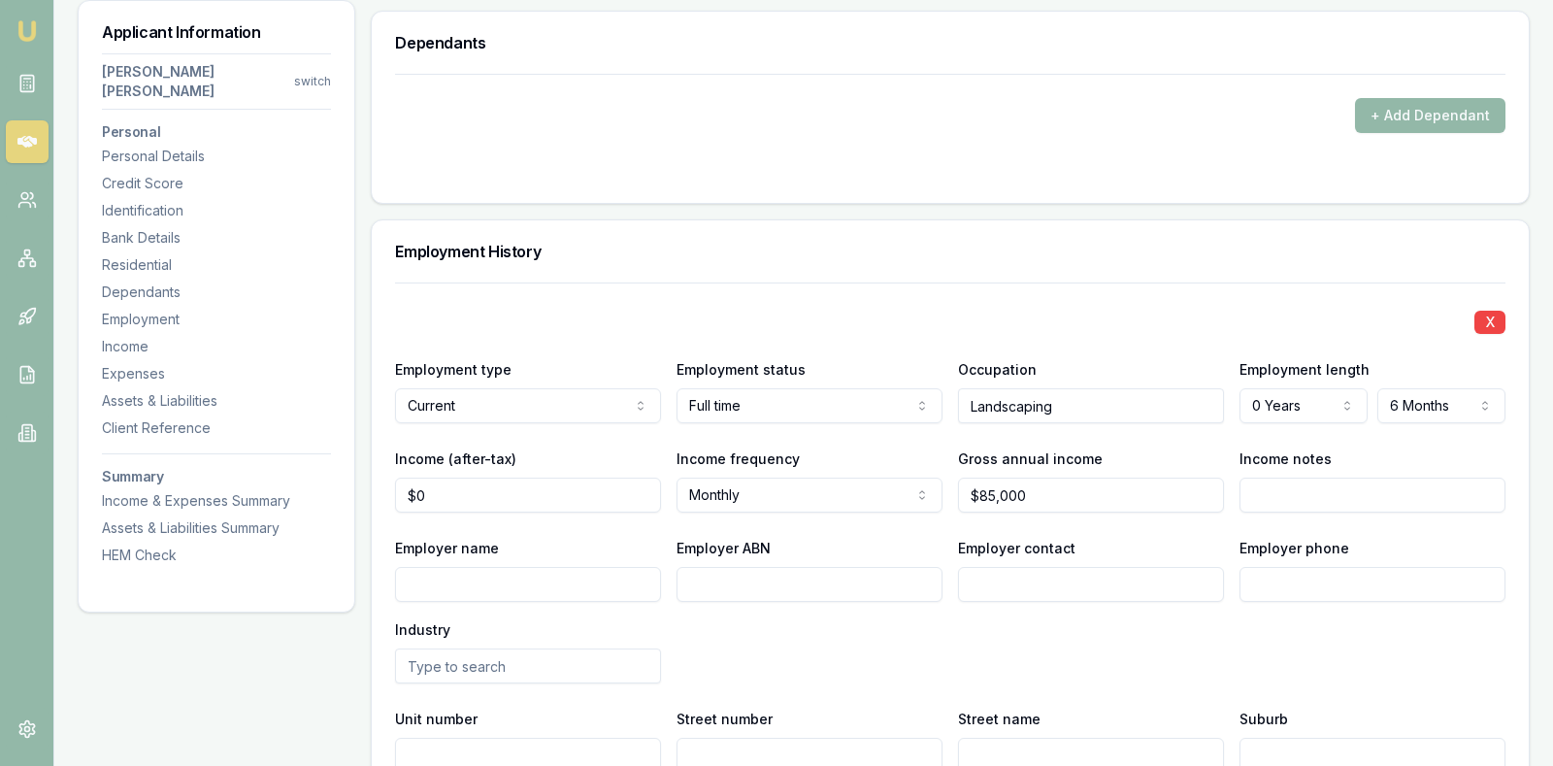
click at [582, 567] on input "Employer name" at bounding box center [528, 584] width 266 height 35
click at [596, 567] on input "Employer name" at bounding box center [528, 584] width 266 height 35
type input "Sanpoint Pty Ltd"
click at [797, 567] on input "Employer ABN" at bounding box center [810, 584] width 266 height 35
click at [731, 567] on input "Employer ABN" at bounding box center [810, 584] width 266 height 35
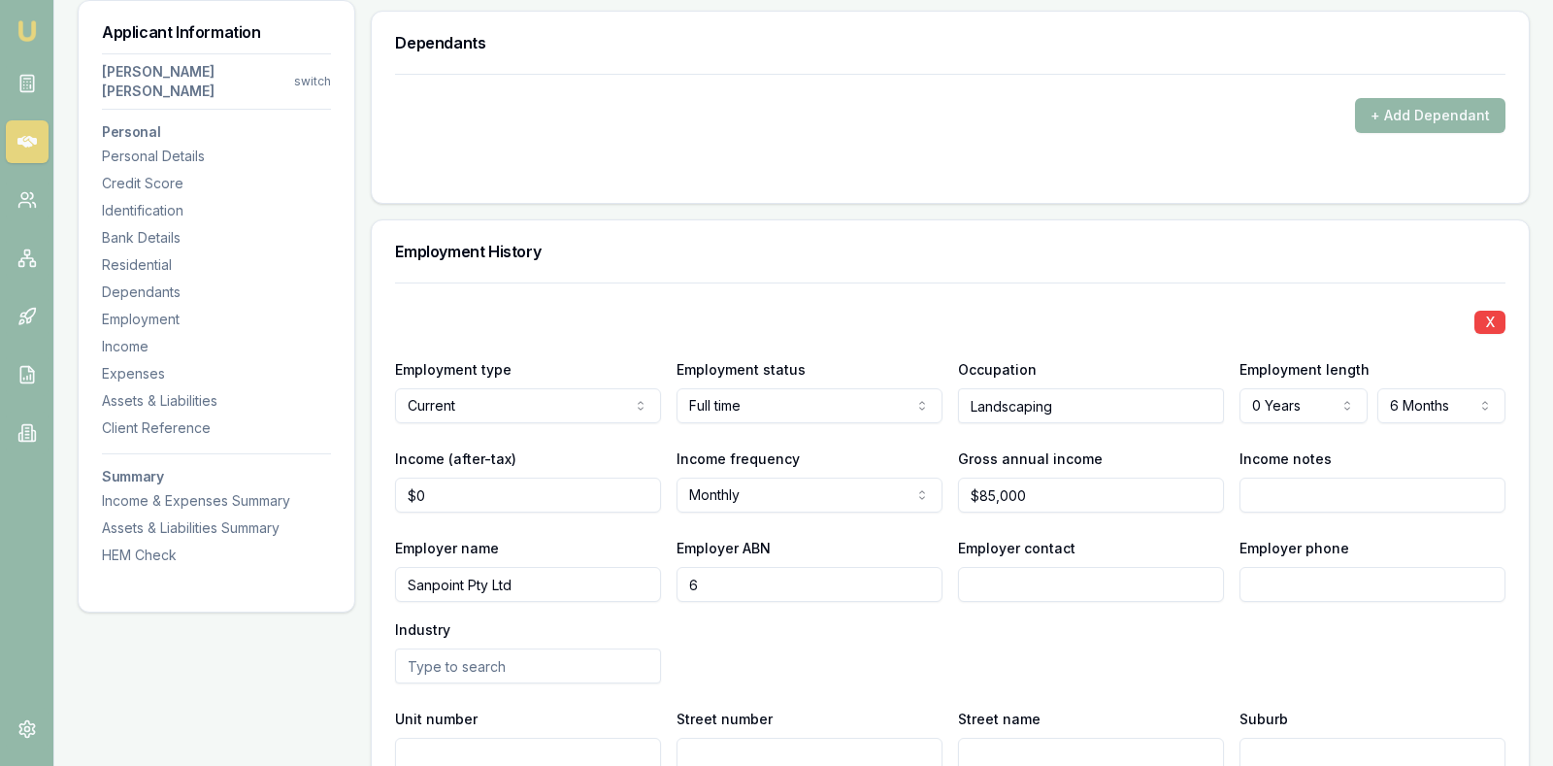
type input "62"
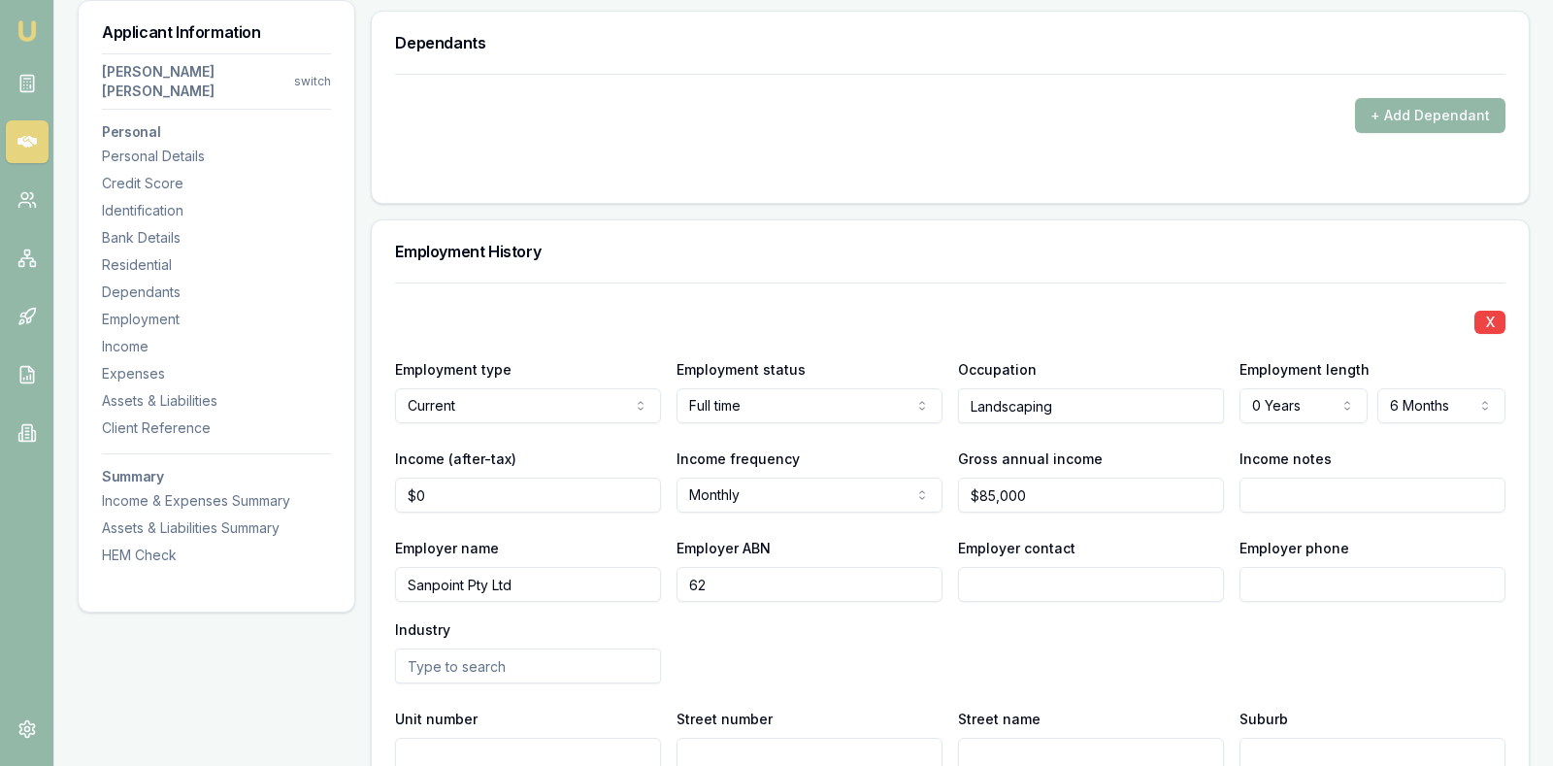
click at [1120, 307] on div "X" at bounding box center [950, 320] width 1110 height 27
click at [761, 567] on input "62" at bounding box center [810, 584] width 266 height 35
type input "62052"
click at [761, 567] on input "62052" at bounding box center [810, 584] width 266 height 35
type input "62052314"
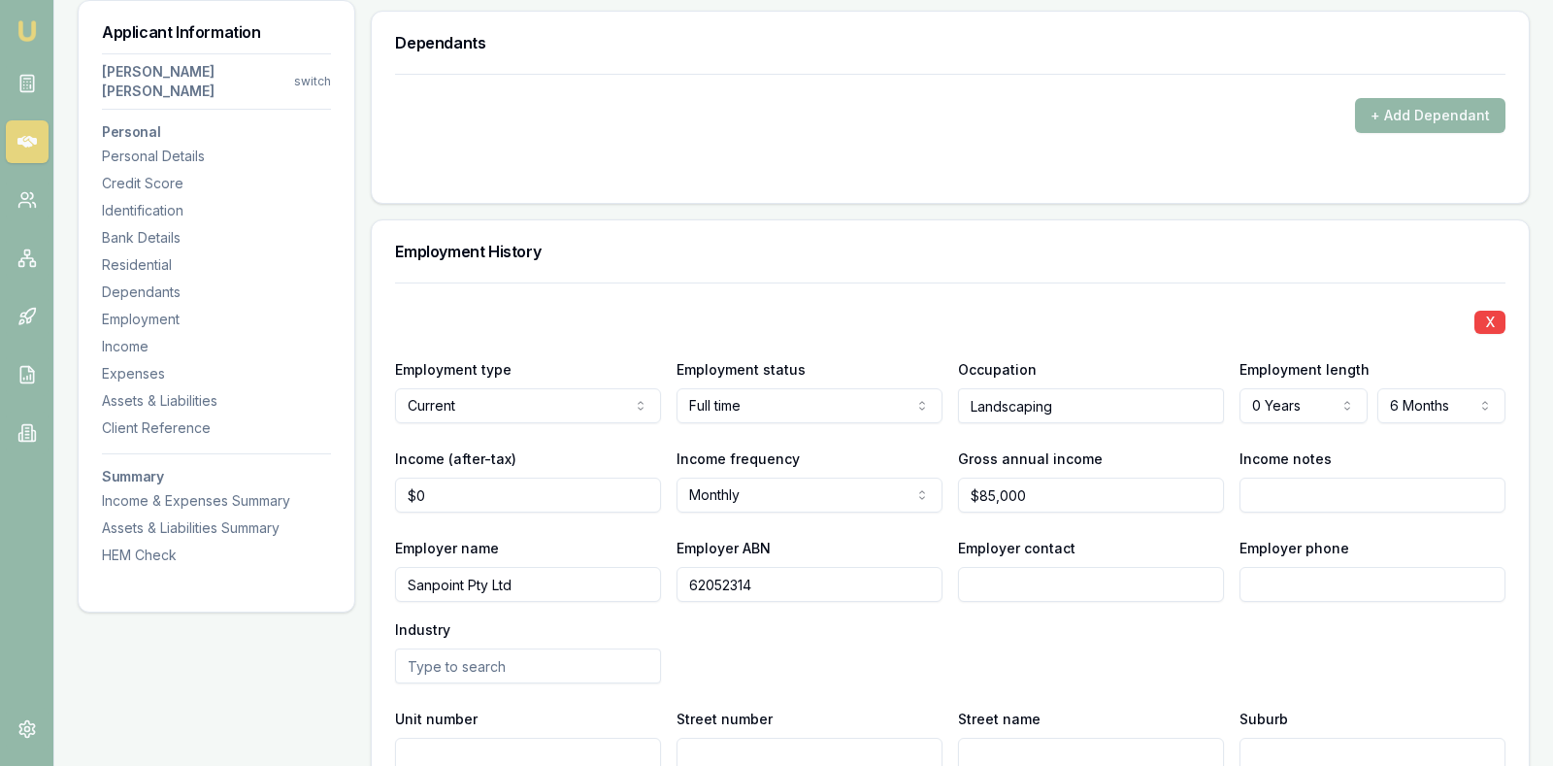
click at [834, 567] on input "62052314" at bounding box center [810, 584] width 266 height 35
type input "62052314682"
click at [1086, 567] on input "Employer contact" at bounding box center [1091, 584] width 266 height 35
click at [1087, 567] on input "Employer contact" at bounding box center [1091, 584] width 266 height 35
type input "Payroll"
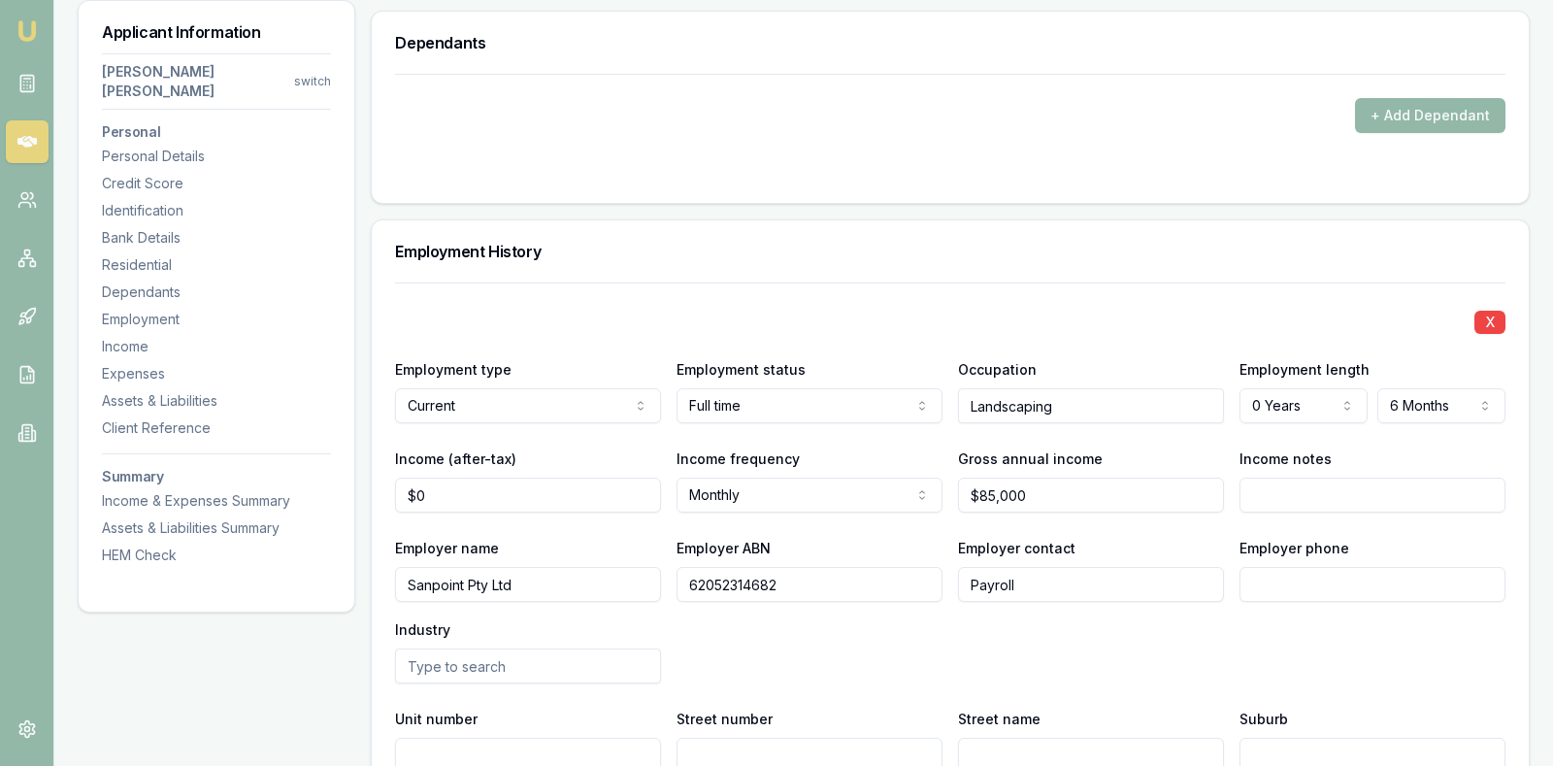
click at [1369, 567] on input "Employer phone" at bounding box center [1373, 584] width 266 height 35
click at [1304, 567] on input "Employer phone" at bounding box center [1373, 584] width 266 height 35
type input "0864 361 1111"
click at [1327, 597] on div "Employer name Sanpoint Pty Ltd Employer ABN 62052314682 Employer contact Payrol…" at bounding box center [950, 610] width 1110 height 148
click at [1414, 567] on input "0864 361 1111" at bounding box center [1373, 584] width 266 height 35
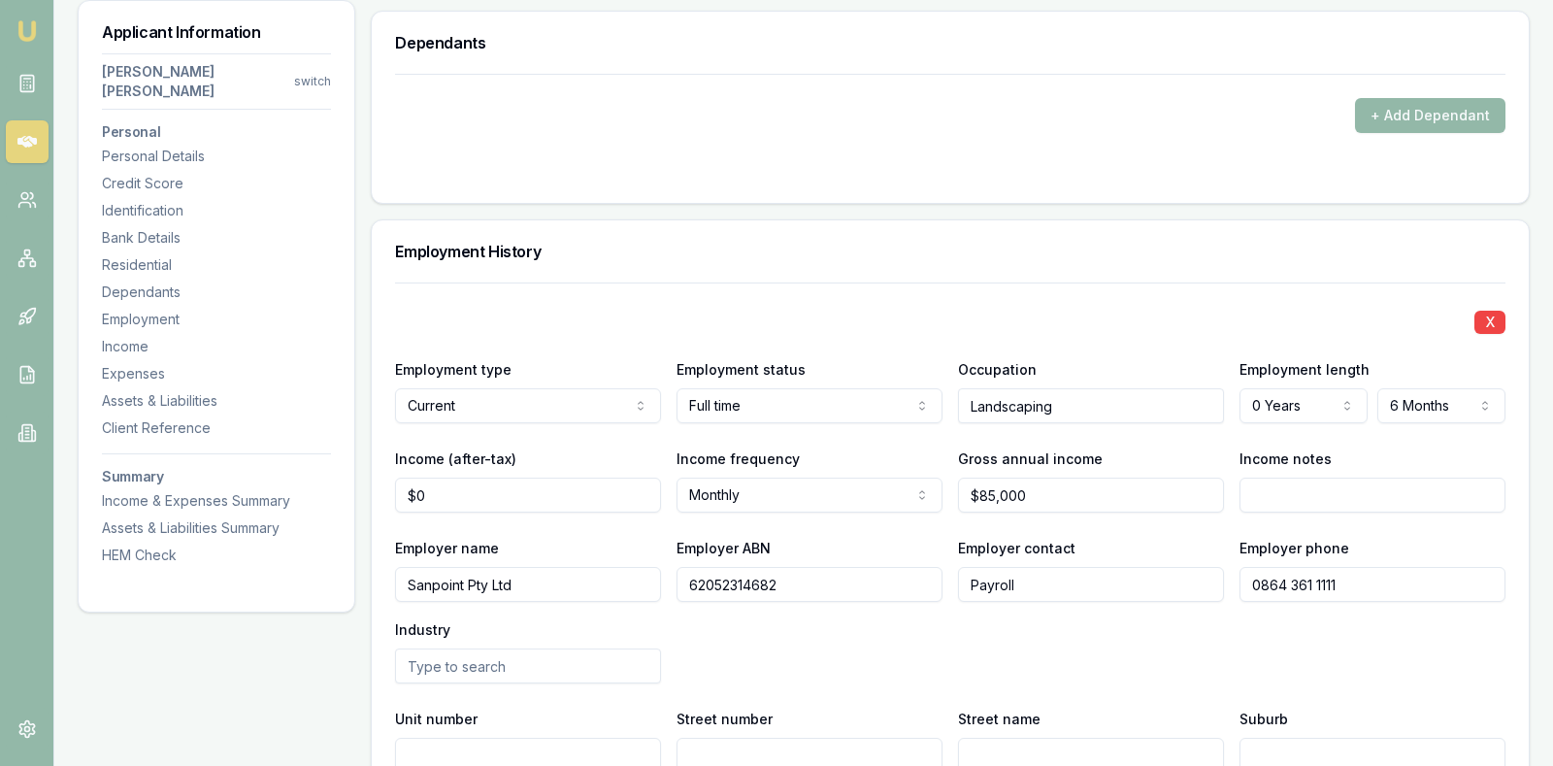
click at [1379, 567] on input "0864 361 1111" at bounding box center [1373, 584] width 266 height 35
type input "0864 361 111"
click at [1305, 582] on div "Employer name Sanpoint Pty Ltd Employer ABN 62052314682 Employer contact Payrol…" at bounding box center [950, 610] width 1110 height 148
click at [1159, 604] on div "Employer name Sanpoint Pty Ltd Employer ABN 62052314682 Employer contact Payrol…" at bounding box center [950, 610] width 1110 height 148
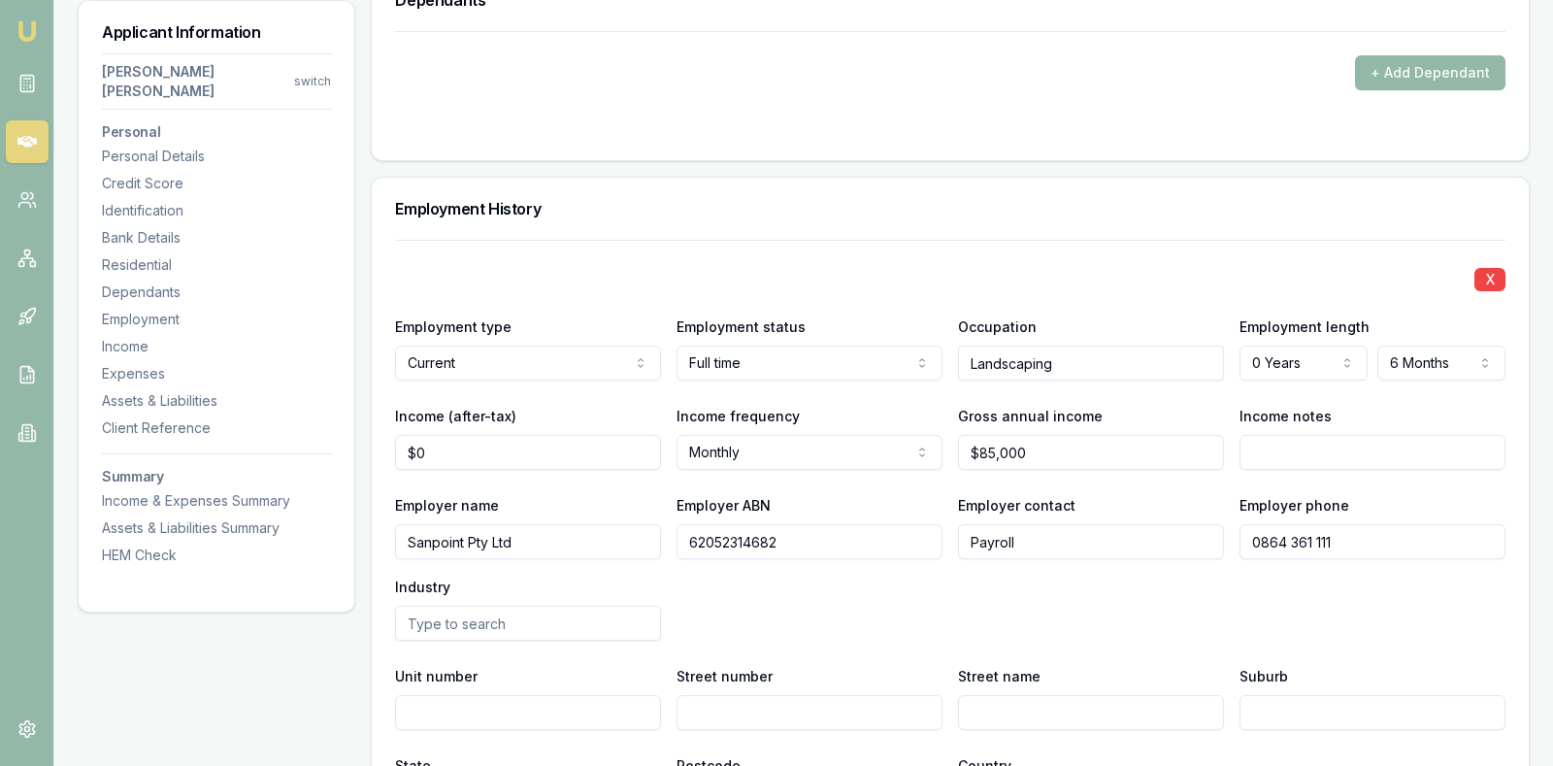
scroll to position [2475, 0]
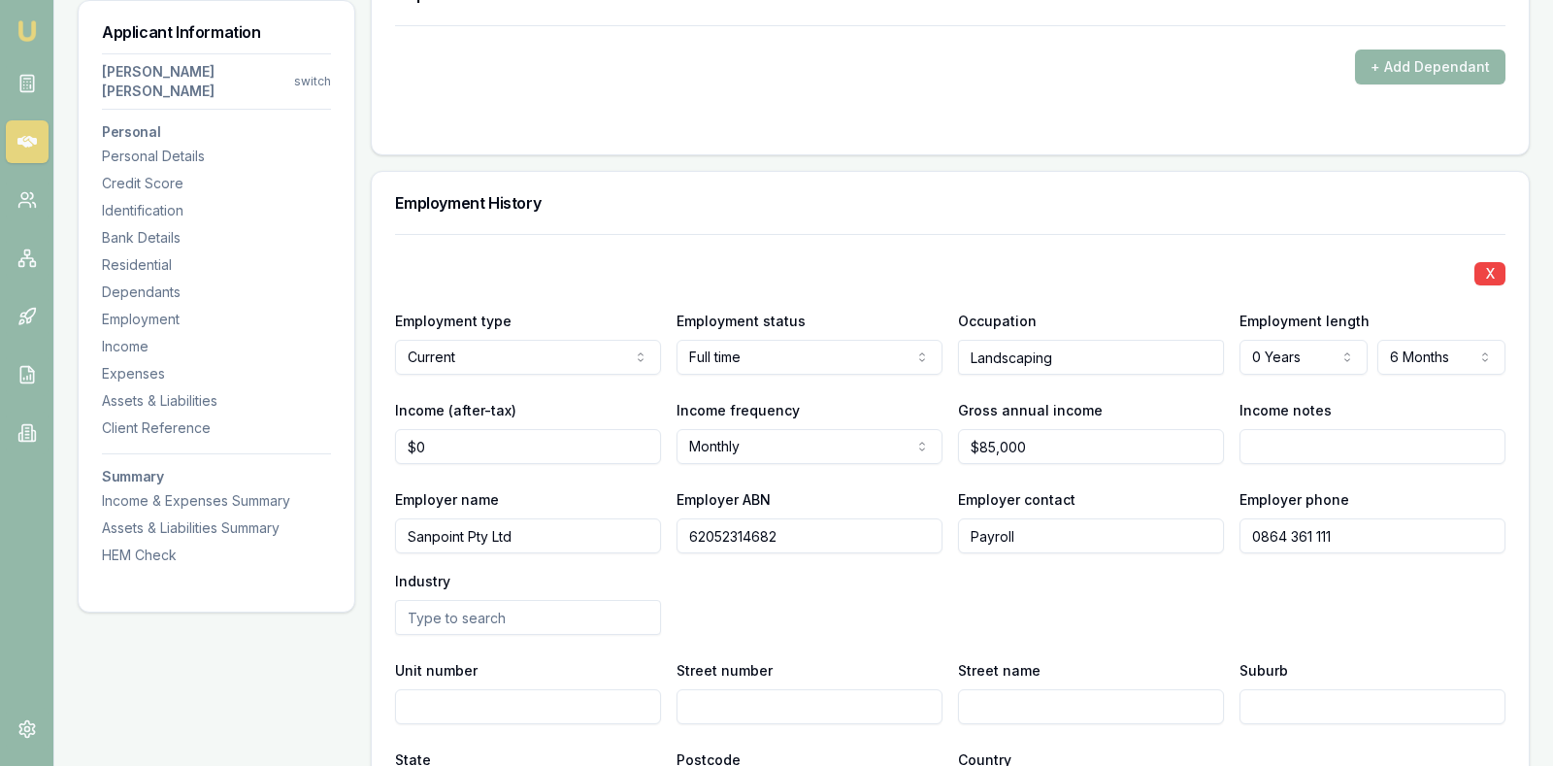
click at [598, 600] on input "text" at bounding box center [528, 617] width 266 height 35
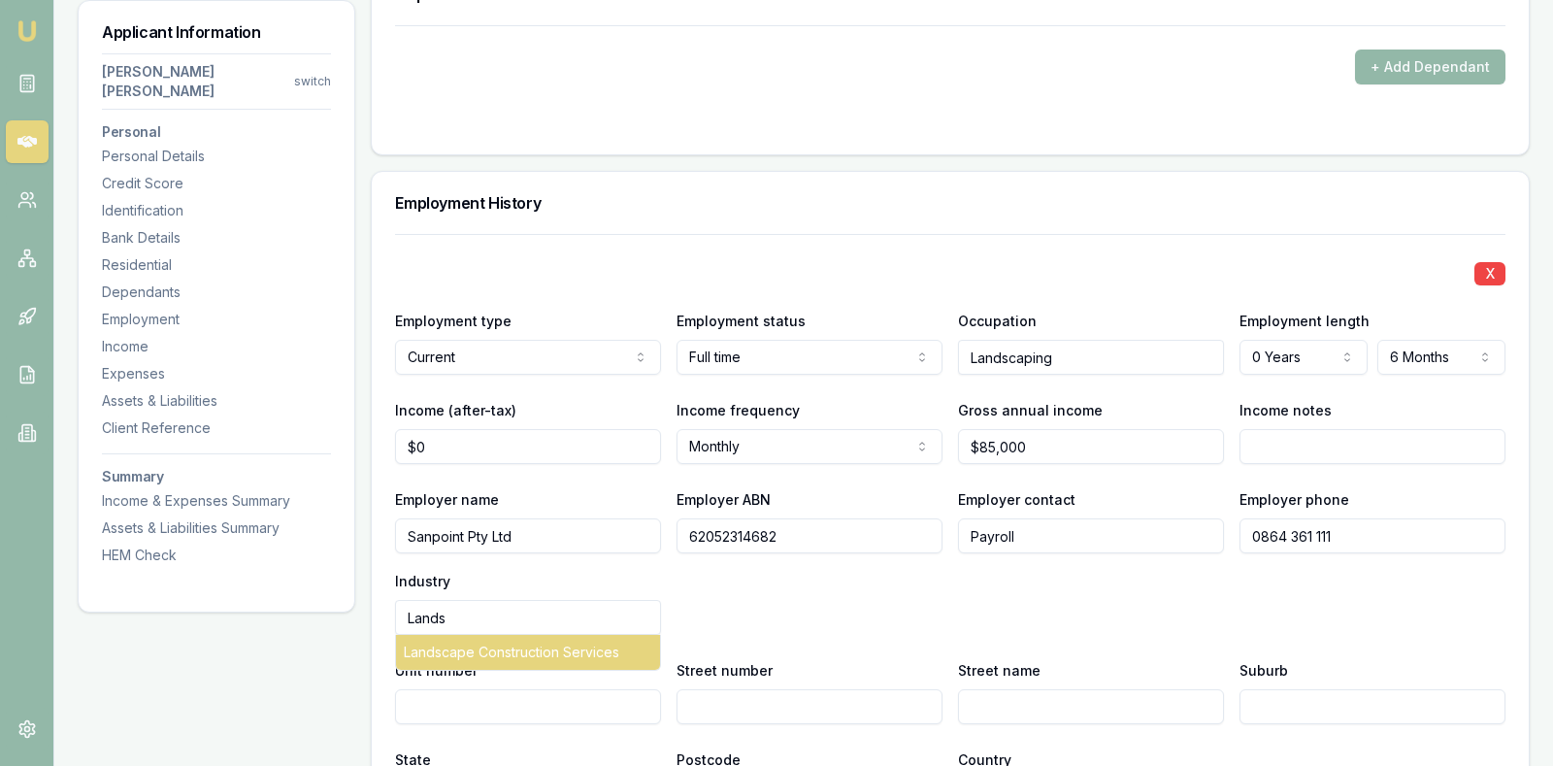
click at [583, 635] on div "Landscape Construction Services" at bounding box center [528, 652] width 264 height 35
type input "Landscape Construction Services"
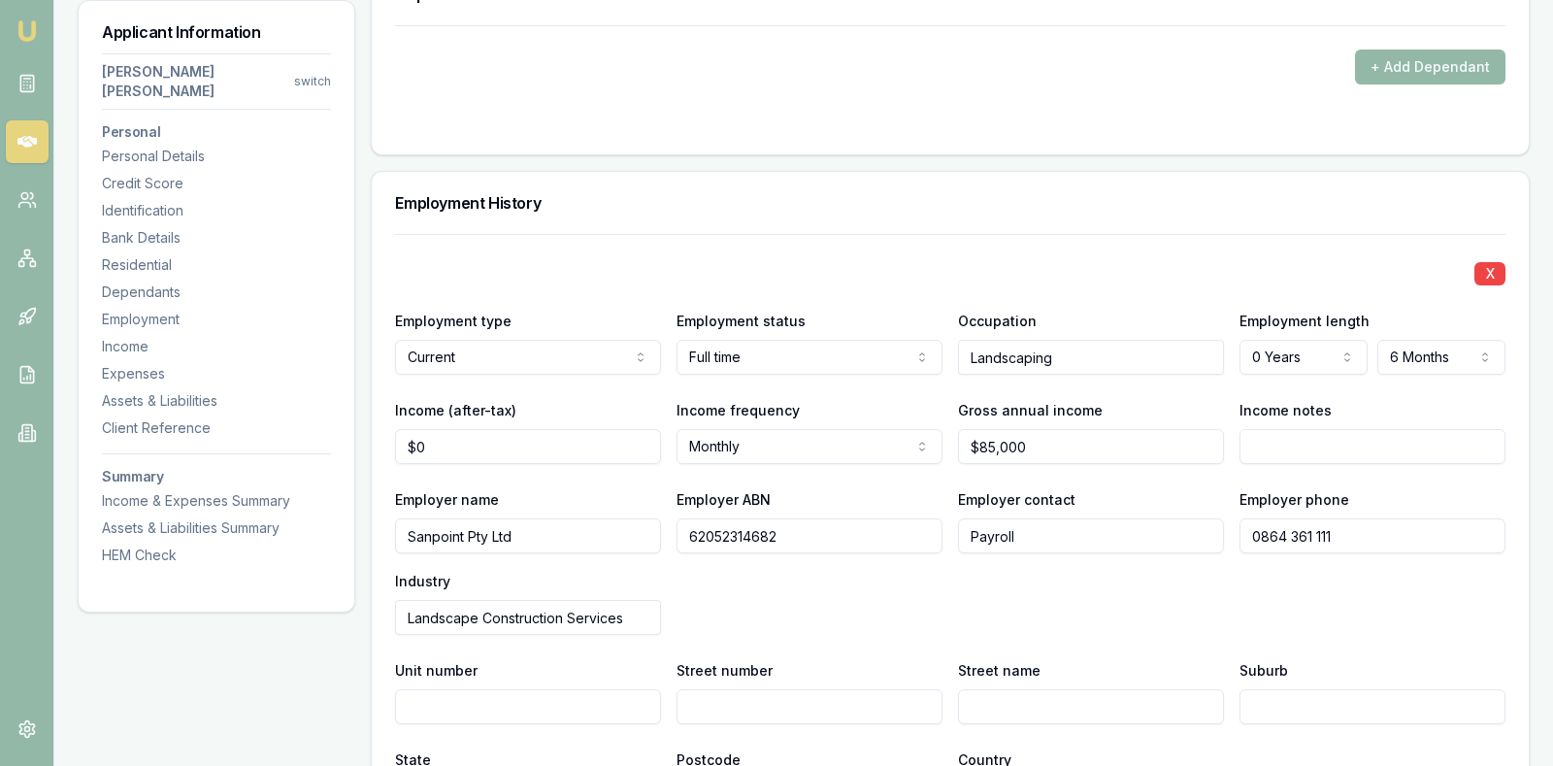
click at [866, 548] on div "Employer name Sanpoint Pty Ltd Employer ABN 62052314682 Employer contact Payrol…" at bounding box center [950, 561] width 1110 height 148
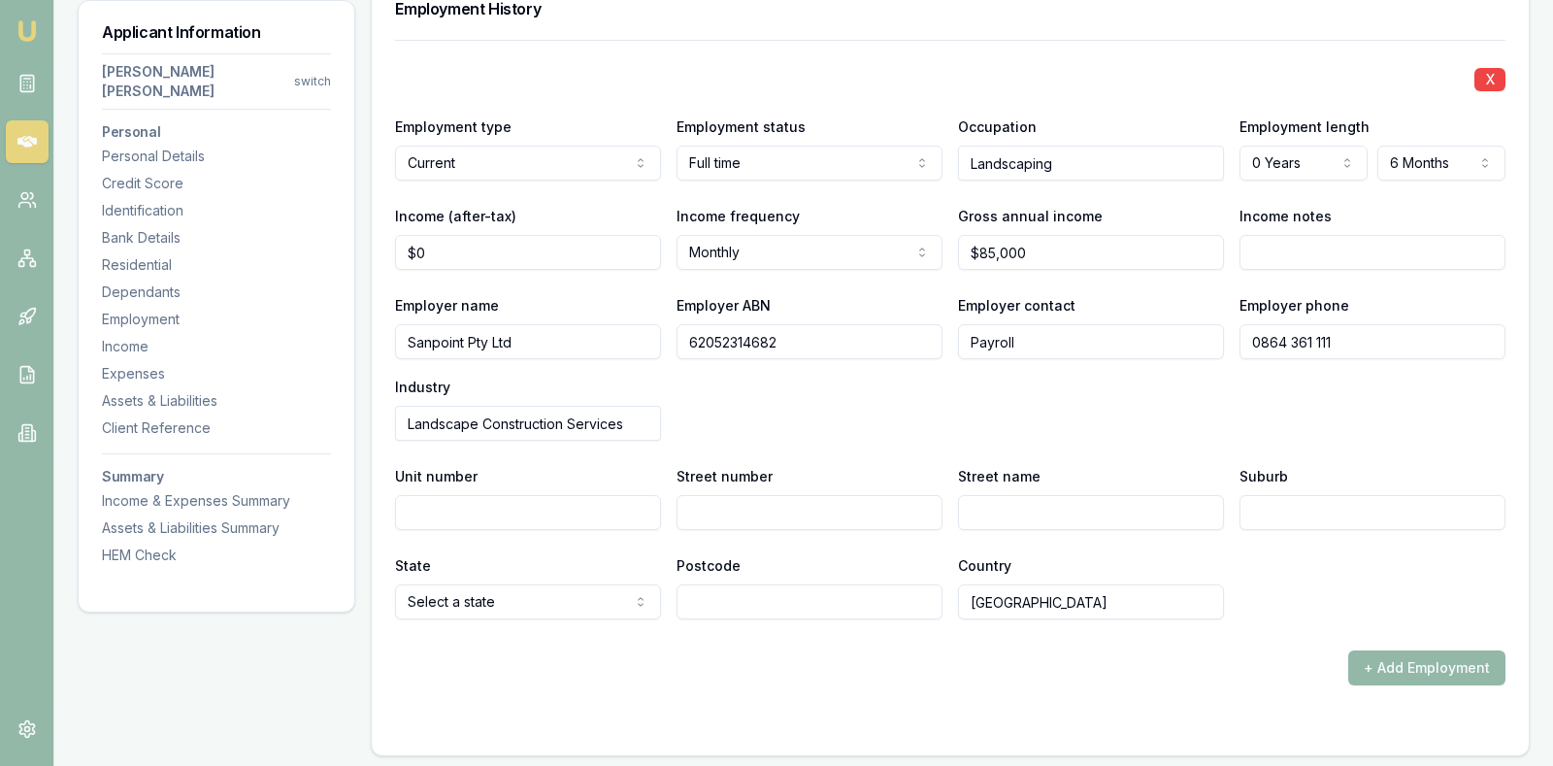
scroll to position [2718, 0]
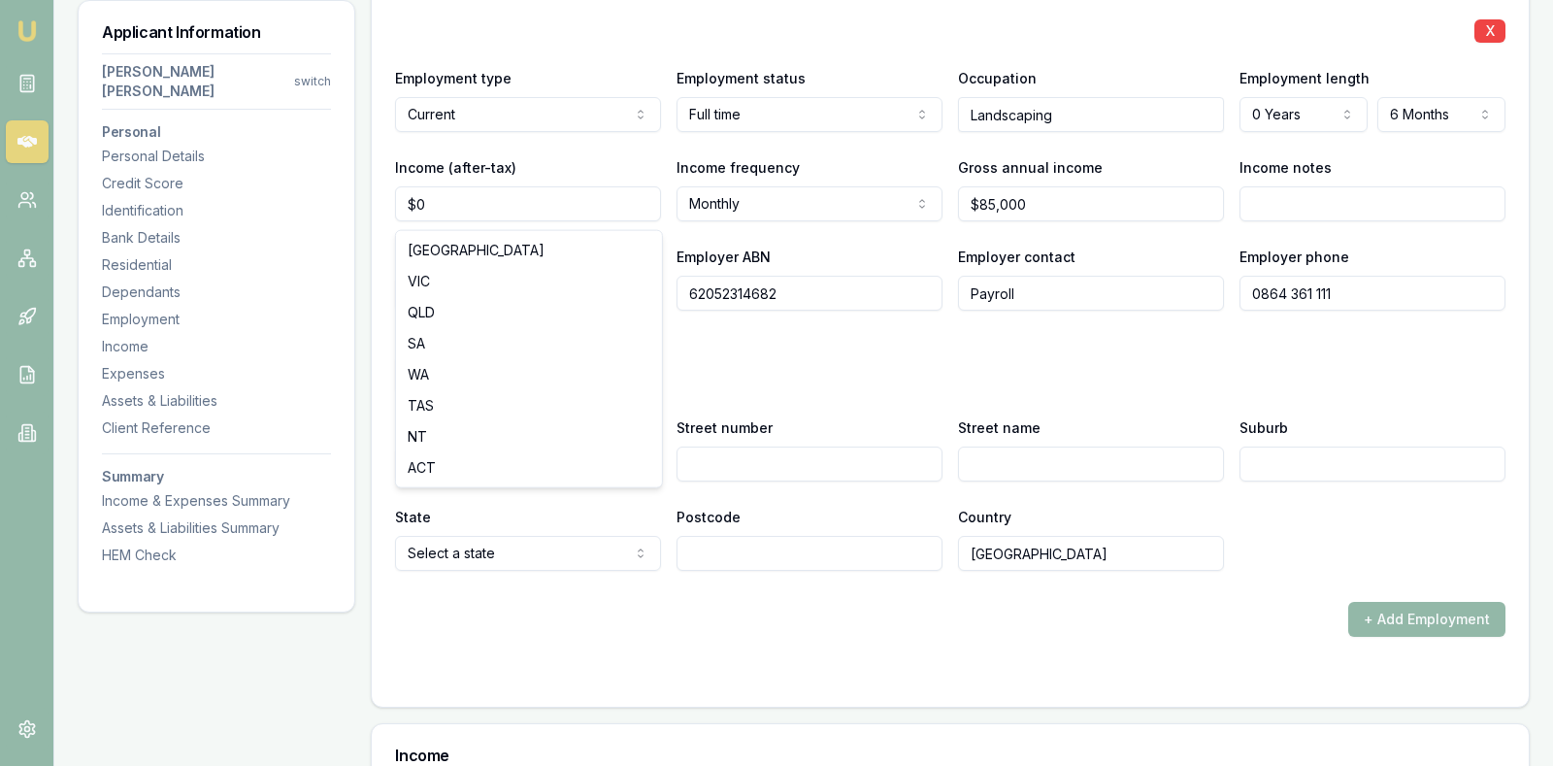
select select "WA"
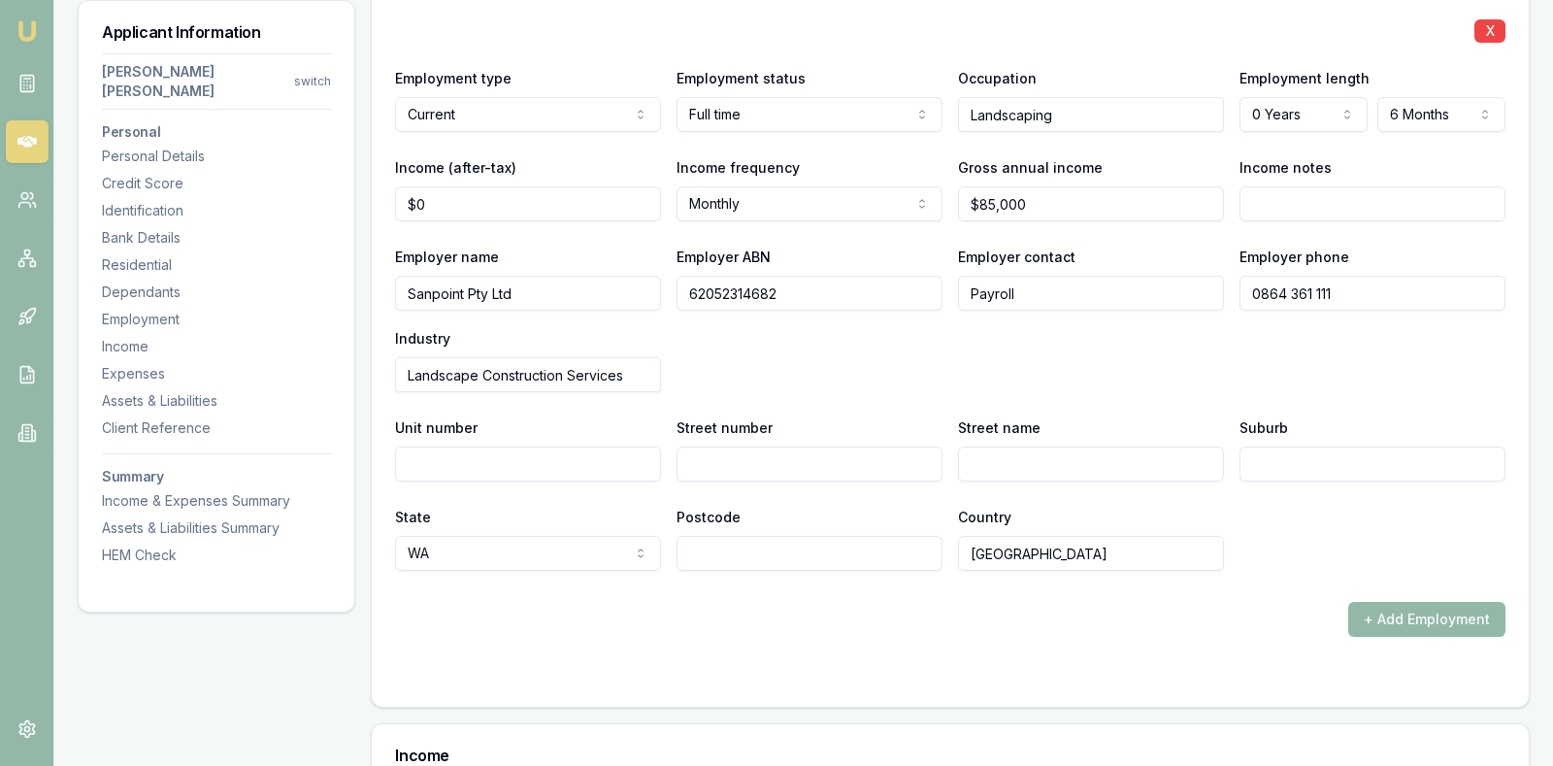
click at [758, 446] on input "Street number" at bounding box center [810, 463] width 266 height 35
type input "172"
type input "[GEOGRAPHIC_DATA]"
type input "Burswood"
click at [736, 536] on input "Postcode" at bounding box center [810, 553] width 266 height 35
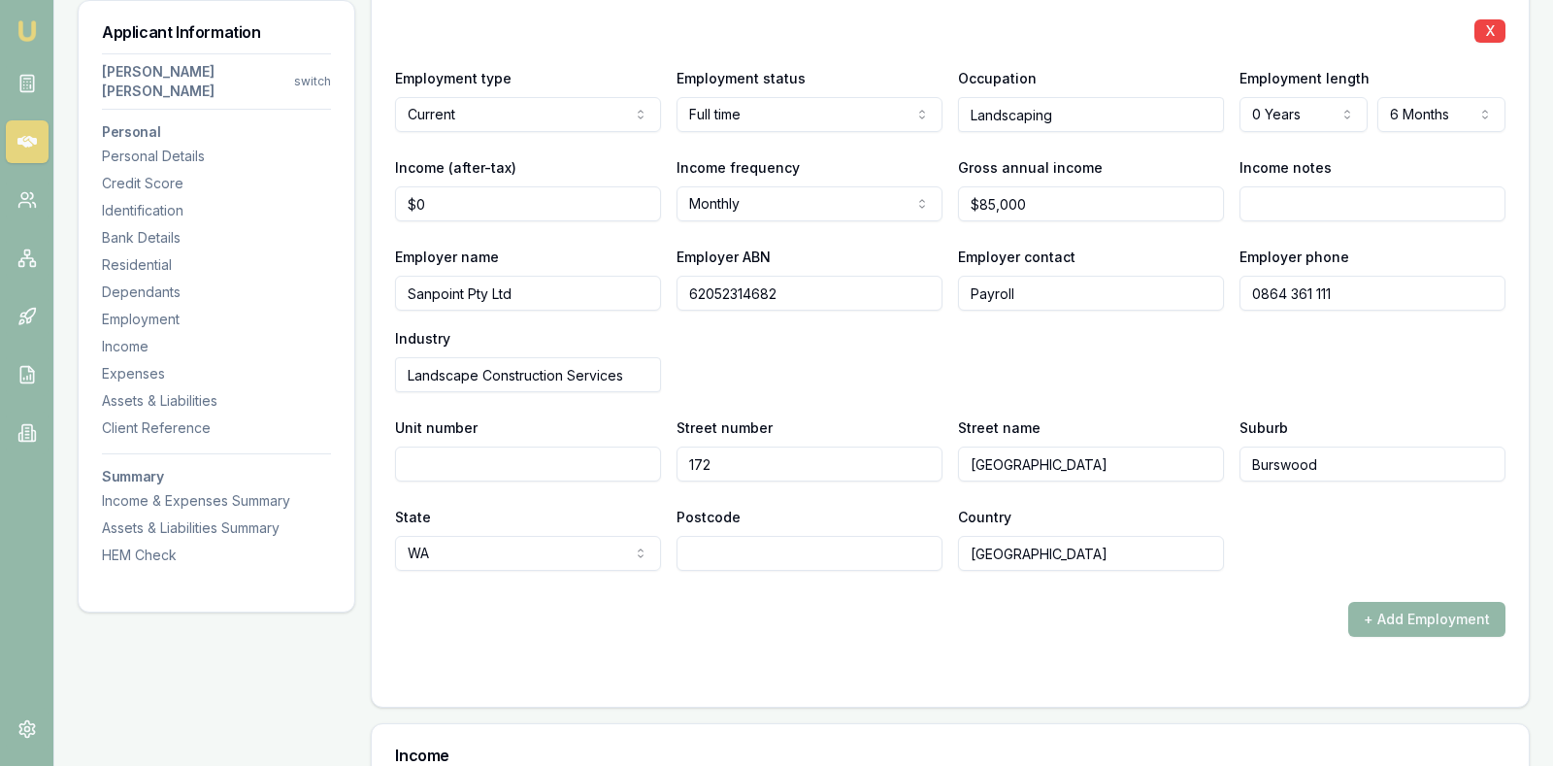
click at [757, 536] on input "Postcode" at bounding box center [810, 553] width 266 height 35
type input "6100"
click at [744, 602] on div "+ Add Employment" at bounding box center [950, 619] width 1110 height 35
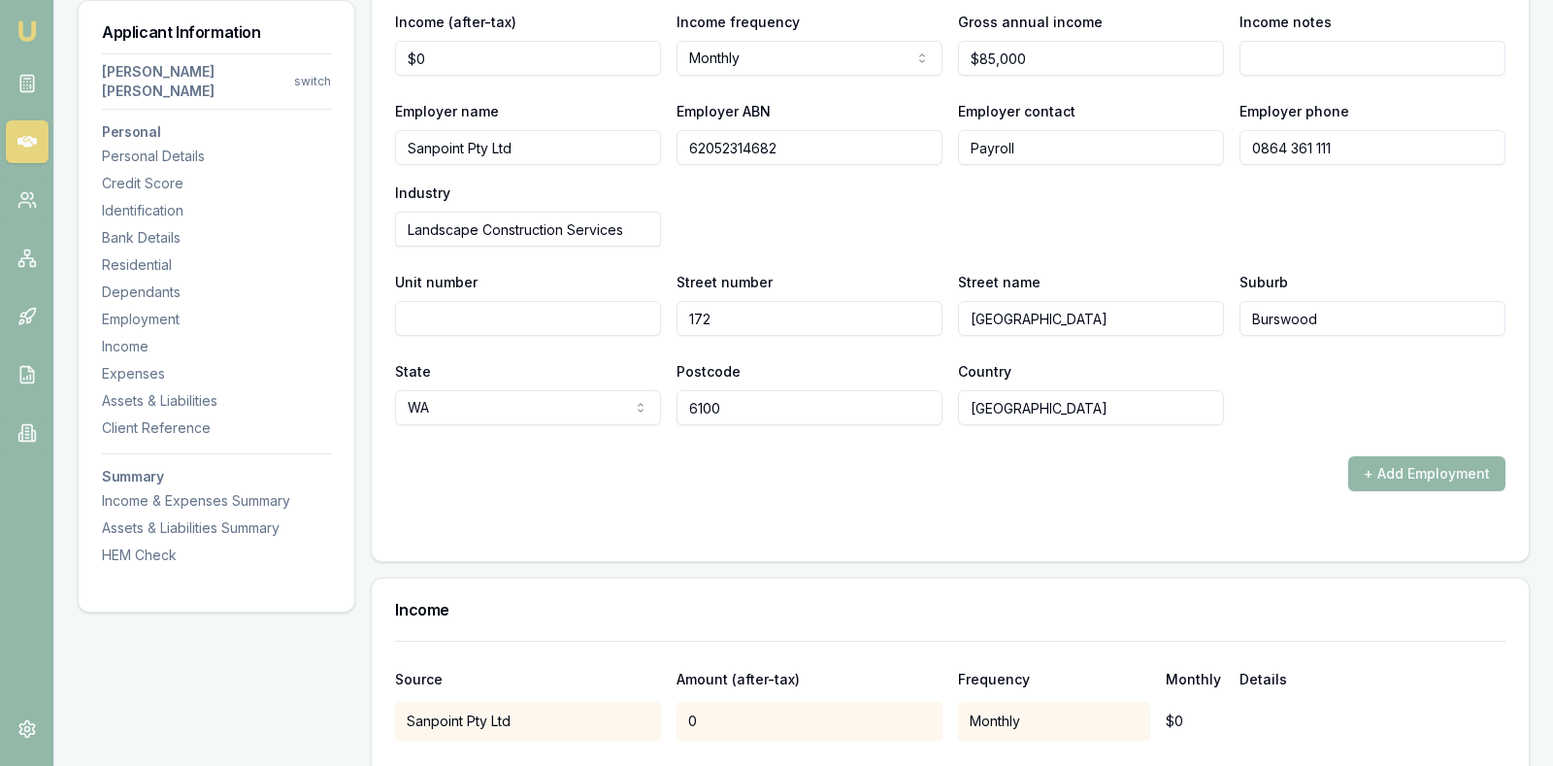
scroll to position [2912, 0]
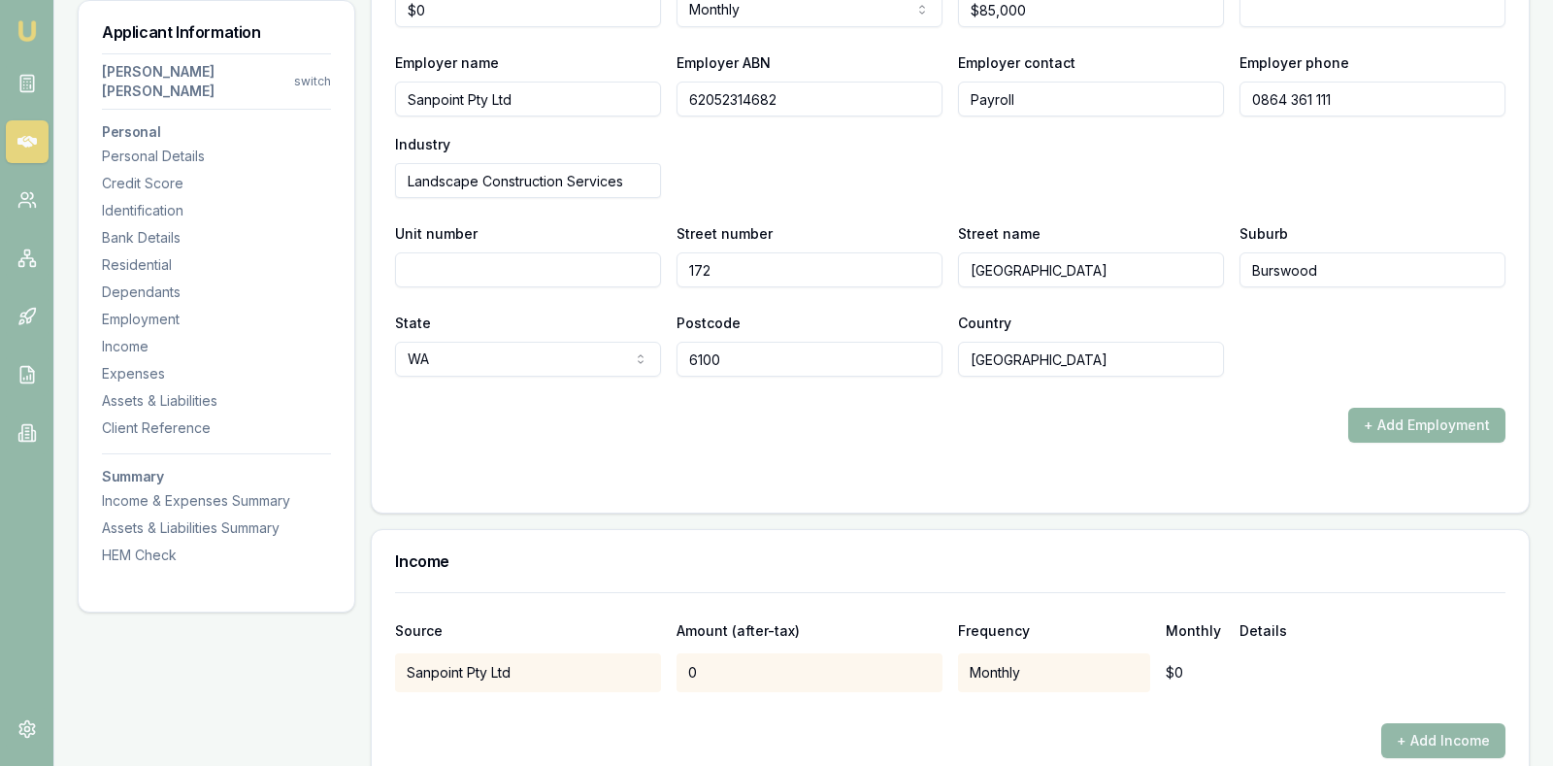
click at [1417, 408] on button "+ Add Employment" at bounding box center [1426, 425] width 157 height 35
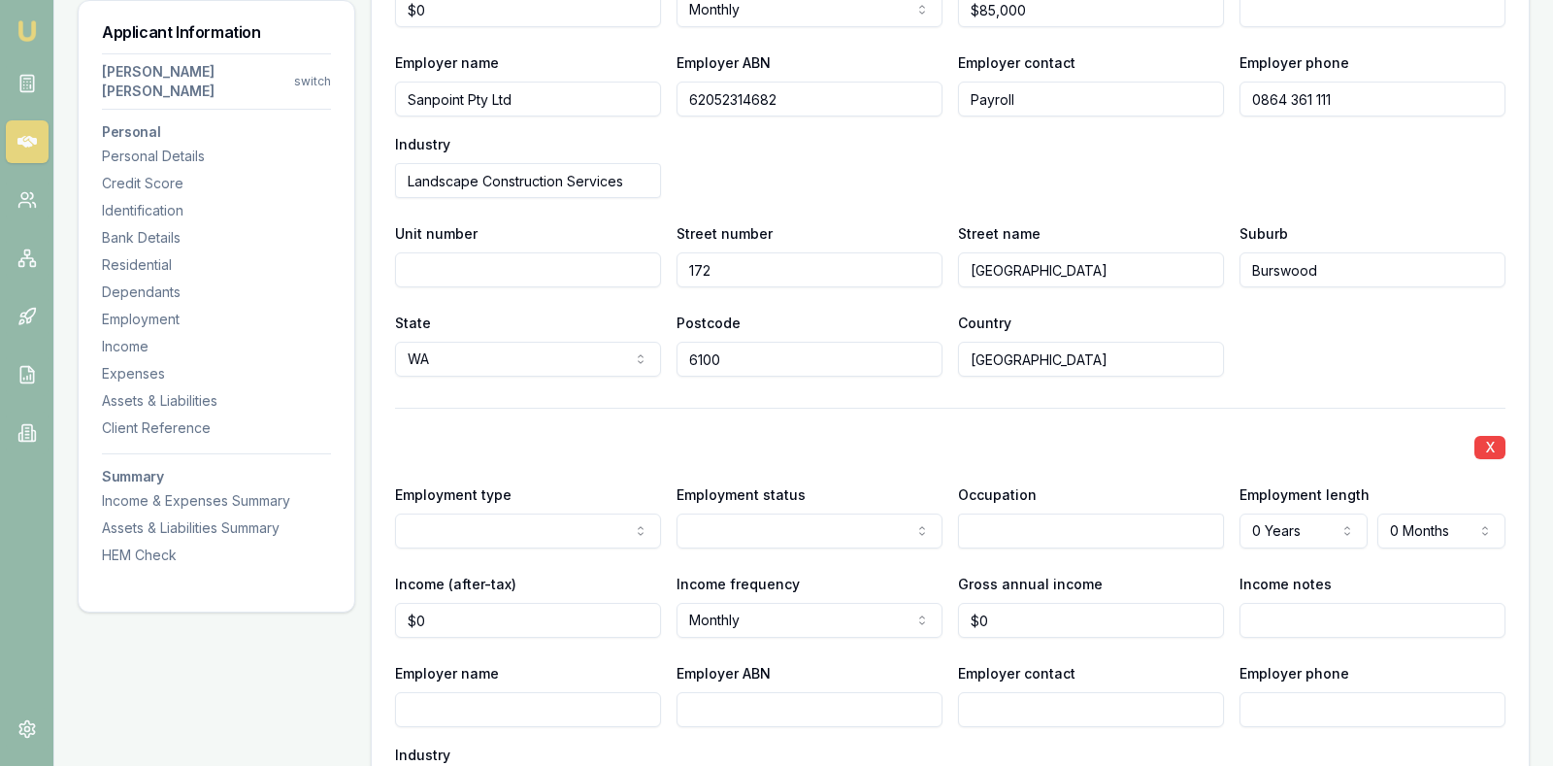
select select "PREVIOUS"
click at [1074, 513] on input "text" at bounding box center [1091, 530] width 266 height 35
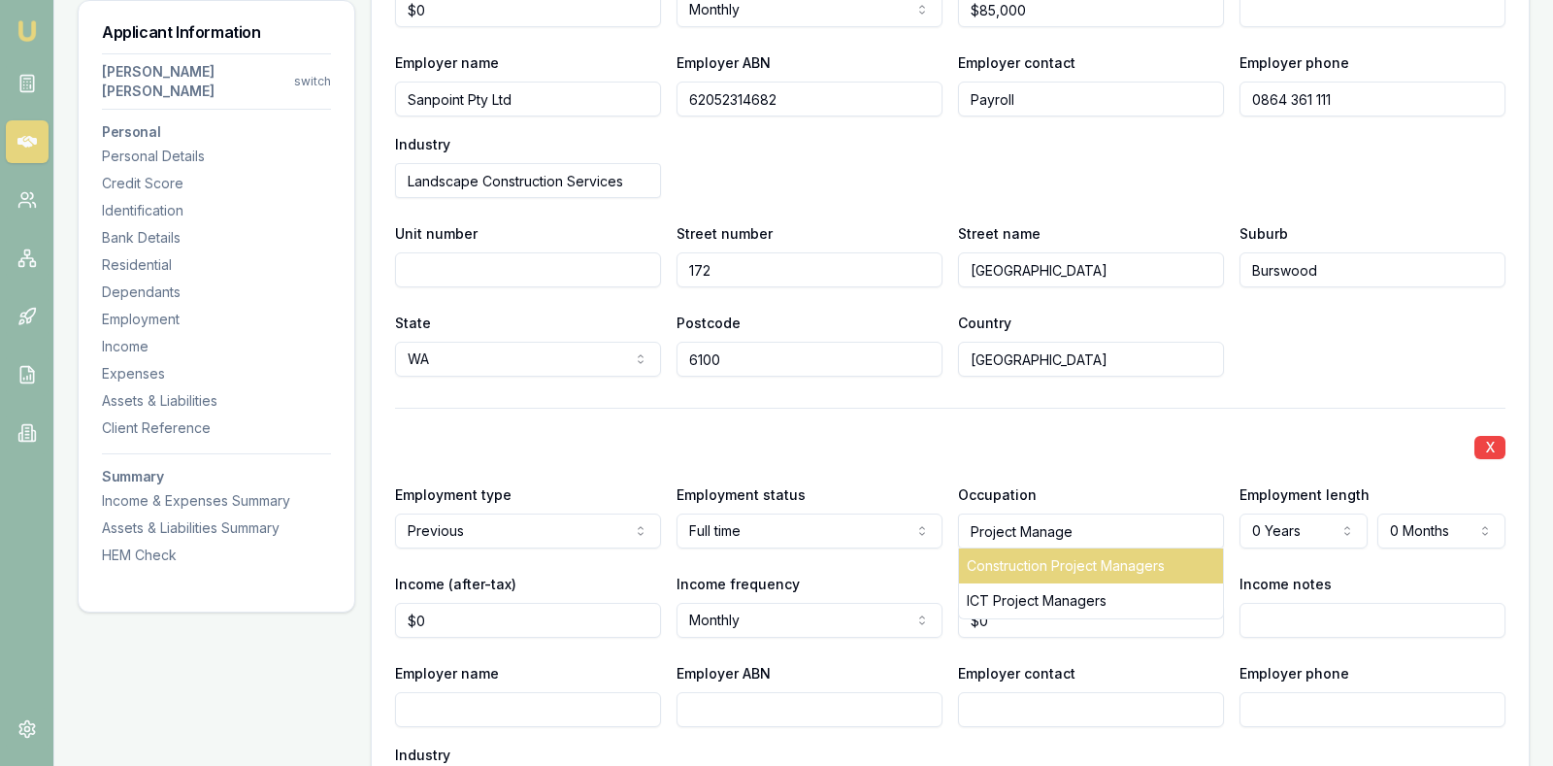
click at [1077, 548] on div "Construction Project Managers" at bounding box center [1091, 565] width 264 height 35
type input "Construction Project Managers"
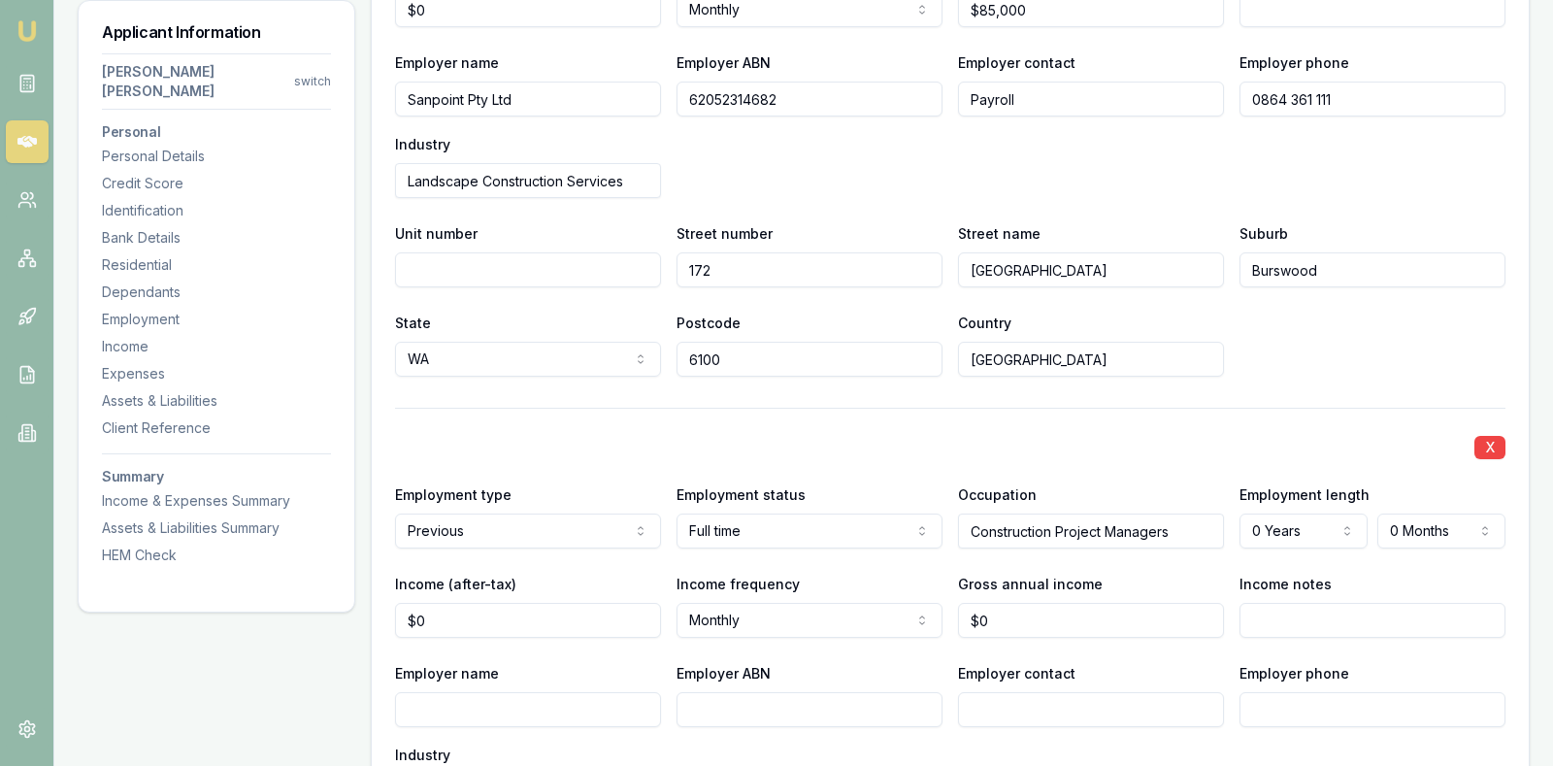
select select "6"
click at [1107, 432] on div "X" at bounding box center [950, 445] width 1110 height 27
